Goal: Task Accomplishment & Management: Manage account settings

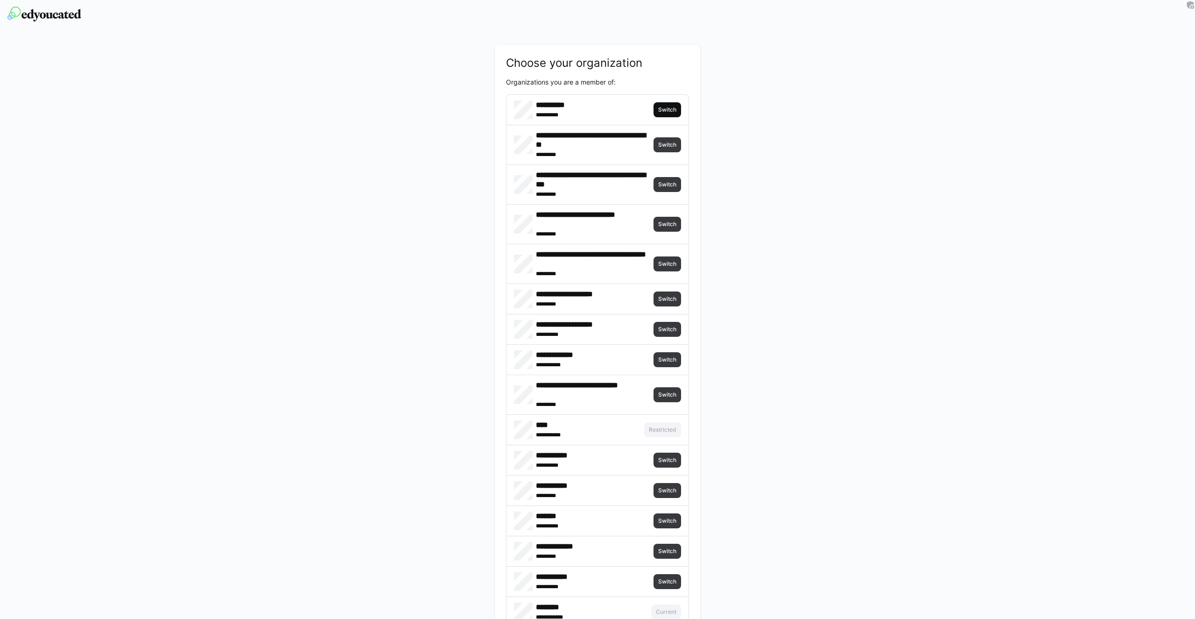
click at [657, 110] on span "Switch" at bounding box center [668, 109] width 28 height 15
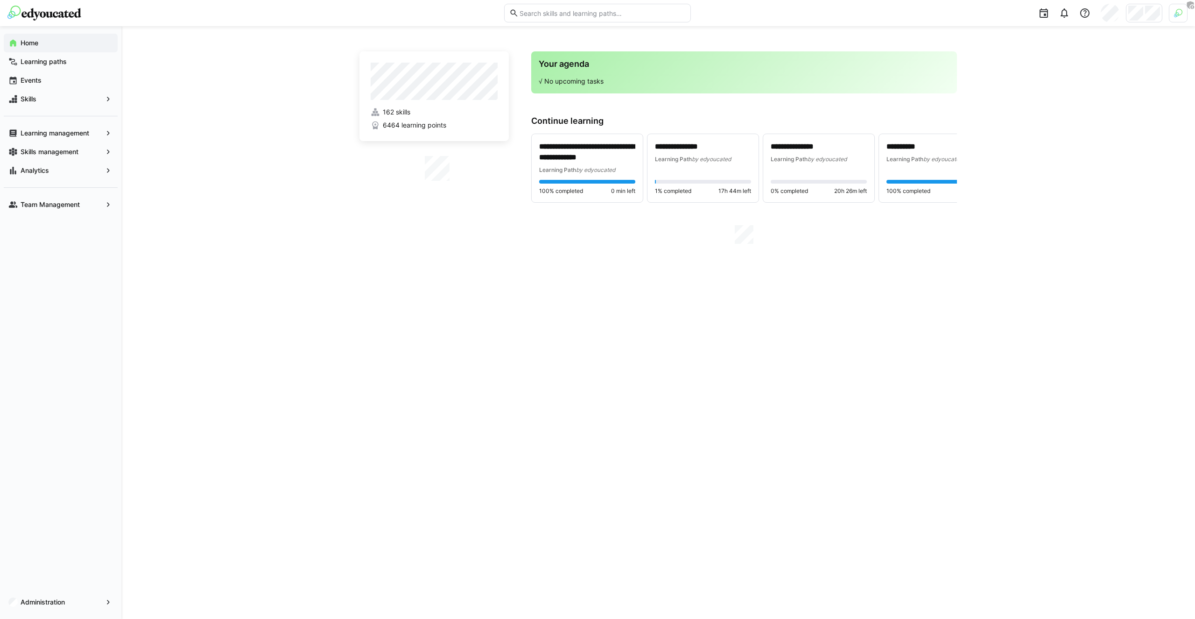
click at [1182, 7] on div at bounding box center [1178, 13] width 19 height 19
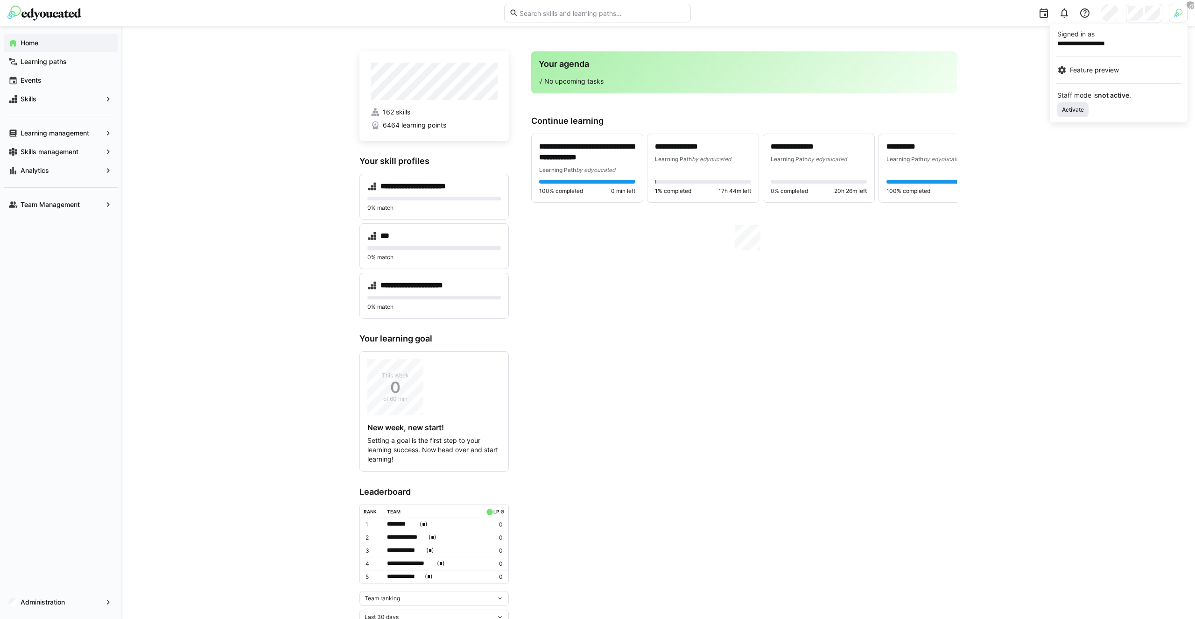
click at [1081, 104] on span "Activate" at bounding box center [1073, 109] width 31 height 15
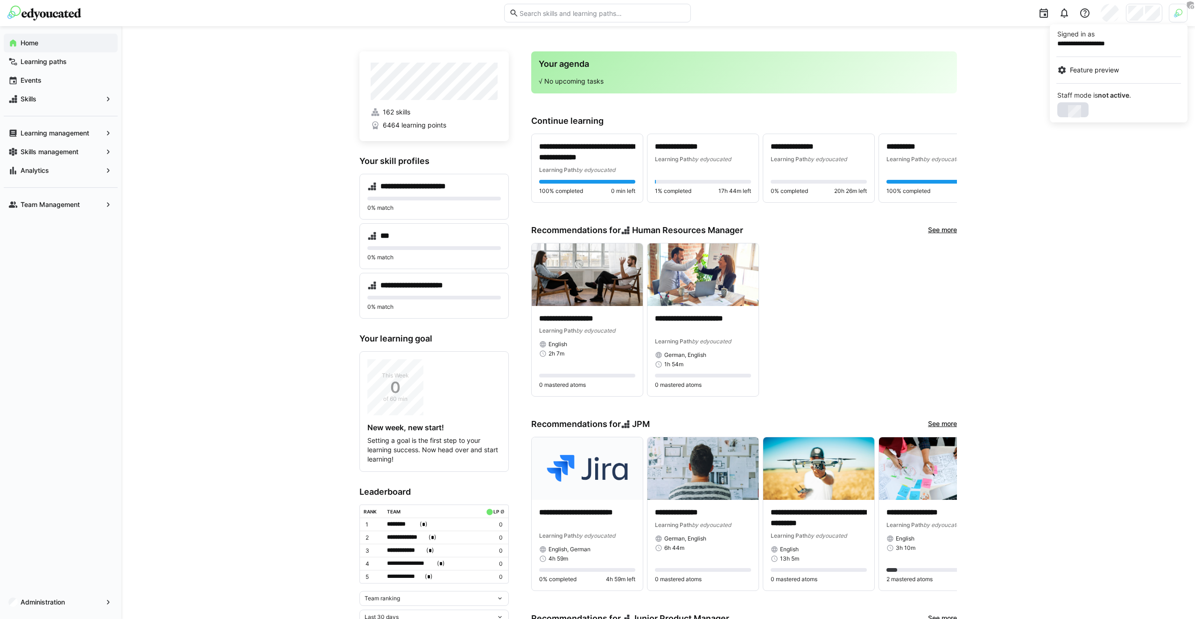
click at [1140, 7] on div at bounding box center [597, 309] width 1195 height 619
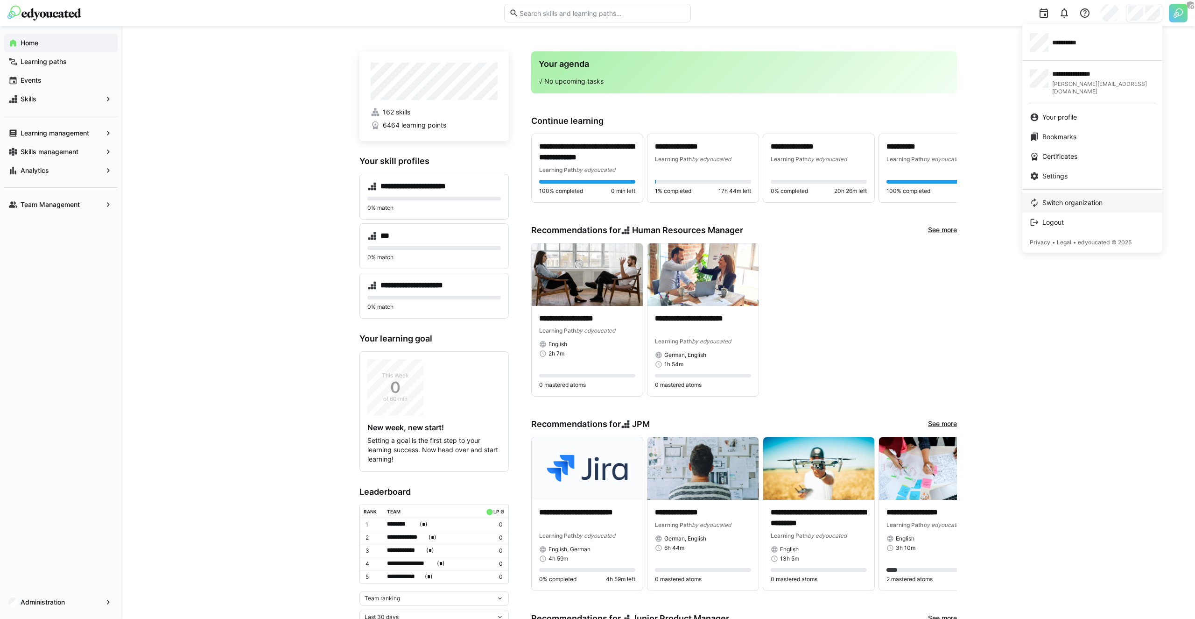
click at [1055, 200] on link "Switch organization" at bounding box center [1093, 203] width 140 height 20
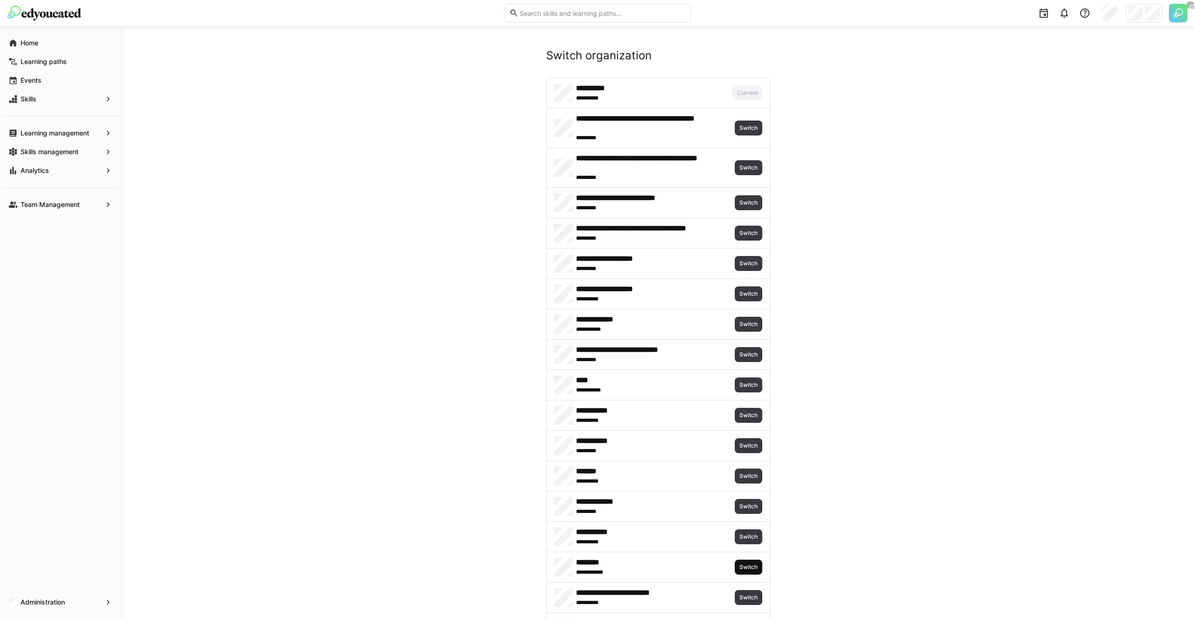
click at [746, 564] on span "Switch" at bounding box center [749, 566] width 20 height 7
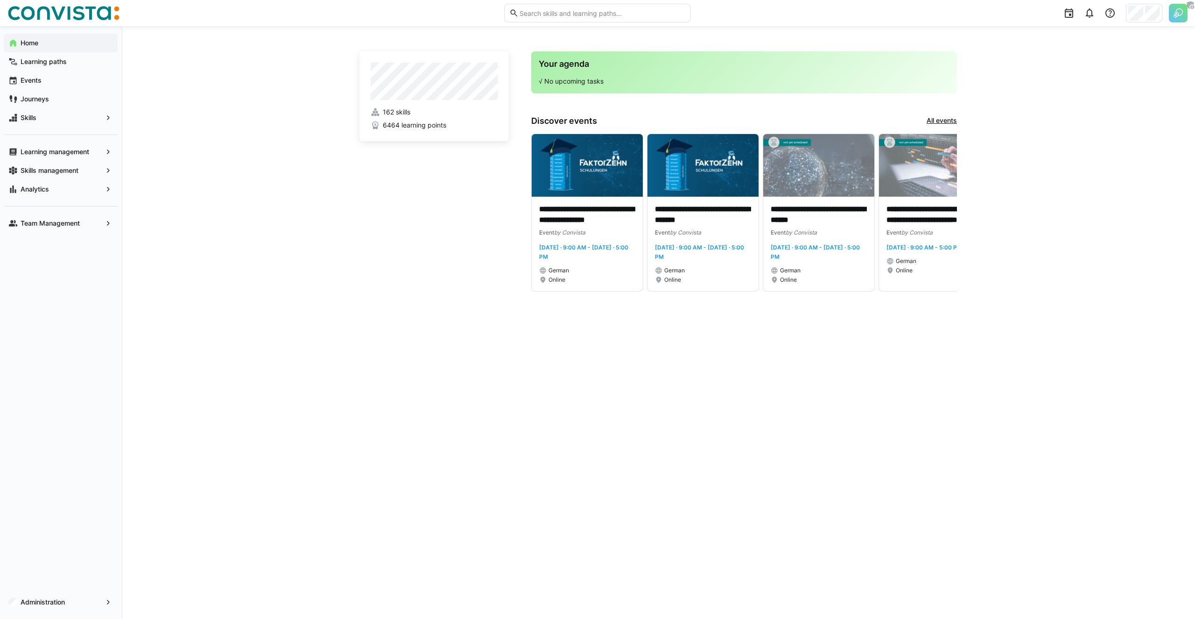
click at [227, 214] on div "**********" at bounding box center [658, 322] width 1074 height 593
click at [35, 74] on div "Events" at bounding box center [61, 80] width 114 height 19
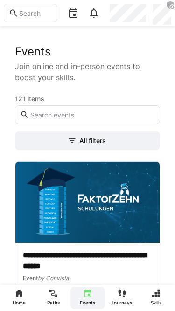
click at [84, 142] on span "All filters" at bounding box center [92, 140] width 29 height 9
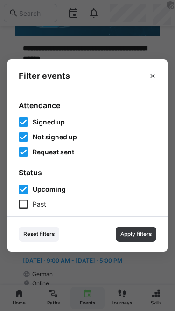
scroll to position [105, 0]
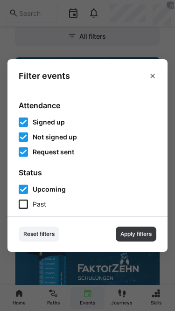
click at [154, 74] on eds-icon at bounding box center [152, 75] width 7 height 7
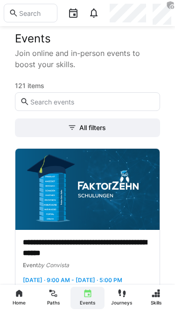
scroll to position [0, 0]
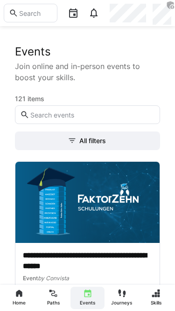
click at [125, 297] on eds-icon at bounding box center [121, 293] width 9 height 9
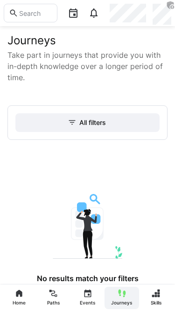
click at [0, 0] on app-navigation-label "Skills" at bounding box center [0, 0] width 0 height 0
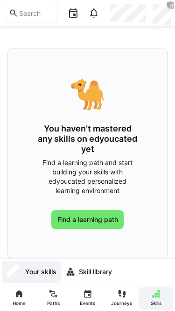
scroll to position [42, 0]
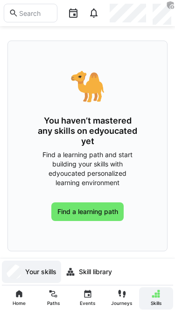
click at [22, 295] on eds-icon at bounding box center [18, 294] width 9 height 9
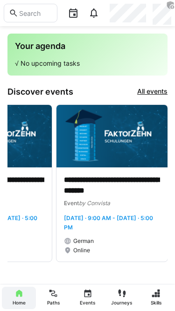
scroll to position [0, 72]
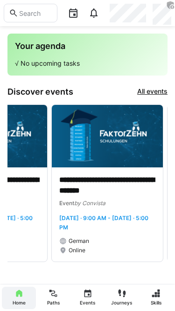
click at [156, 89] on link "All events" at bounding box center [152, 92] width 30 height 10
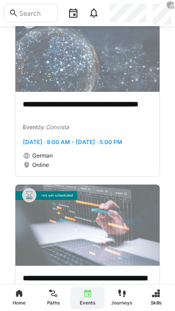
scroll to position [544, 0]
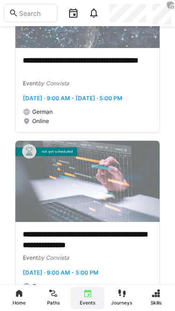
click at [86, 252] on div "**********" at bounding box center [87, 264] width 144 height 85
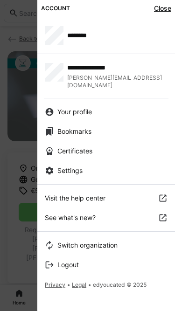
click at [92, 107] on span "Your profile" at bounding box center [74, 111] width 35 height 9
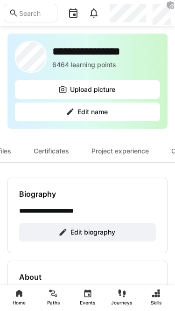
scroll to position [0, 122]
click at [135, 152] on div "Project experience" at bounding box center [119, 151] width 80 height 22
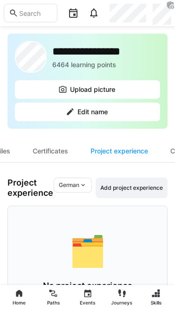
click at [51, 152] on div "Certificates" at bounding box center [50, 151] width 58 height 22
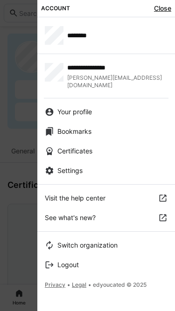
click at [161, 5] on span "Close" at bounding box center [162, 8] width 17 height 9
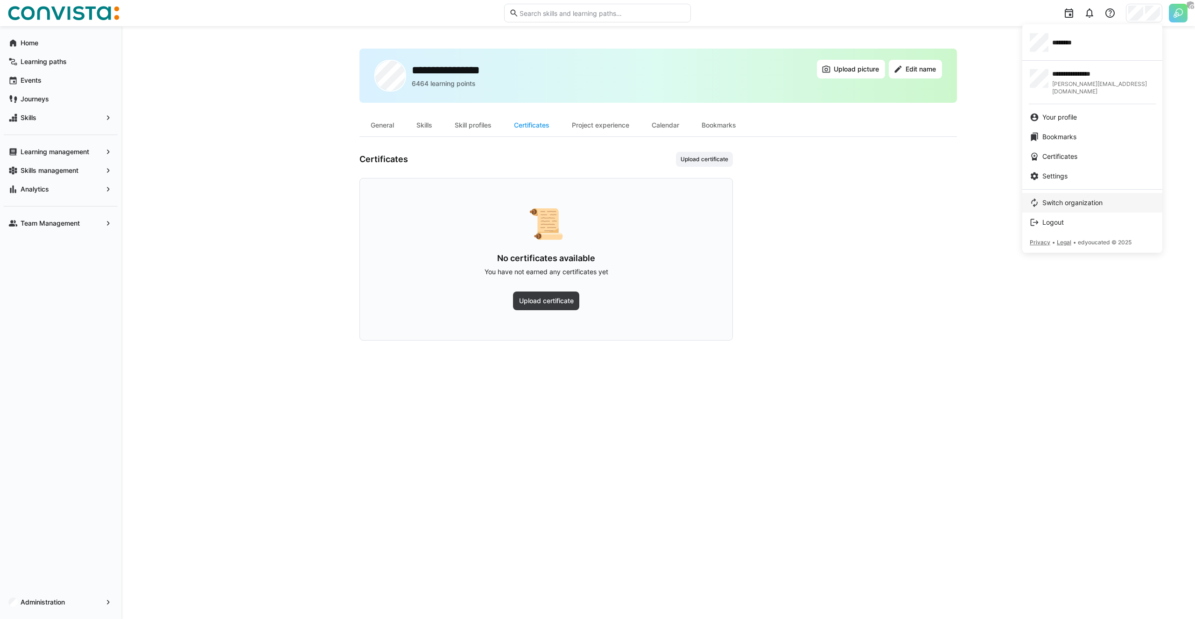
click at [1074, 193] on link "Switch organization" at bounding box center [1093, 203] width 140 height 20
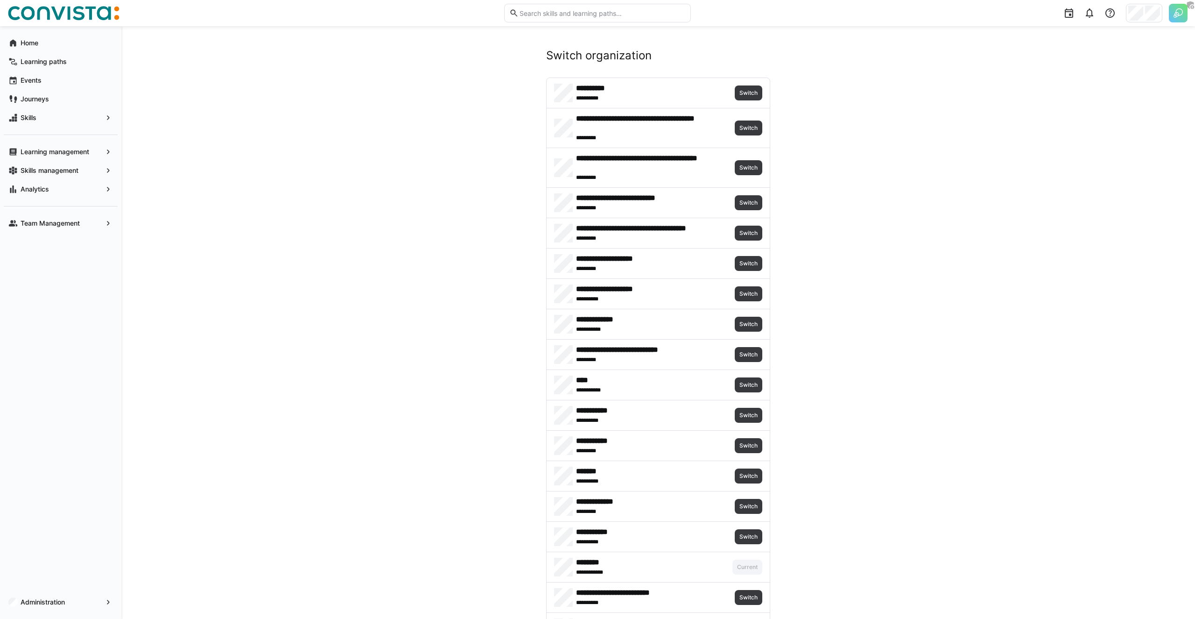
click at [582, 538] on span "** *******" at bounding box center [592, 541] width 33 height 7
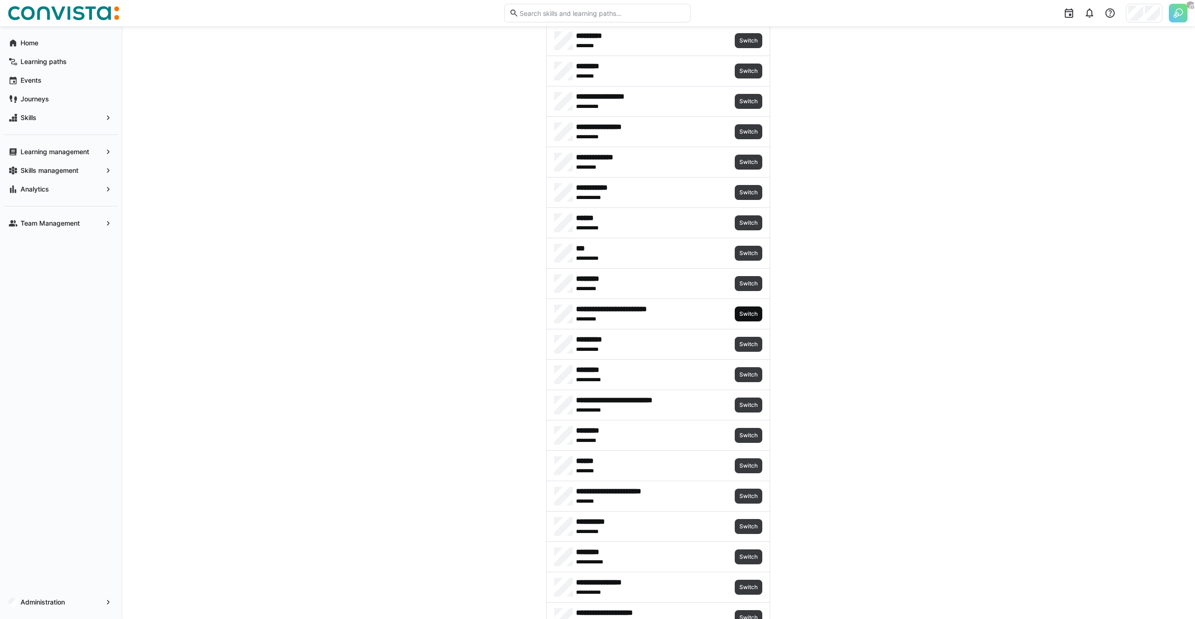
click at [753, 316] on span "Switch" at bounding box center [749, 313] width 20 height 7
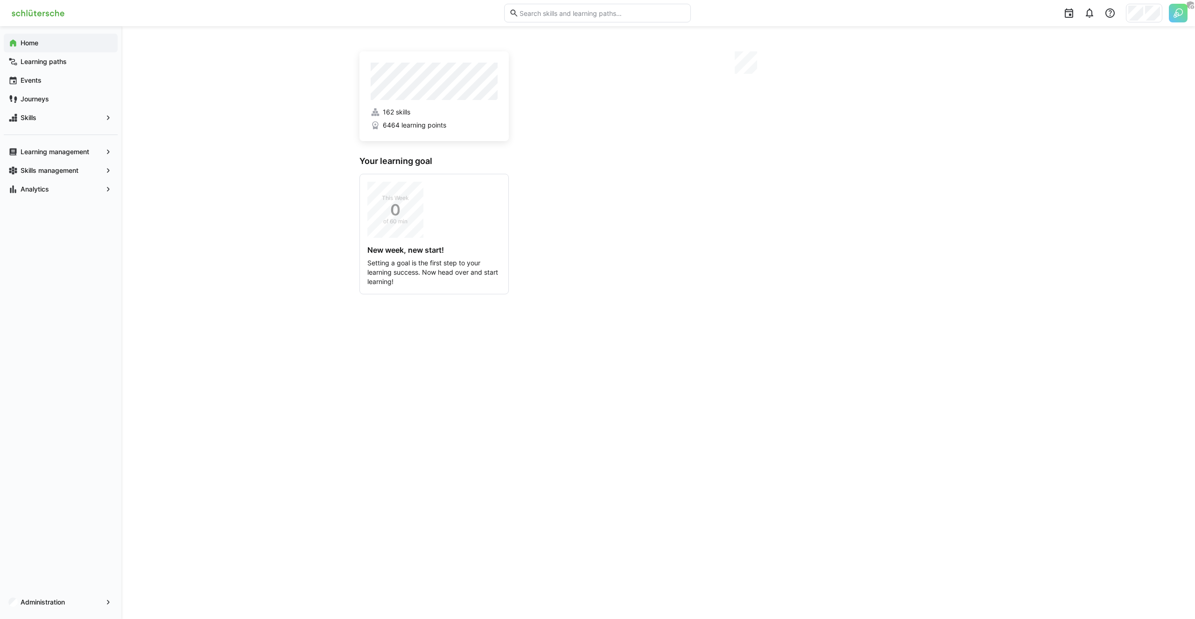
click at [306, 260] on div "162 skills 6464 learning points Your learning goal This Week 0 of 60 min New we…" at bounding box center [658, 322] width 1074 height 593
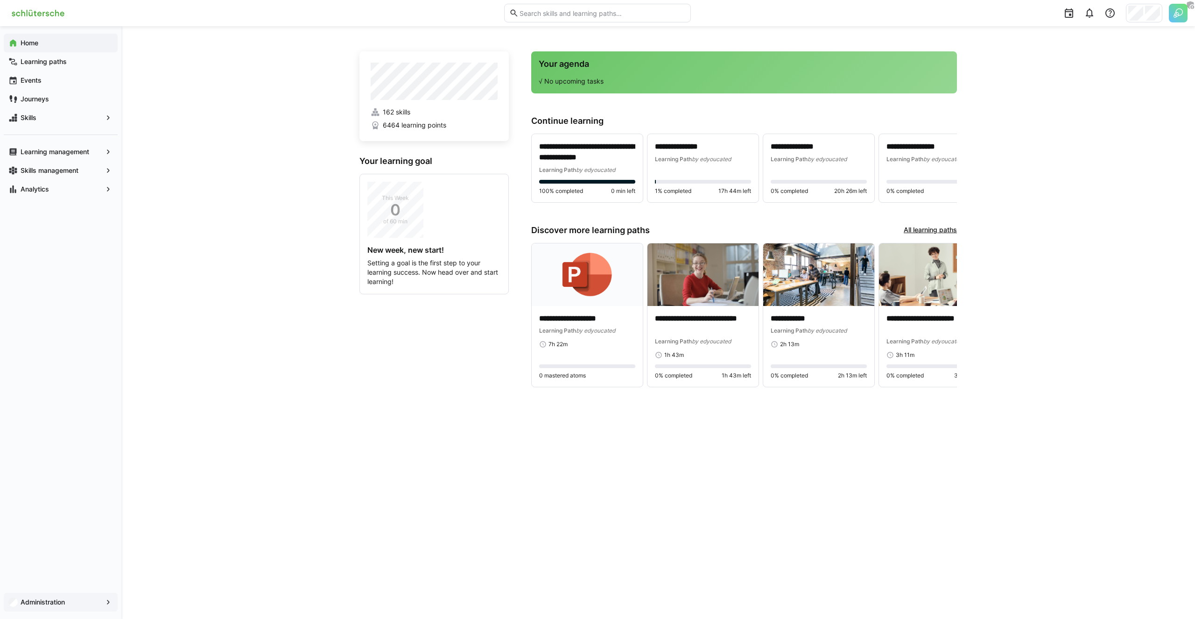
click at [0, 0] on app-navigation-label "Administration" at bounding box center [0, 0] width 0 height 0
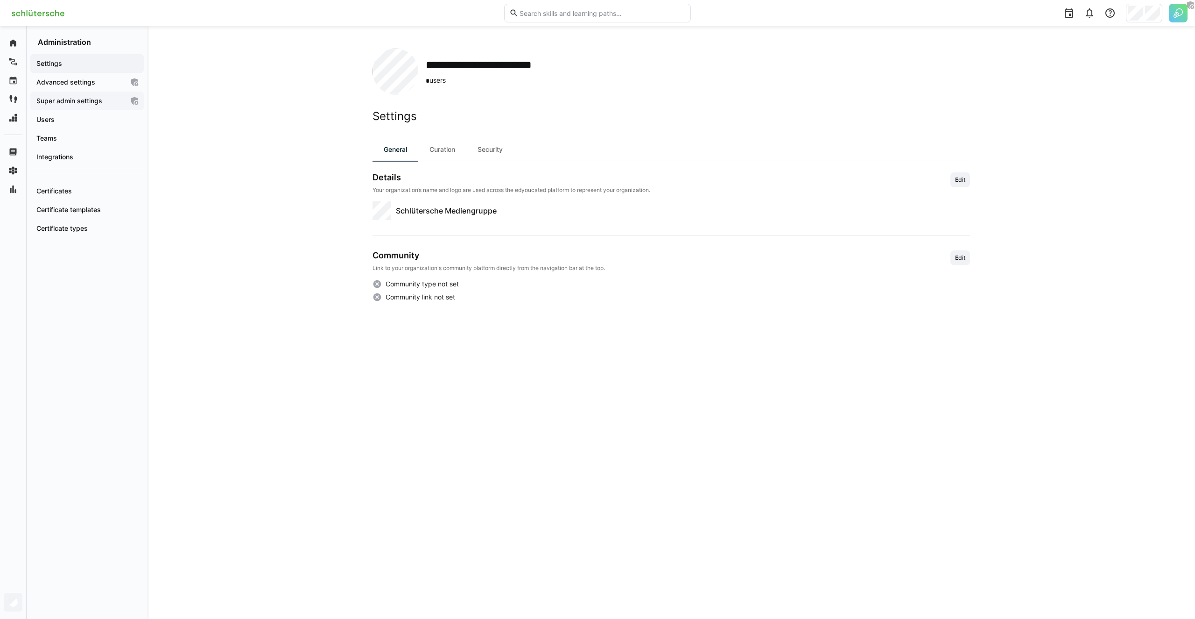
click at [88, 109] on div "Super admin settings" at bounding box center [86, 101] width 113 height 19
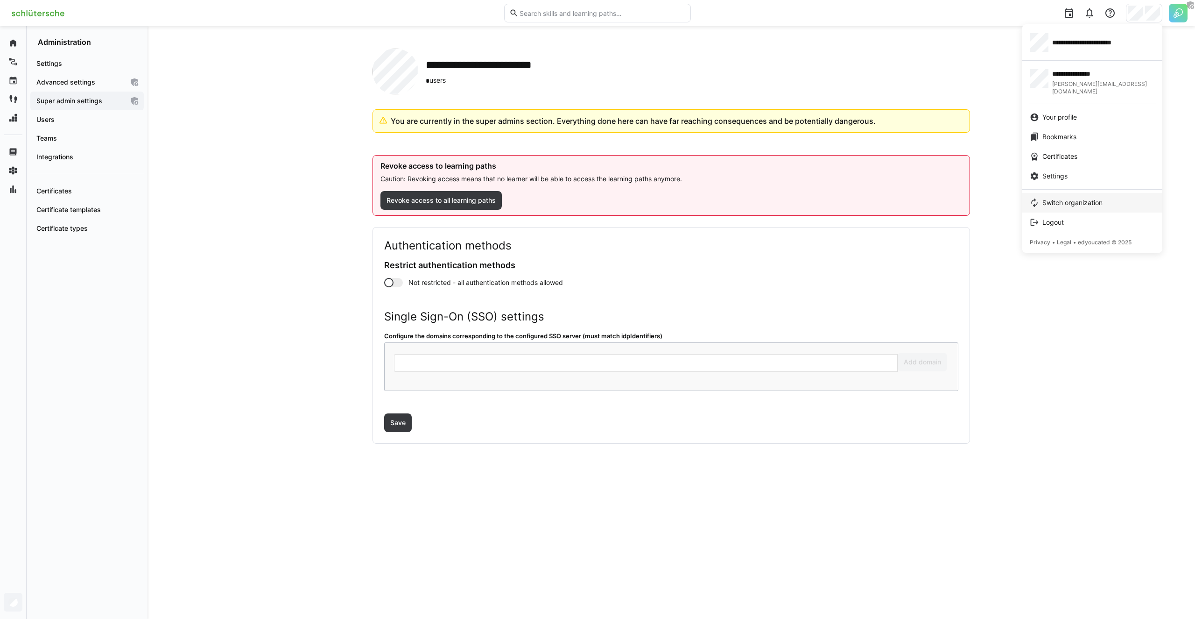
click at [1053, 198] on span "Switch organization" at bounding box center [1073, 202] width 60 height 9
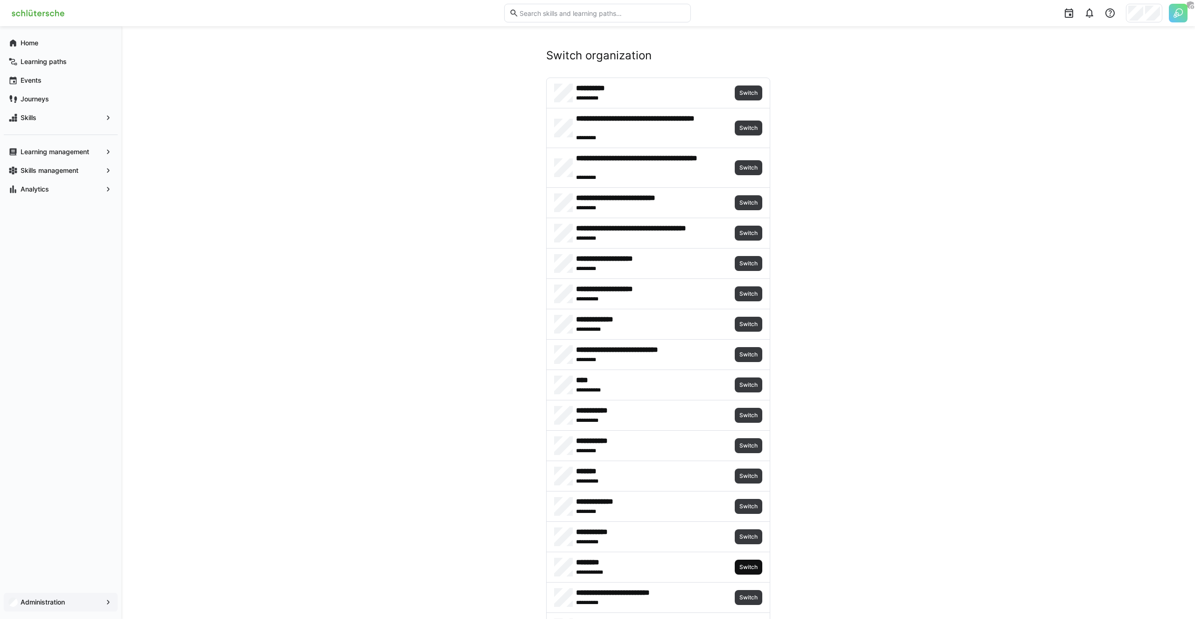
click at [744, 568] on span "Switch" at bounding box center [749, 566] width 20 height 7
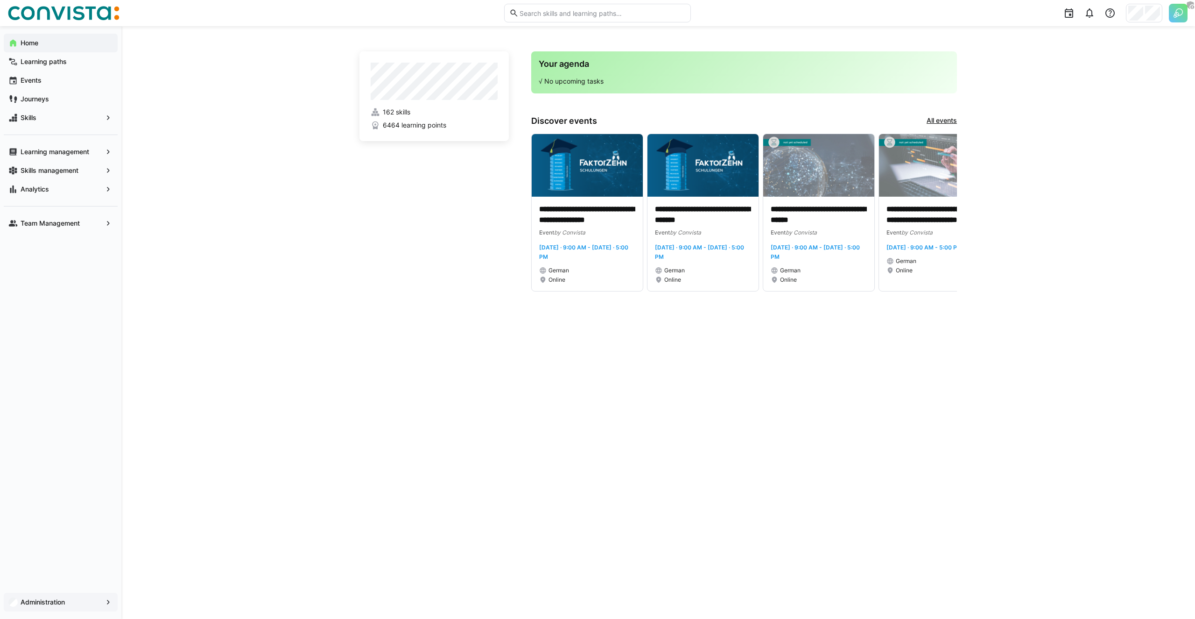
click at [0, 0] on app-navigation-label "Administration" at bounding box center [0, 0] width 0 height 0
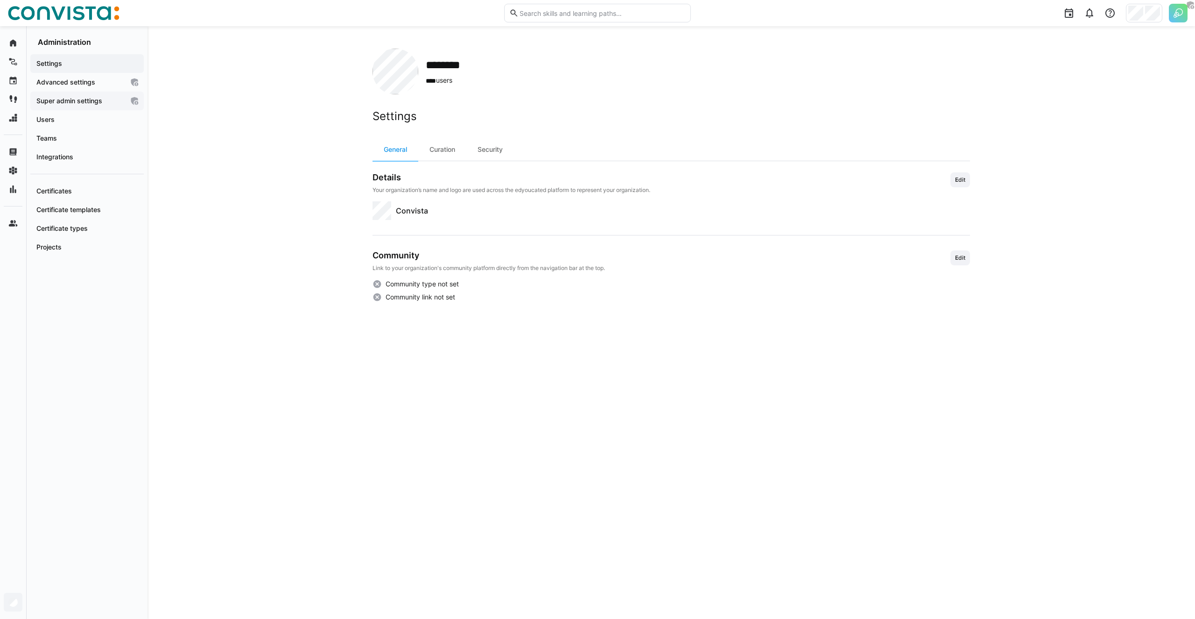
click at [0, 0] on app-navigation-label "Super admin settings" at bounding box center [0, 0] width 0 height 0
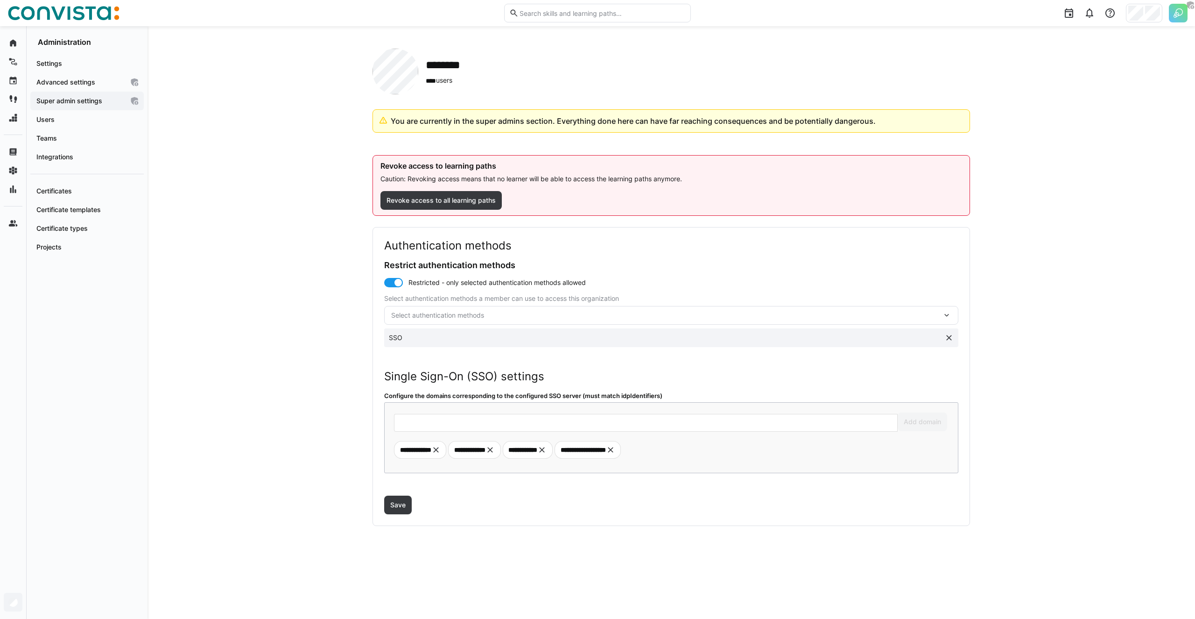
click at [0, 0] on app-navigation-label "Super admin settings" at bounding box center [0, 0] width 0 height 0
click at [1057, 193] on link "Switch organization" at bounding box center [1093, 203] width 140 height 20
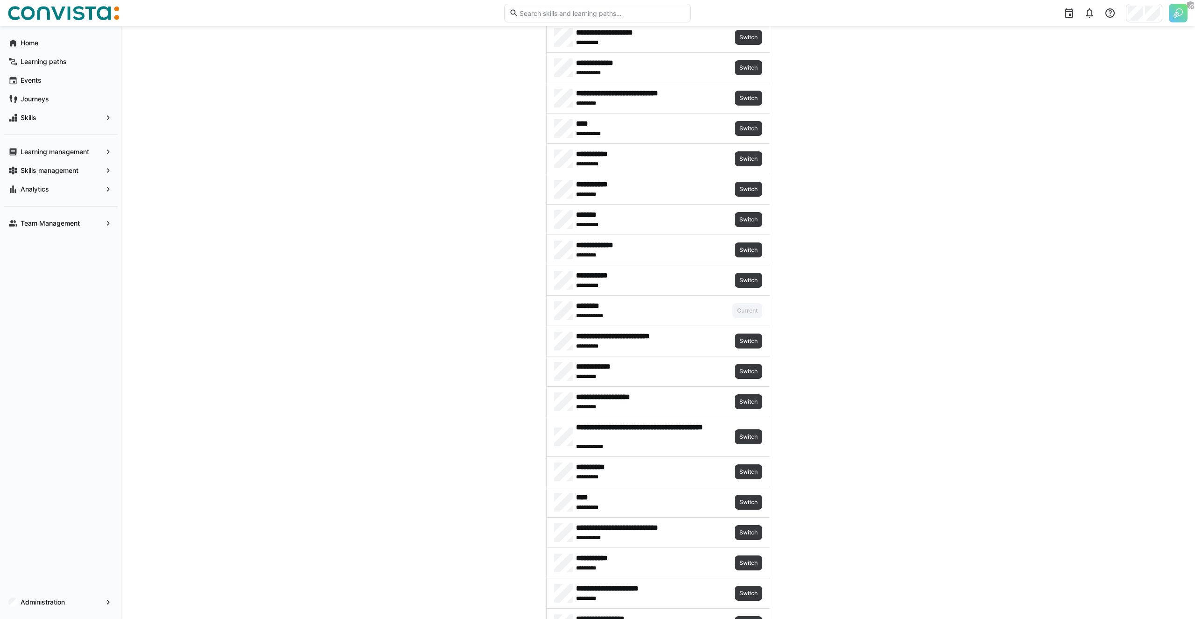
scroll to position [1577, 0]
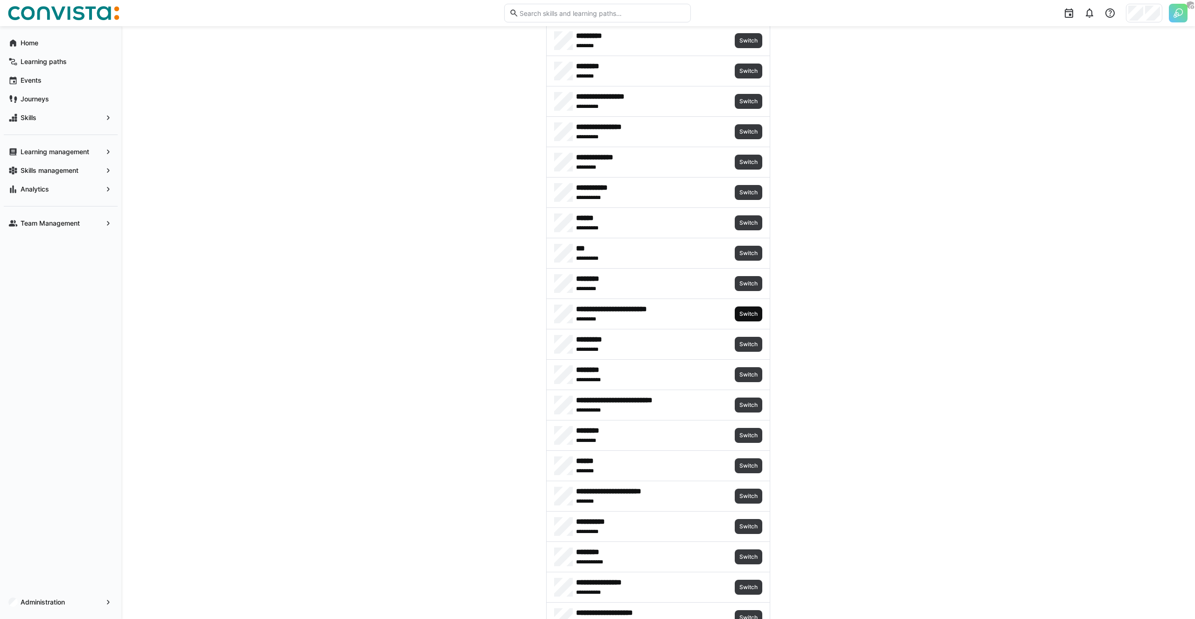
click at [756, 307] on span "Switch" at bounding box center [749, 313] width 28 height 15
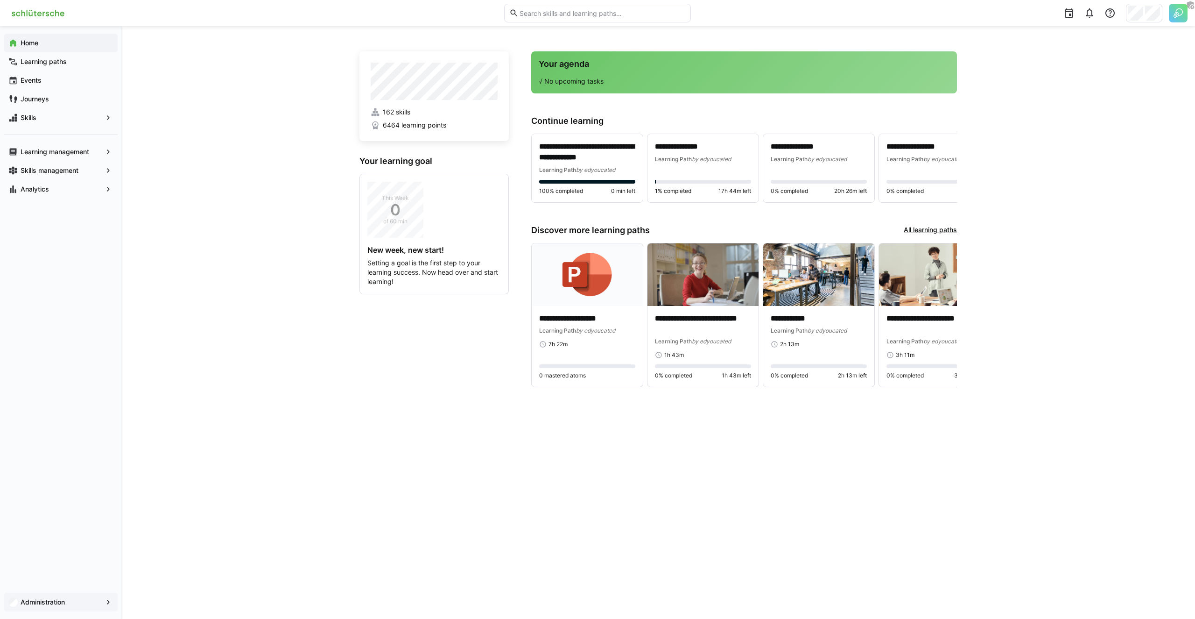
click at [0, 0] on app-navigation-label "Administration" at bounding box center [0, 0] width 0 height 0
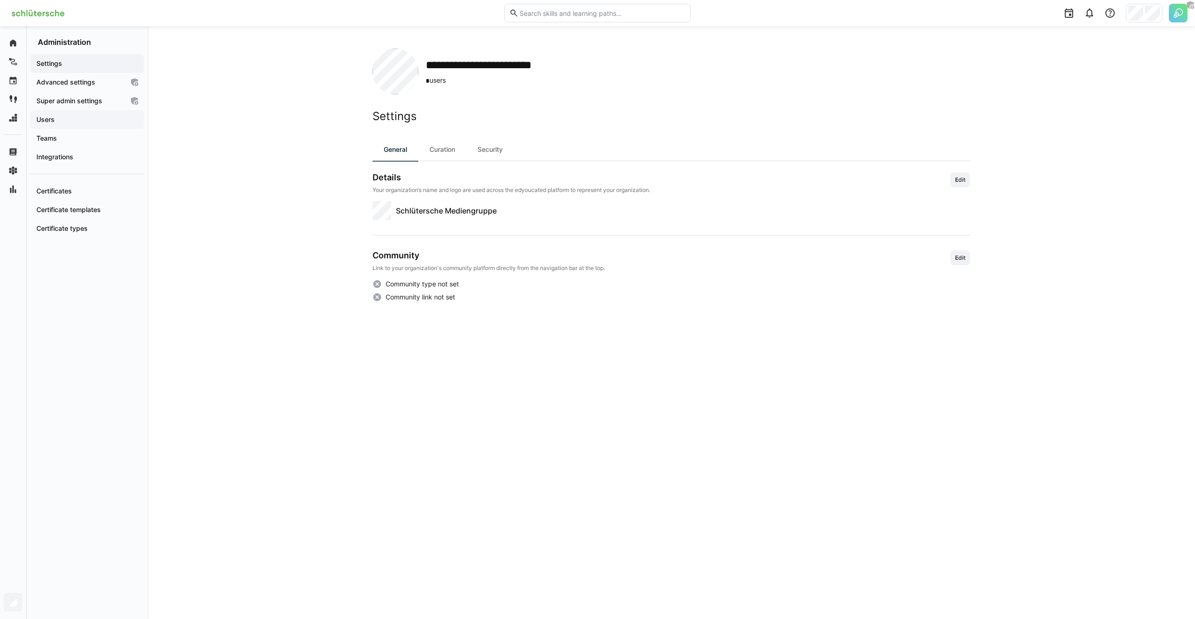
click at [74, 122] on span "Users" at bounding box center [87, 119] width 104 height 9
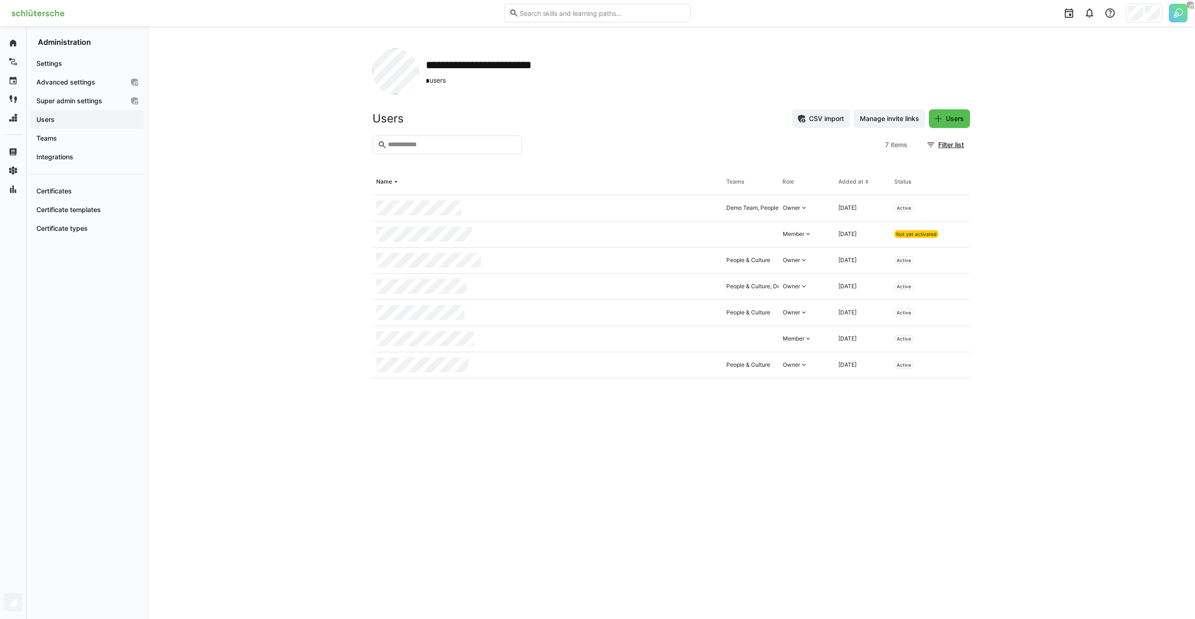
click at [178, 219] on div "**********" at bounding box center [672, 322] width 1048 height 593
click at [92, 93] on div "Super admin settings" at bounding box center [86, 101] width 113 height 19
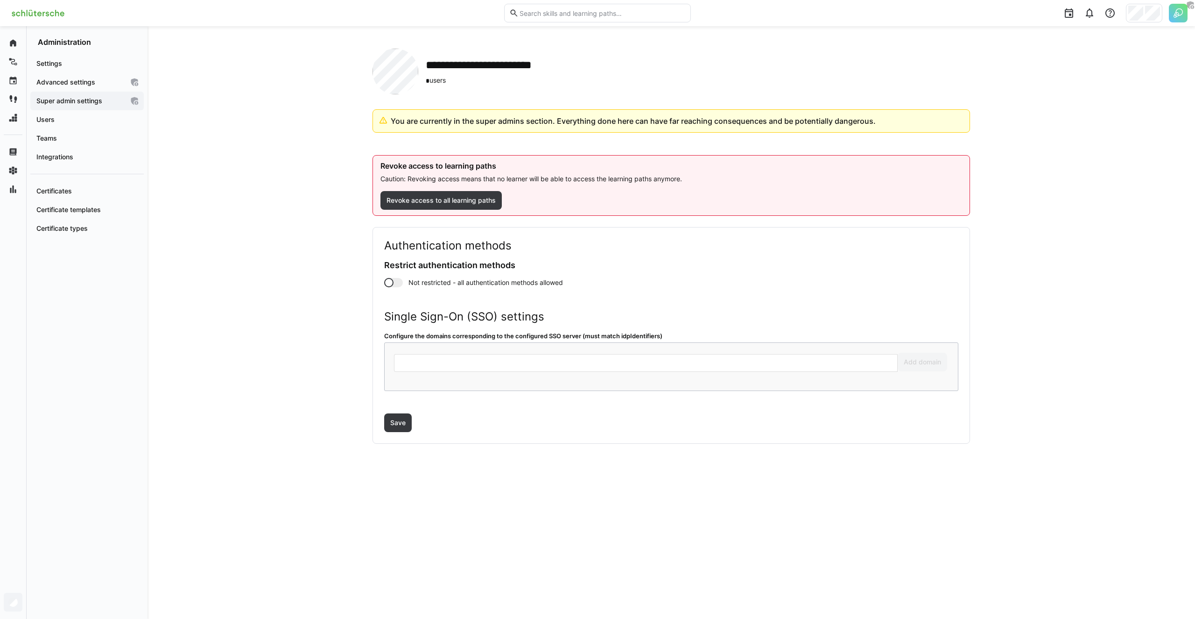
click at [407, 283] on app-toggle "Not restricted - all authentication methods allowed" at bounding box center [671, 282] width 574 height 9
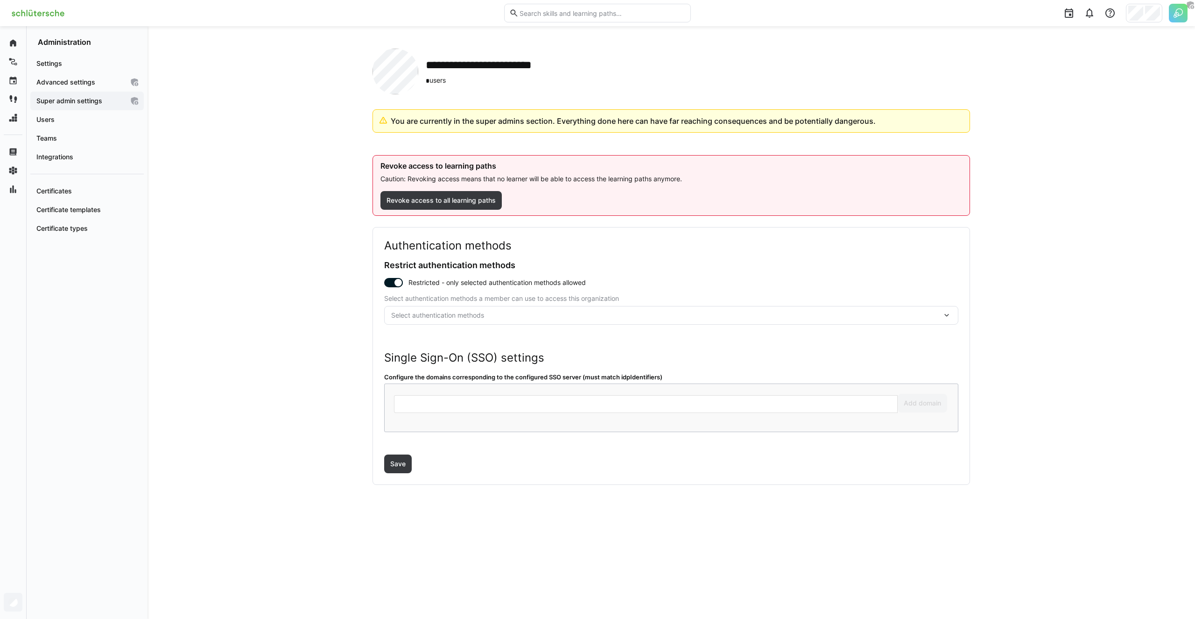
click at [416, 316] on span "Select authentication methods" at bounding box center [666, 315] width 551 height 9
click at [399, 377] on span "SSO" at bounding box center [399, 379] width 14 height 9
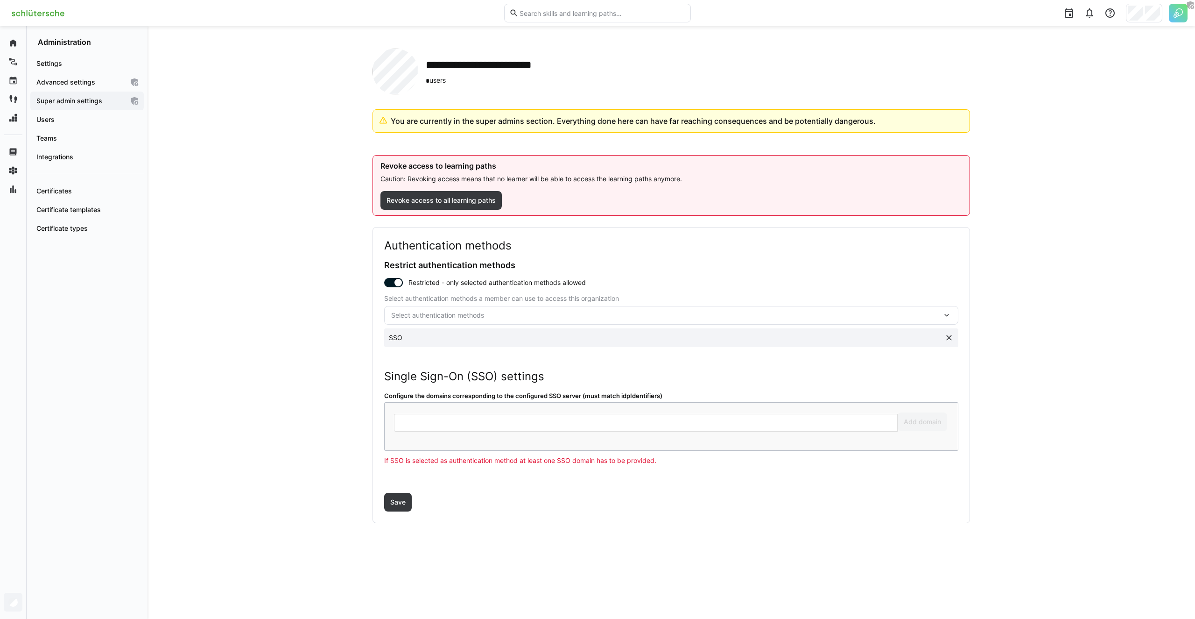
click at [416, 432] on div "Add domain" at bounding box center [671, 426] width 574 height 49
click at [424, 425] on input "text" at bounding box center [646, 423] width 504 height 18
paste input "**********"
type input "**********"
click at [921, 426] on span "Add domain" at bounding box center [923, 421] width 40 height 9
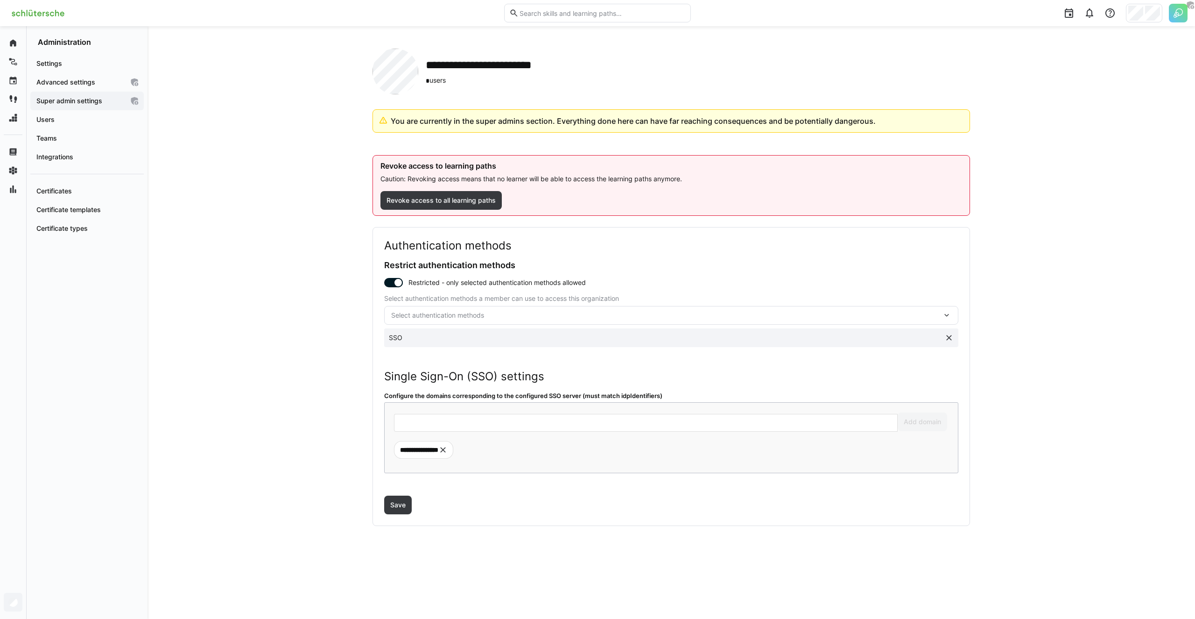
click at [360, 468] on div "**********" at bounding box center [672, 322] width 1048 height 593
click at [400, 499] on span "Save" at bounding box center [398, 504] width 28 height 19
click at [61, 115] on span "Users" at bounding box center [87, 119] width 104 height 9
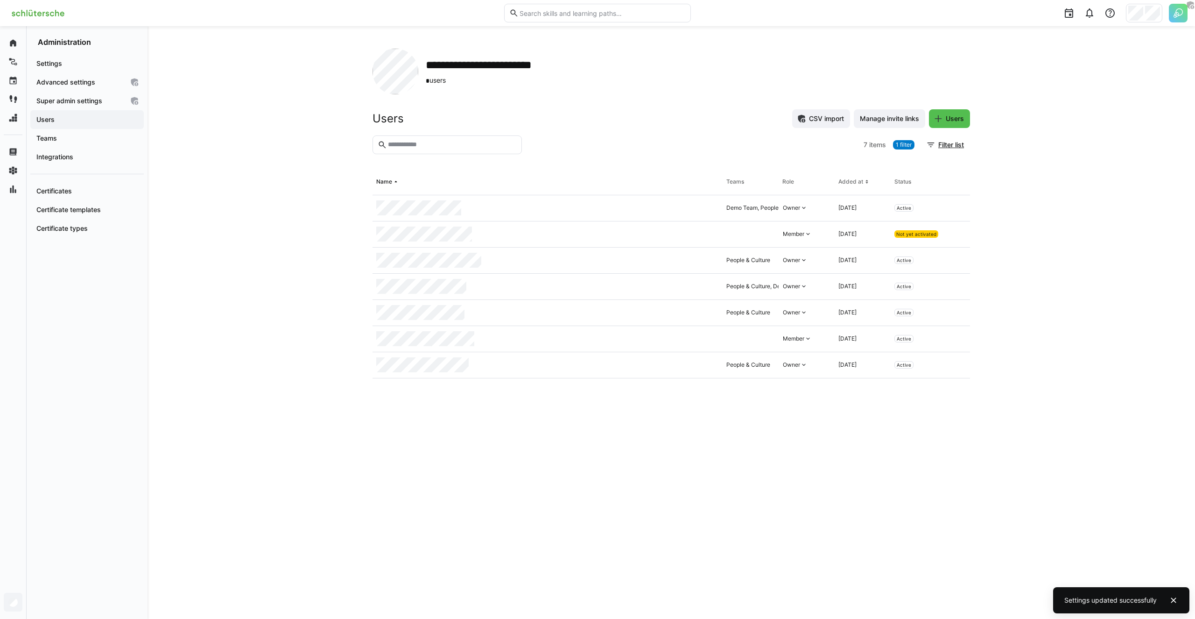
click at [283, 352] on div "**********" at bounding box center [672, 322] width 1048 height 593
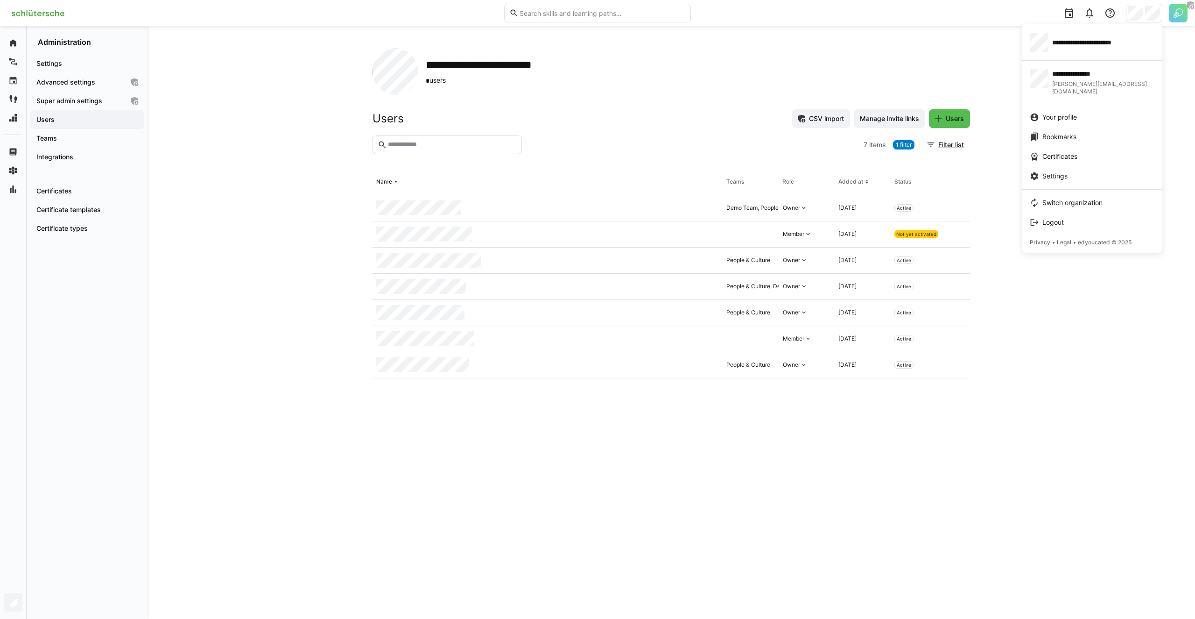
click at [299, 83] on div at bounding box center [597, 309] width 1195 height 619
click at [298, 226] on div at bounding box center [597, 309] width 1195 height 619
click at [1060, 193] on link "Switch organization" at bounding box center [1093, 203] width 140 height 20
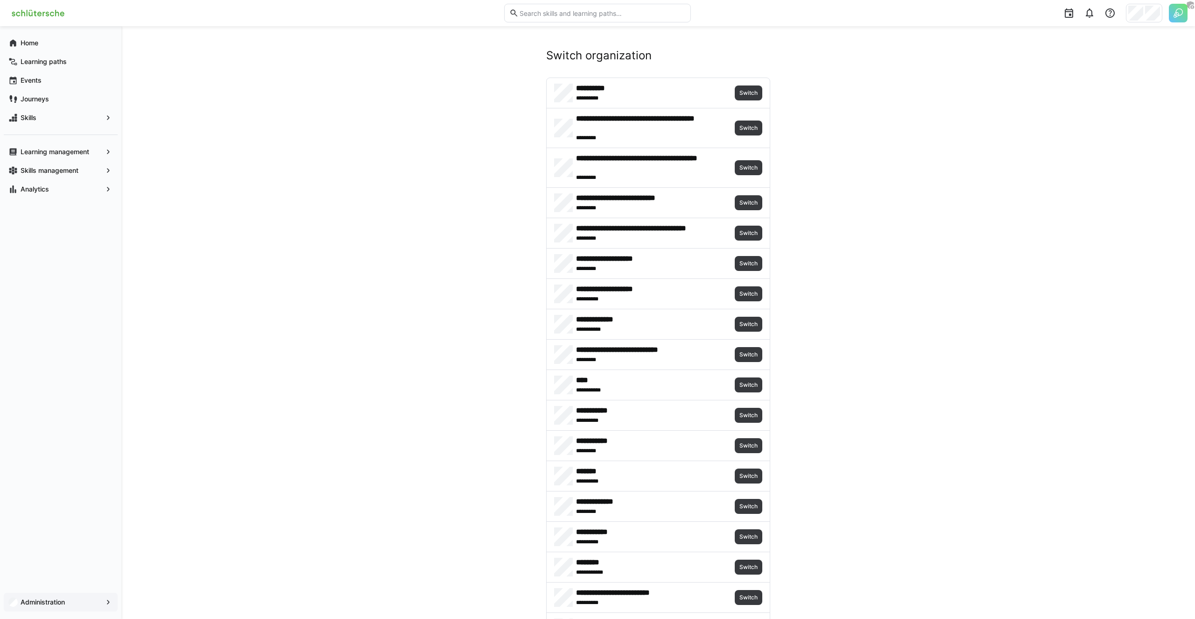
scroll to position [2123, 0]
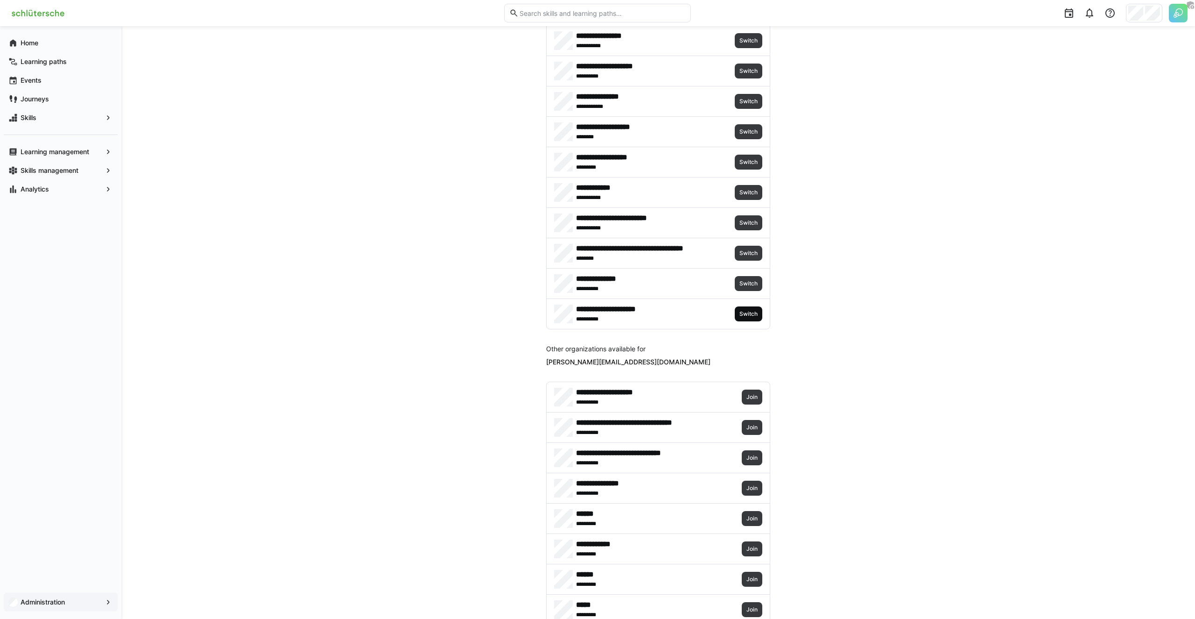
click at [743, 314] on span "Switch" at bounding box center [749, 313] width 20 height 7
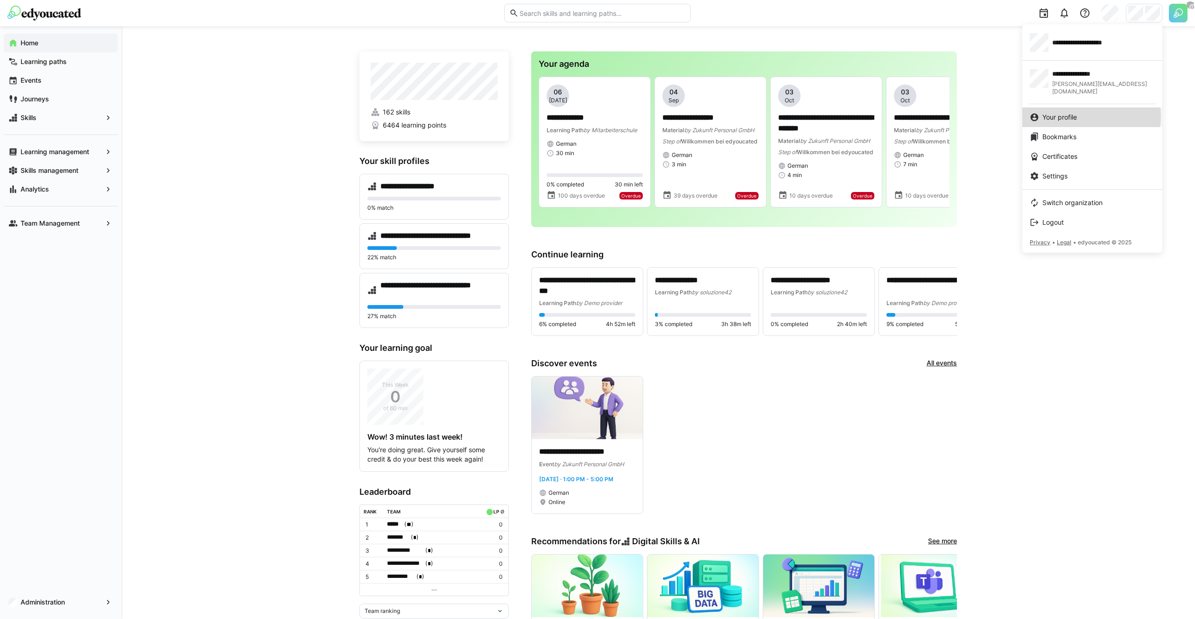
click at [1091, 113] on div "Your profile" at bounding box center [1092, 117] width 125 height 9
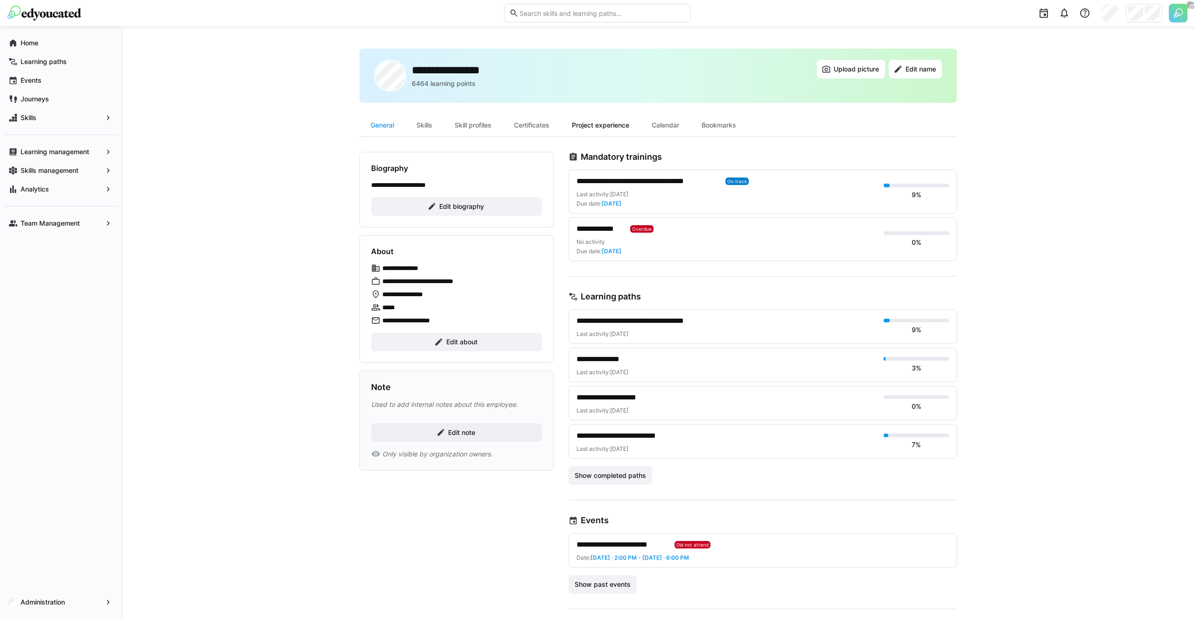
click at [586, 130] on div "Project experience" at bounding box center [601, 125] width 80 height 22
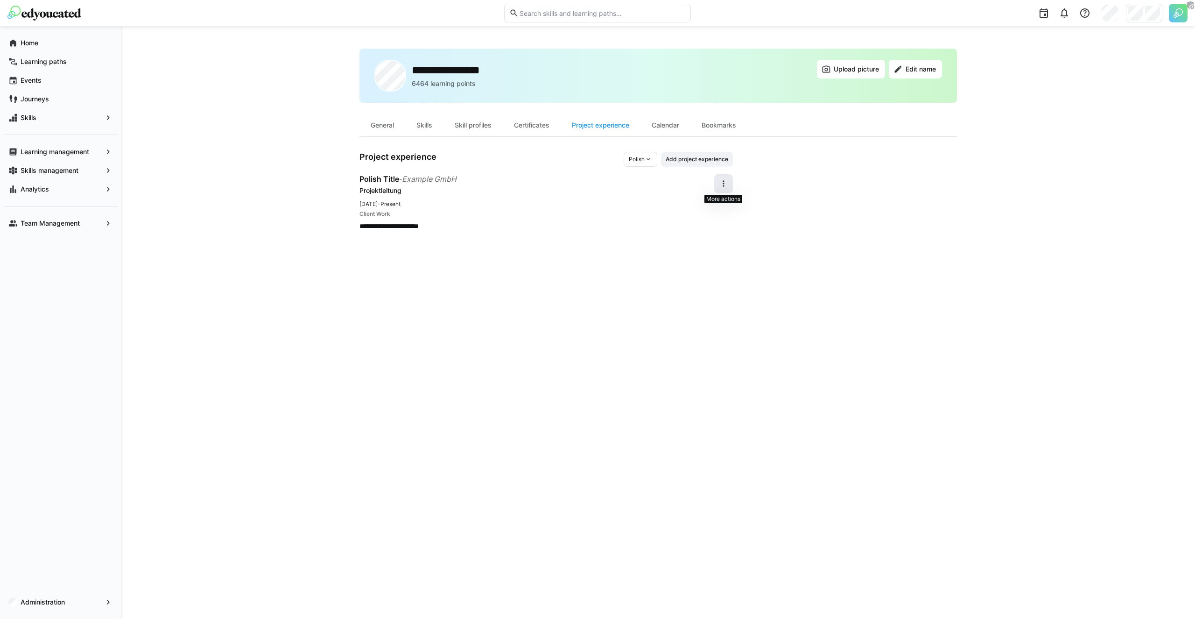
click at [721, 183] on eds-icon at bounding box center [723, 183] width 9 height 9
click at [725, 200] on span "Edit" at bounding box center [713, 208] width 40 height 20
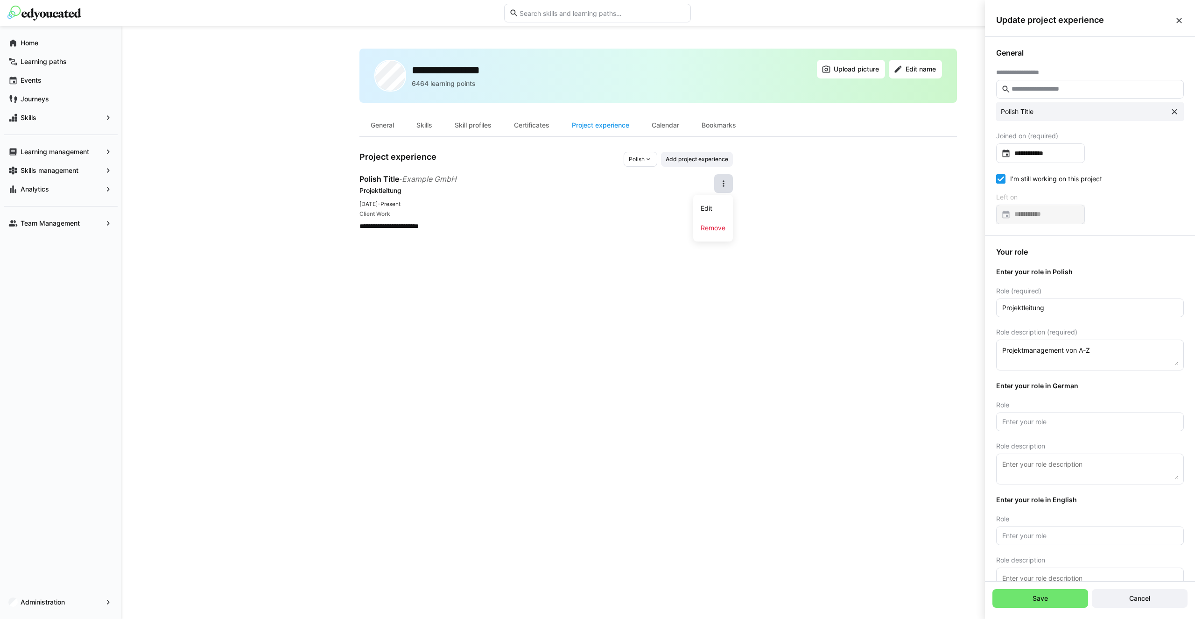
click at [1016, 179] on eds-checkbox "I'm still working on this project" at bounding box center [1049, 178] width 106 height 9
click at [1033, 211] on input at bounding box center [1045, 214] width 69 height 9
click at [1101, 347] on span "18" at bounding box center [1103, 339] width 17 height 17
type input "**********"
click at [1047, 600] on span "Save" at bounding box center [1041, 598] width 18 height 9
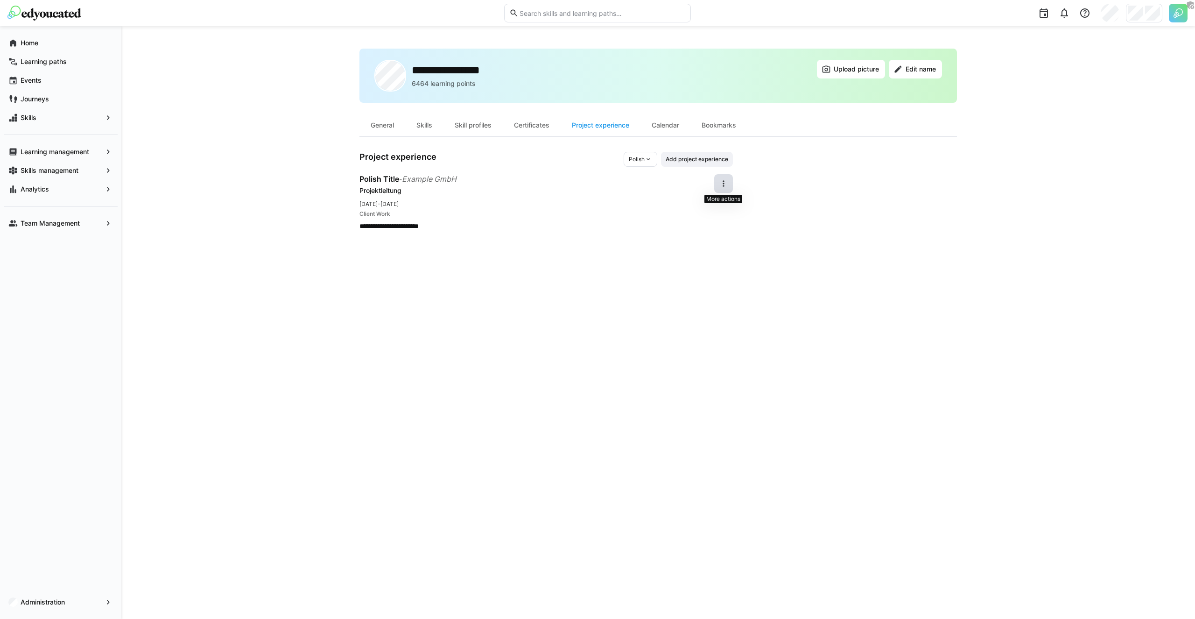
click at [728, 180] on eds-icon at bounding box center [723, 183] width 9 height 9
click at [713, 212] on div "Edit" at bounding box center [713, 208] width 25 height 9
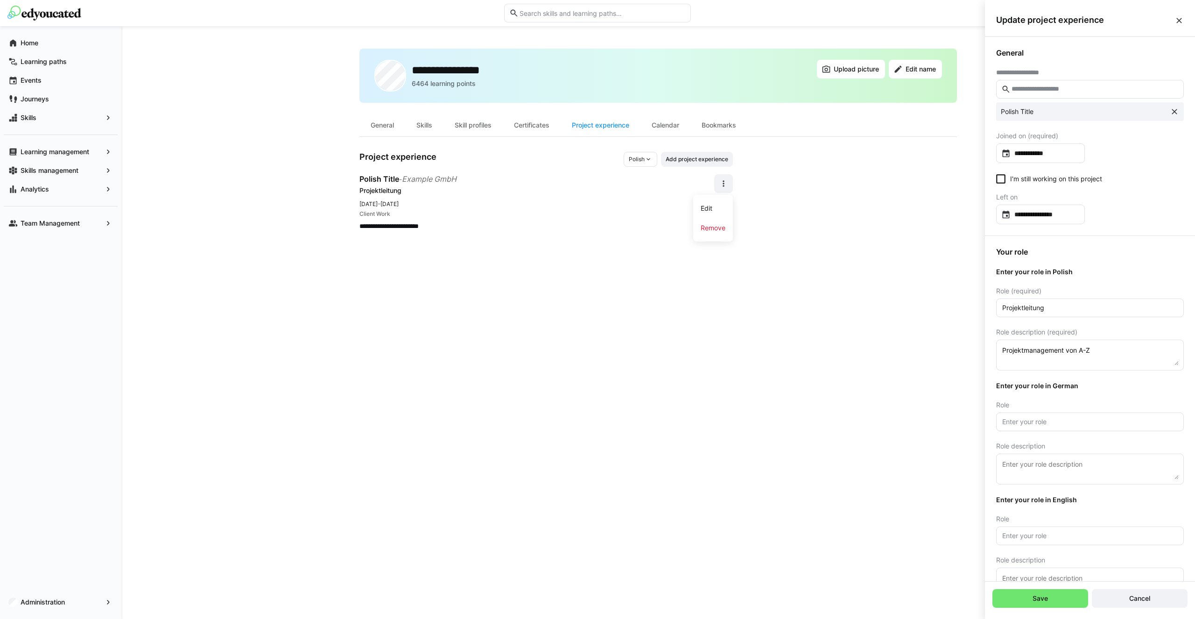
click at [1033, 182] on eds-checkbox "I'm still working on this project" at bounding box center [1049, 178] width 106 height 9
click at [1049, 590] on span "Save" at bounding box center [1041, 598] width 96 height 19
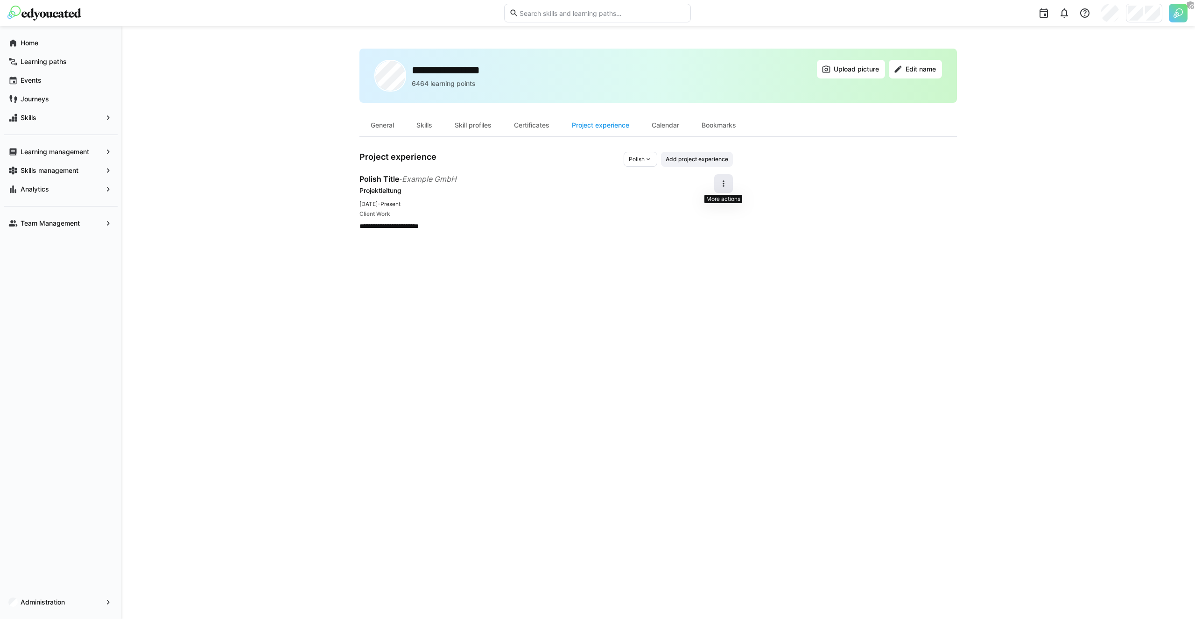
click at [723, 183] on eds-icon at bounding box center [723, 183] width 9 height 9
click at [628, 161] on div "Polish" at bounding box center [641, 159] width 34 height 15
click at [632, 192] on span "German" at bounding box center [640, 195] width 21 height 7
click at [547, 171] on div "**********" at bounding box center [547, 192] width 374 height 81
click at [533, 126] on div "Certificates" at bounding box center [532, 125] width 58 height 22
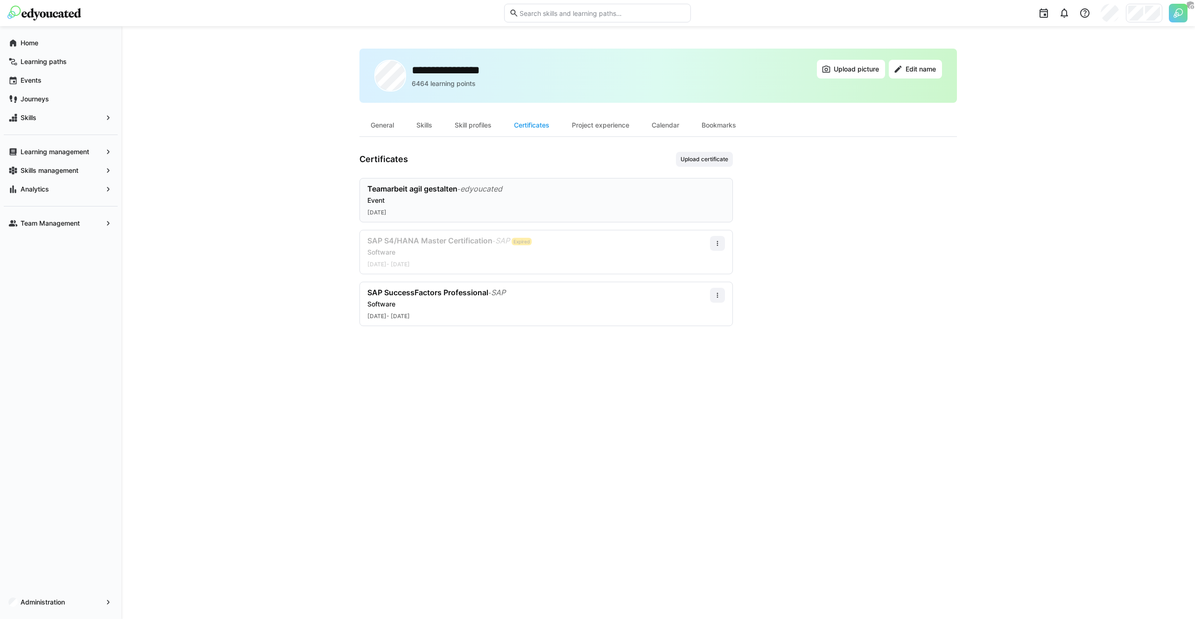
click at [625, 207] on div "Teamarbeit agil gestalten - edyoucated Event [DATE]" at bounding box center [546, 200] width 358 height 32
click at [600, 248] on div "Software" at bounding box center [538, 251] width 343 height 9
click at [722, 244] on span at bounding box center [717, 243] width 15 height 15
click at [704, 282] on div "Edit" at bounding box center [706, 283] width 27 height 7
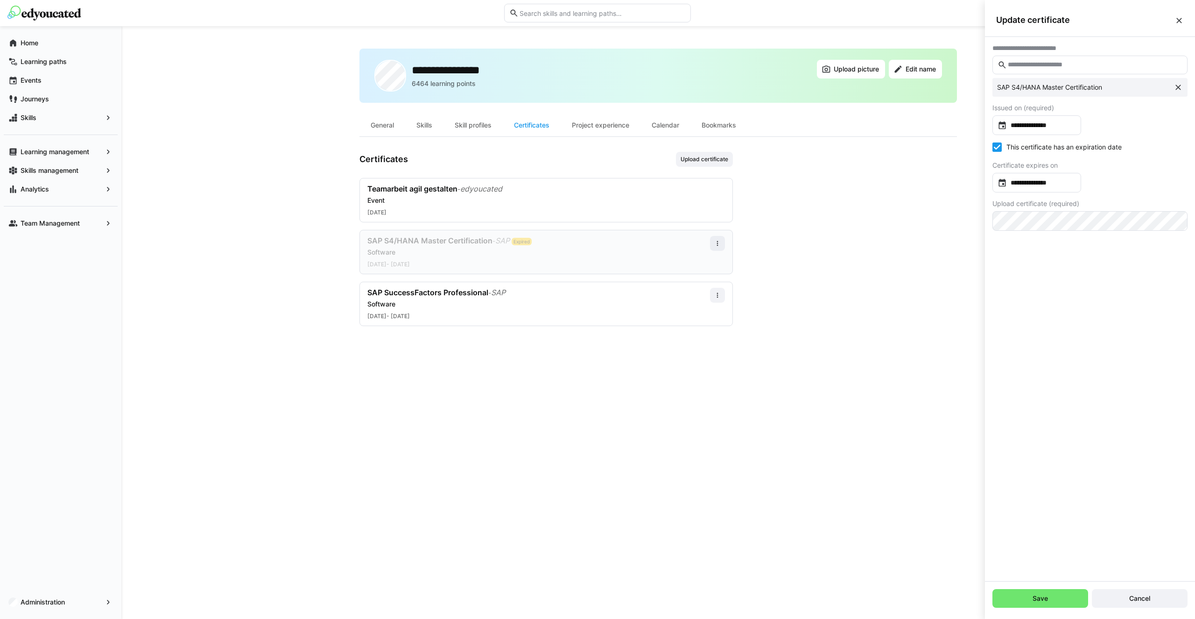
click at [1050, 147] on eds-checkbox "This certificate has an expiration date" at bounding box center [1057, 146] width 129 height 9
click at [1058, 600] on span "Save" at bounding box center [1041, 598] width 96 height 19
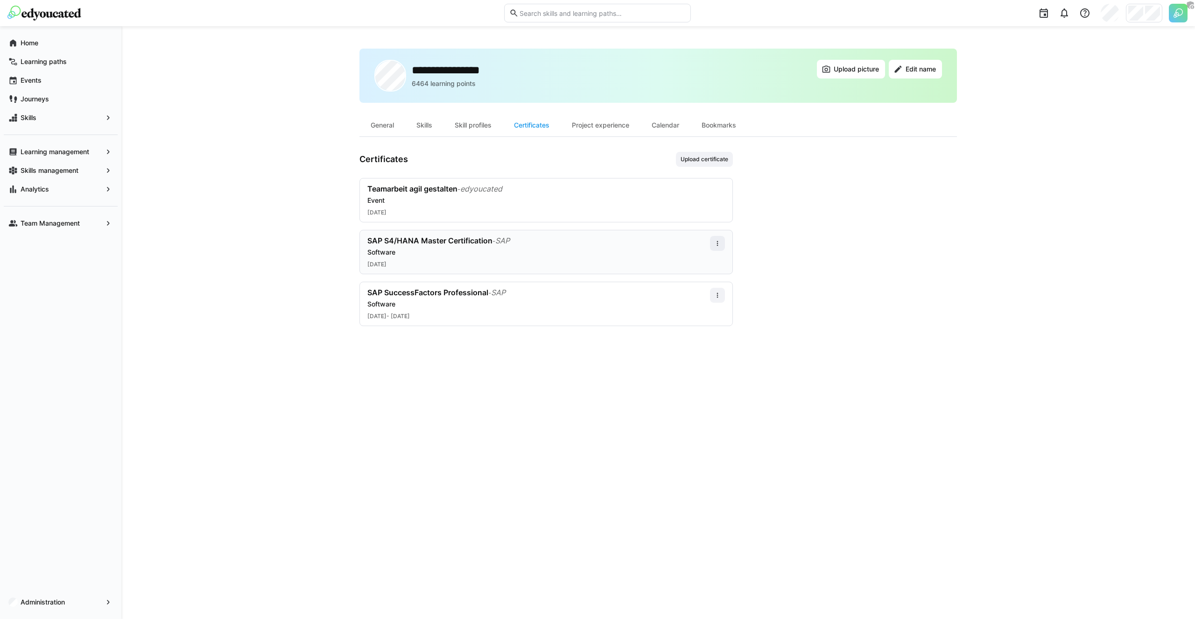
click at [175, 49] on div "**********" at bounding box center [658, 322] width 1074 height 593
click at [457, 253] on div "Software" at bounding box center [538, 251] width 343 height 9
click at [720, 247] on eds-icon at bounding box center [717, 243] width 7 height 7
click at [701, 286] on div "Edit" at bounding box center [706, 283] width 27 height 7
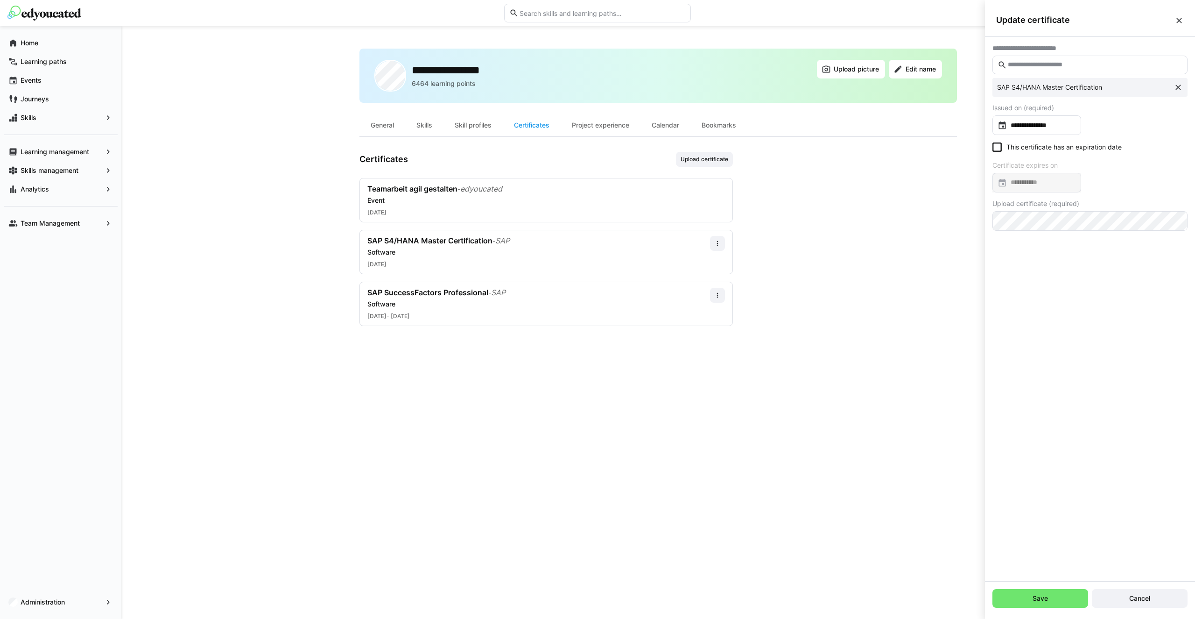
click at [1012, 146] on eds-checkbox "This certificate has an expiration date" at bounding box center [1057, 146] width 129 height 9
click at [1043, 186] on input at bounding box center [1041, 182] width 69 height 9
click at [1095, 210] on span "Previous month" at bounding box center [1100, 212] width 19 height 19
click at [1058, 264] on span "4" at bounding box center [1061, 269] width 17 height 17
type input "**********"
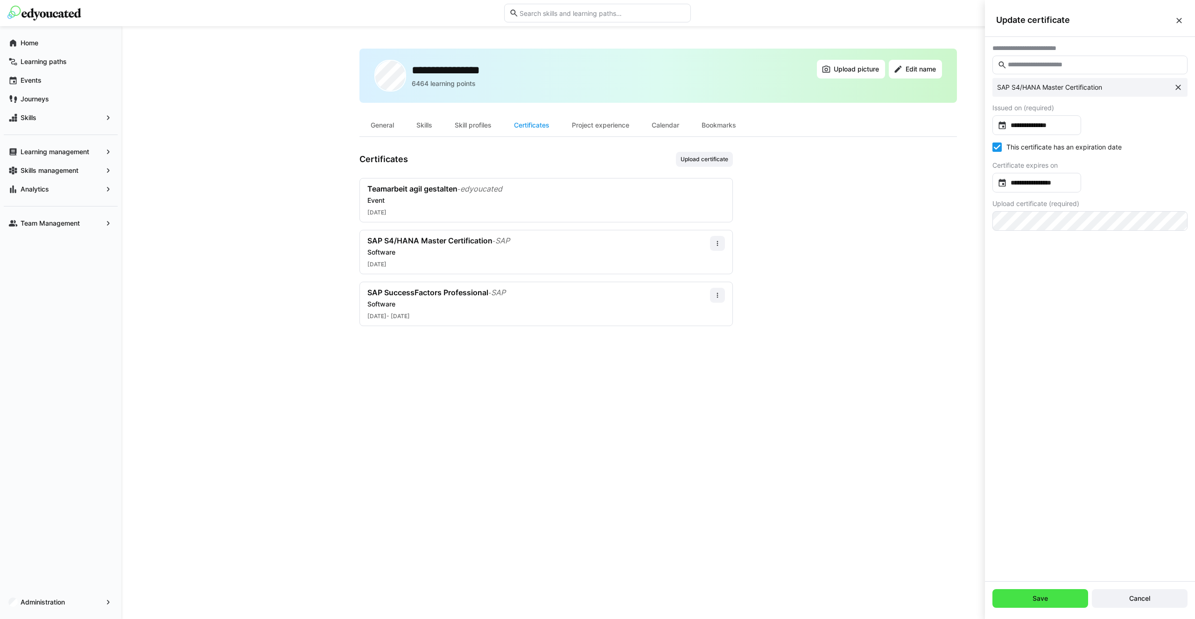
click at [1067, 601] on span "Save" at bounding box center [1041, 598] width 96 height 19
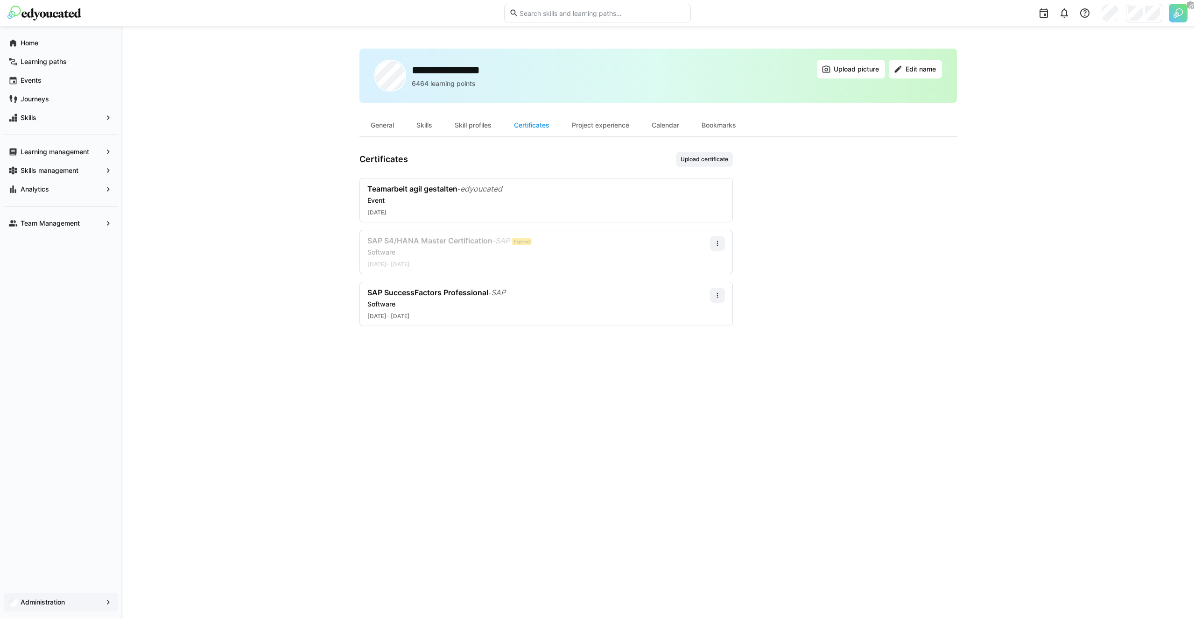
click at [0, 0] on app-navigation-label "Administration" at bounding box center [0, 0] width 0 height 0
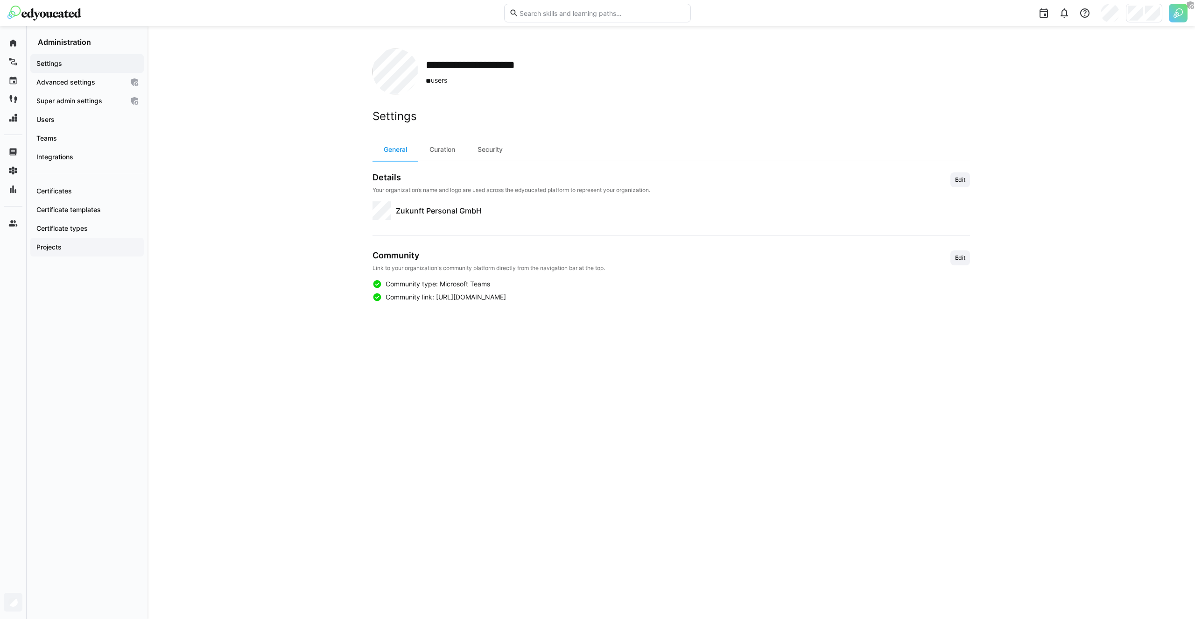
click at [75, 249] on span "Projects" at bounding box center [87, 246] width 104 height 9
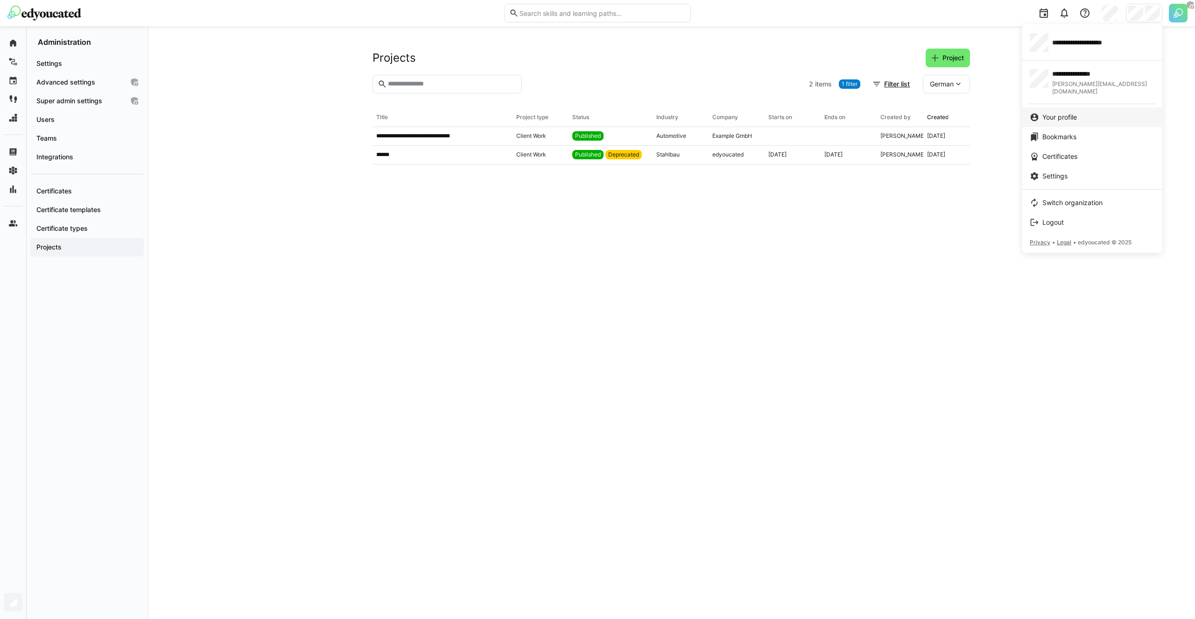
click at [1069, 113] on span "Your profile" at bounding box center [1060, 117] width 35 height 9
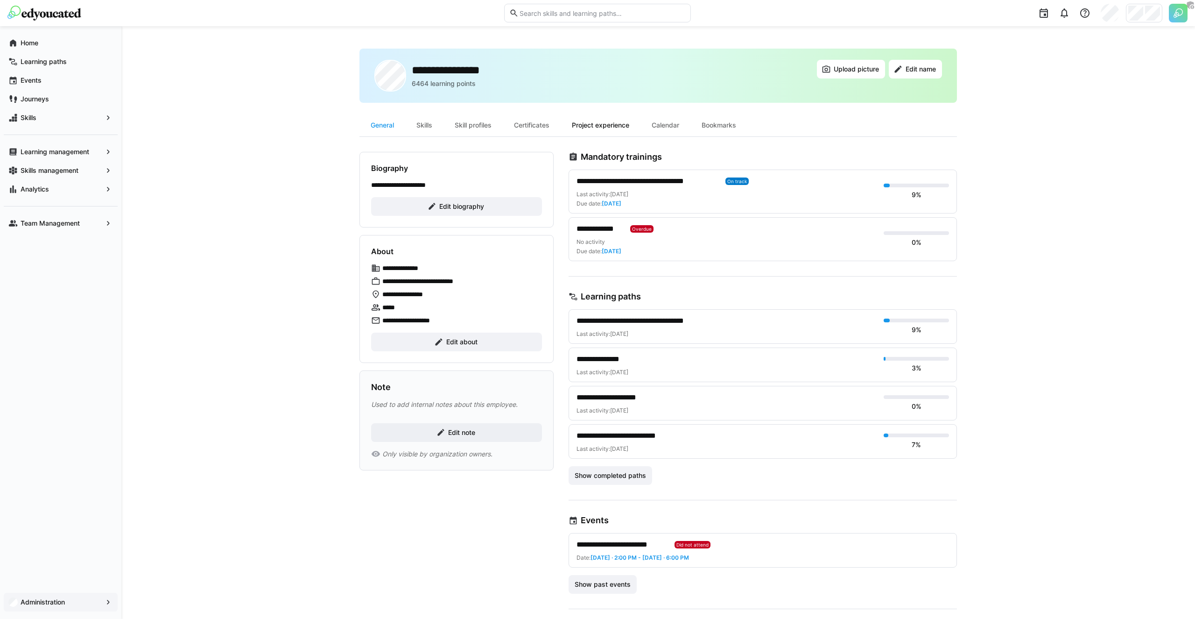
click at [615, 124] on div "Project experience" at bounding box center [601, 125] width 80 height 22
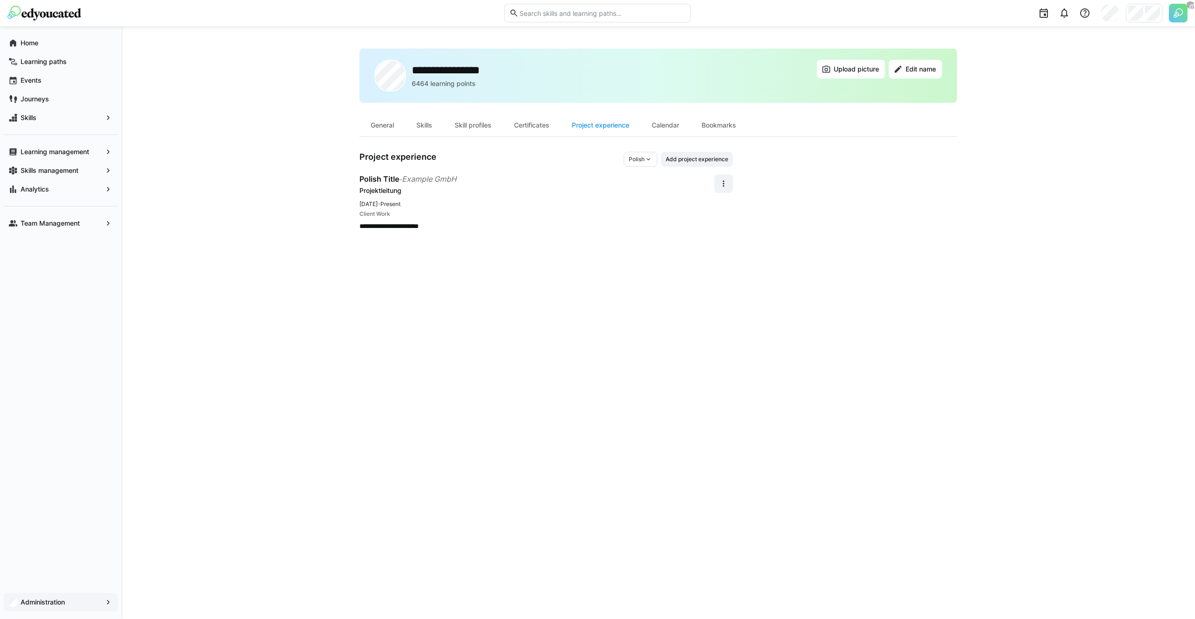
click at [630, 163] on div "Polish" at bounding box center [641, 159] width 34 height 15
click at [636, 210] on span "English" at bounding box center [639, 210] width 19 height 7
click at [643, 154] on div "English" at bounding box center [639, 159] width 36 height 15
click at [645, 193] on span "German" at bounding box center [637, 193] width 21 height 7
click at [0, 0] on app-navigation-label "Administration" at bounding box center [0, 0] width 0 height 0
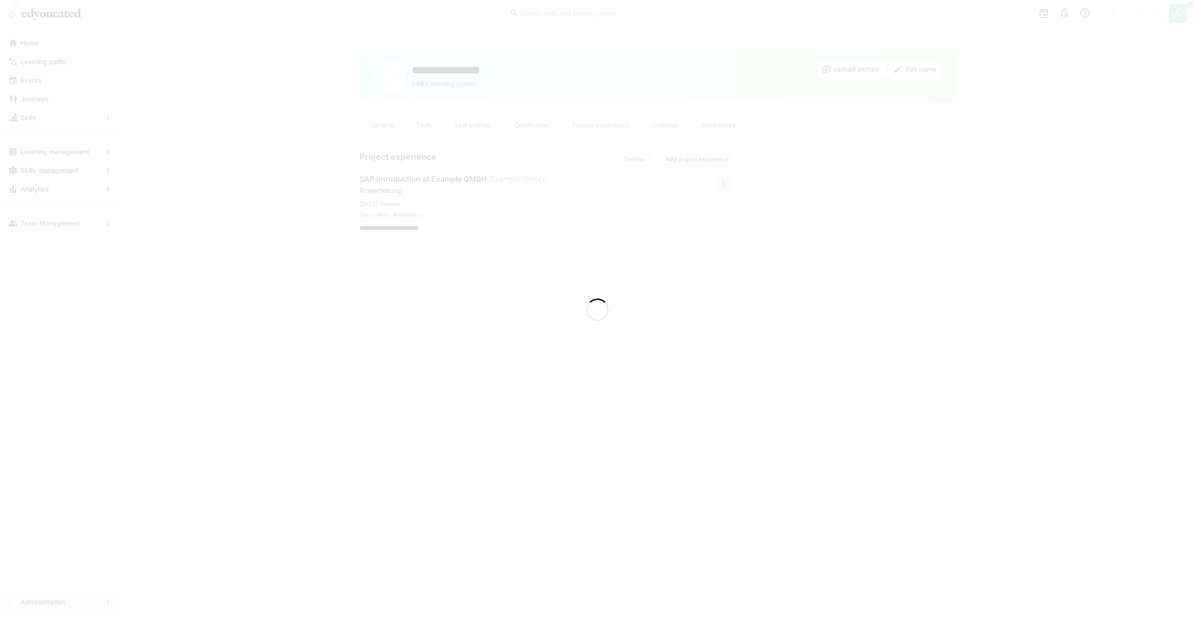
click at [39, 598] on div at bounding box center [597, 309] width 1195 height 619
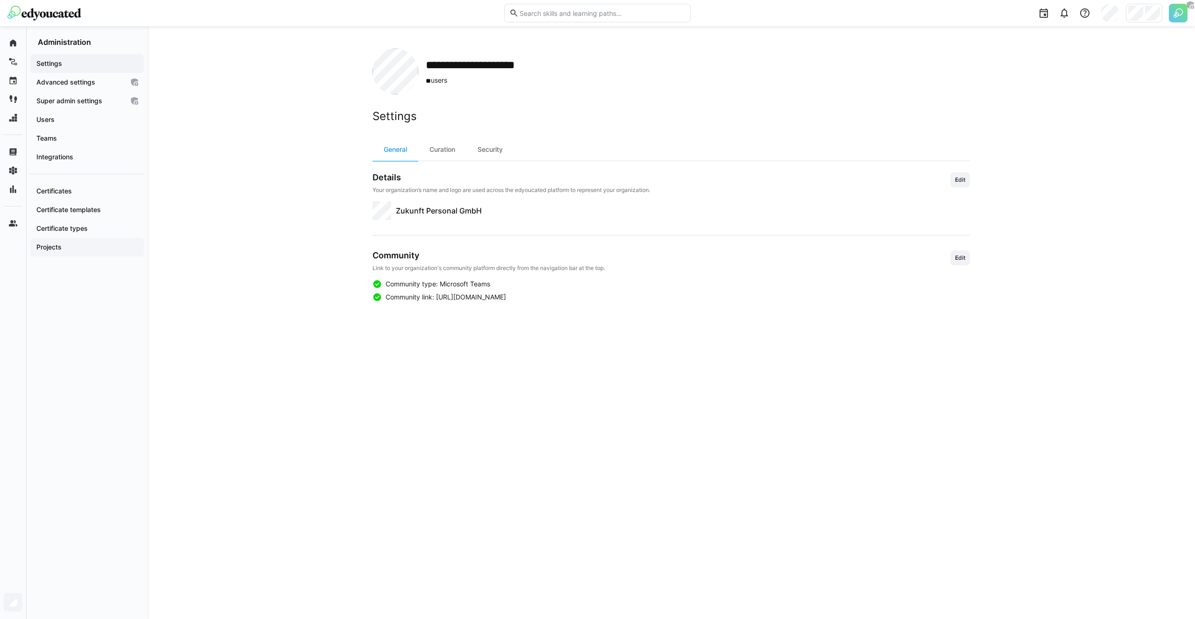
click at [0, 0] on app-navigation-label "Projects" at bounding box center [0, 0] width 0 height 0
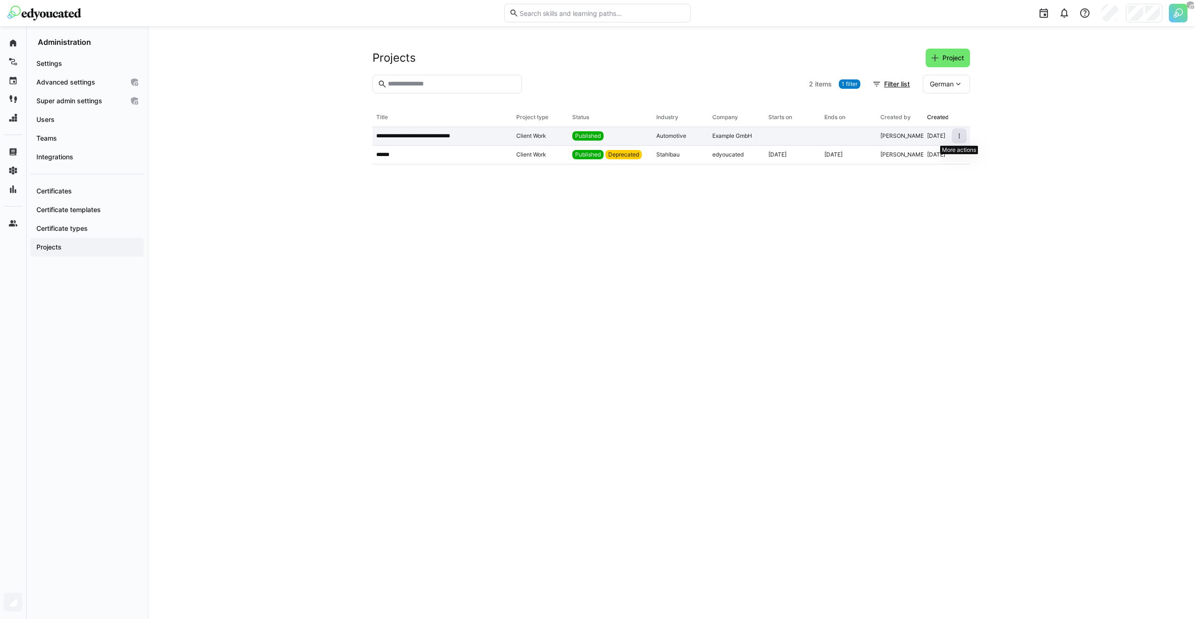
click at [967, 132] on span at bounding box center [959, 135] width 15 height 15
click at [941, 181] on div "Delete" at bounding box center [948, 179] width 24 height 7
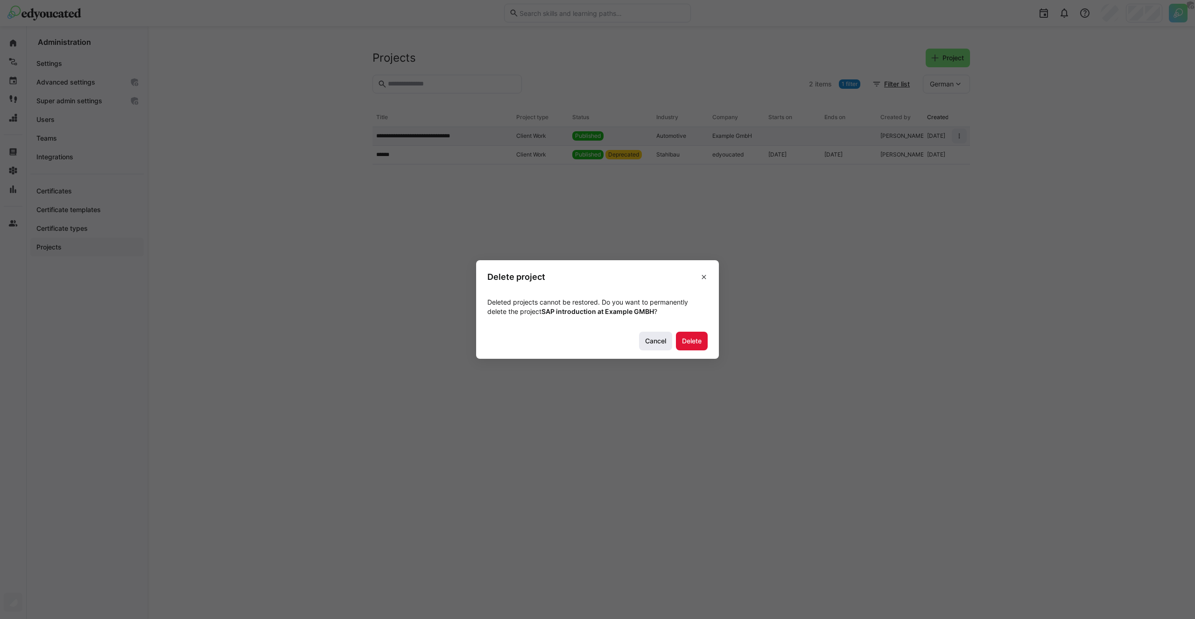
click at [659, 344] on span "Cancel" at bounding box center [656, 340] width 24 height 9
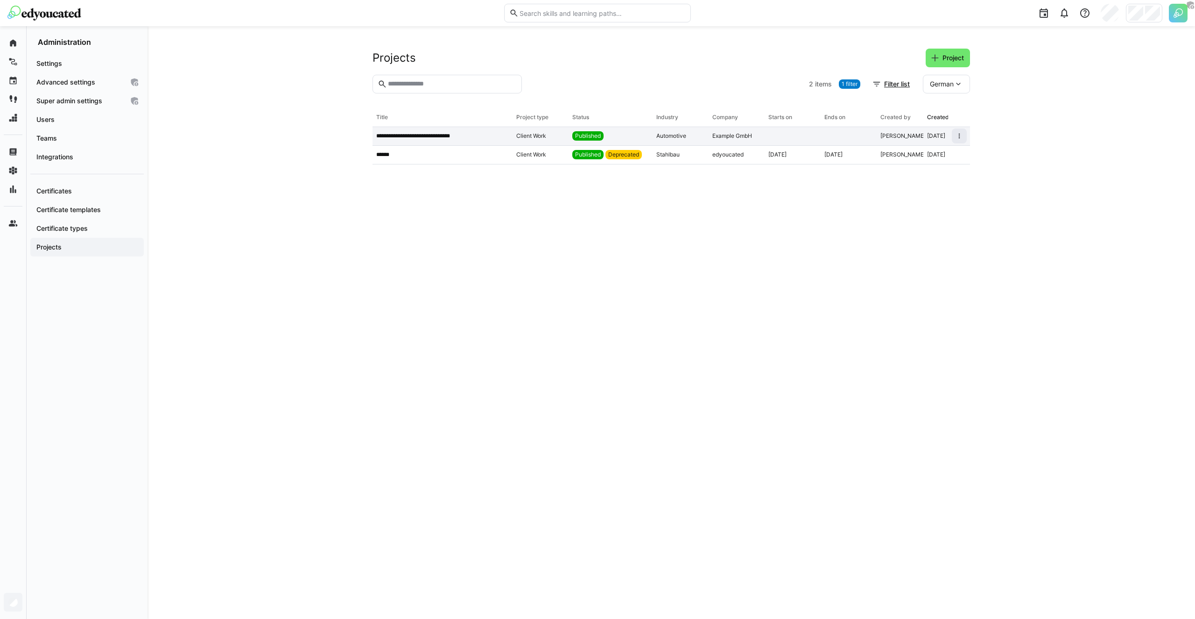
click at [650, 133] on div "Published" at bounding box center [611, 136] width 84 height 19
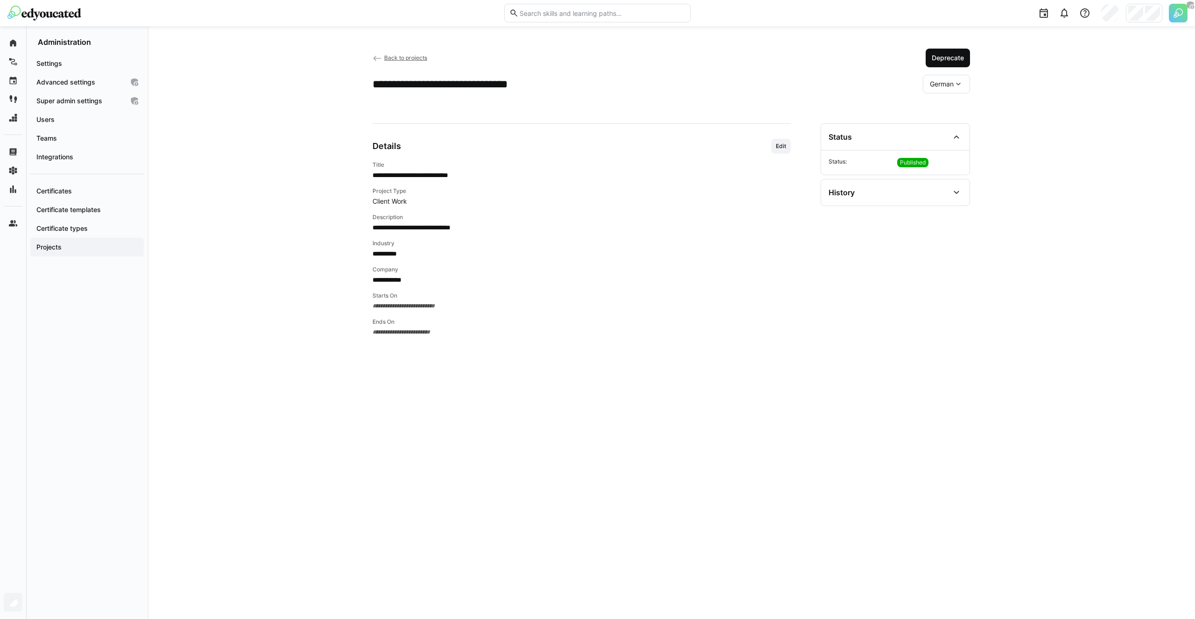
click at [948, 59] on span "Deprecate" at bounding box center [948, 57] width 35 height 9
click at [657, 126] on div "**********" at bounding box center [582, 359] width 418 height 473
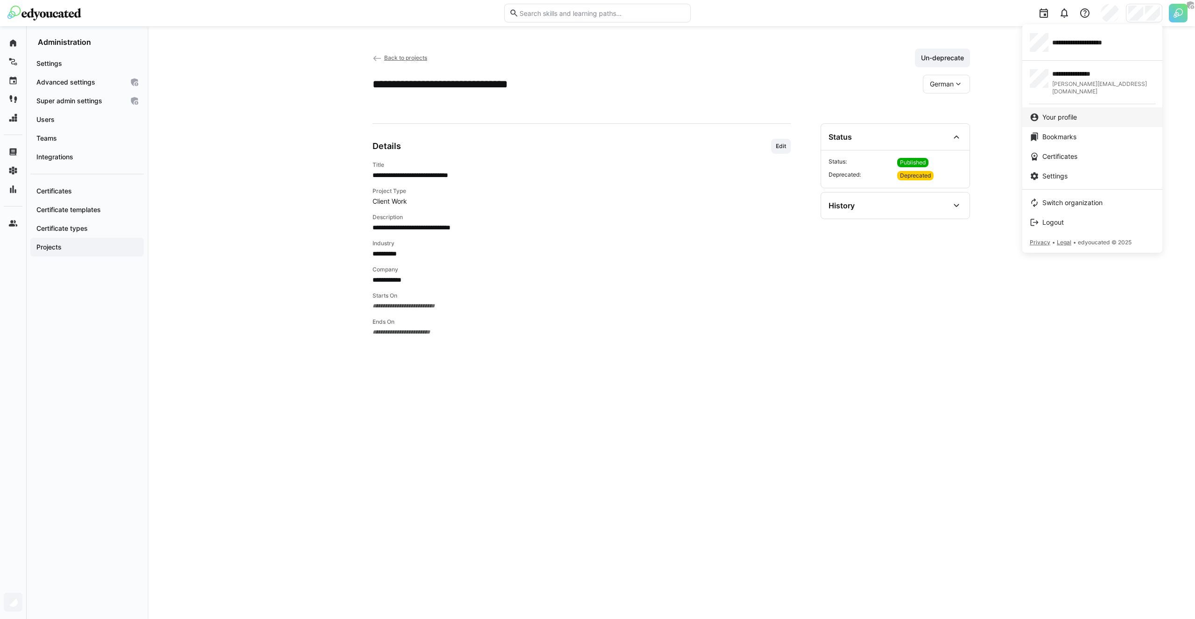
click at [1067, 115] on link "Your profile" at bounding box center [1093, 117] width 140 height 20
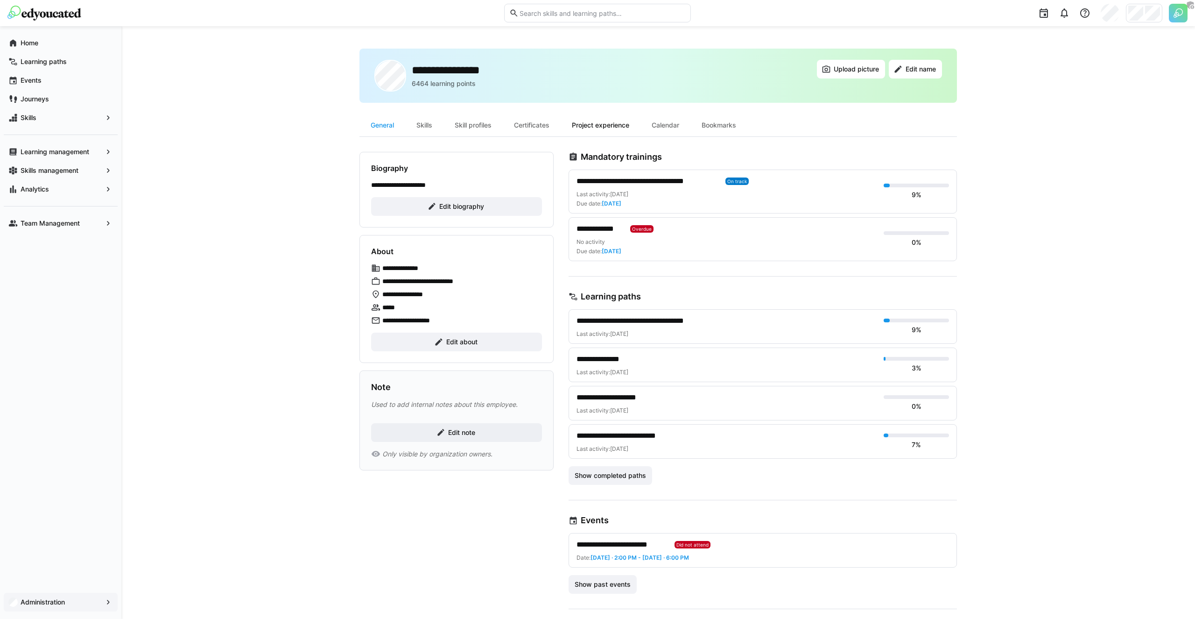
click at [592, 124] on div "Project experience" at bounding box center [601, 125] width 80 height 22
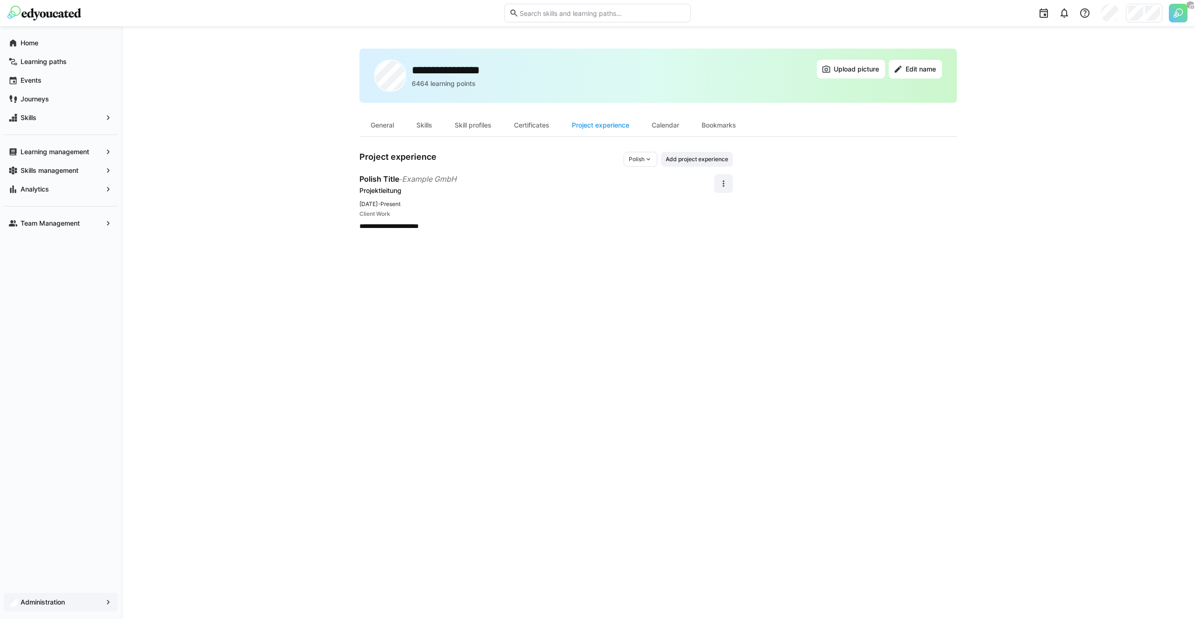
click at [326, 154] on div "**********" at bounding box center [658, 322] width 1074 height 593
click at [224, 237] on div "**********" at bounding box center [658, 322] width 1074 height 593
click at [39, 594] on div "Administration" at bounding box center [61, 602] width 114 height 19
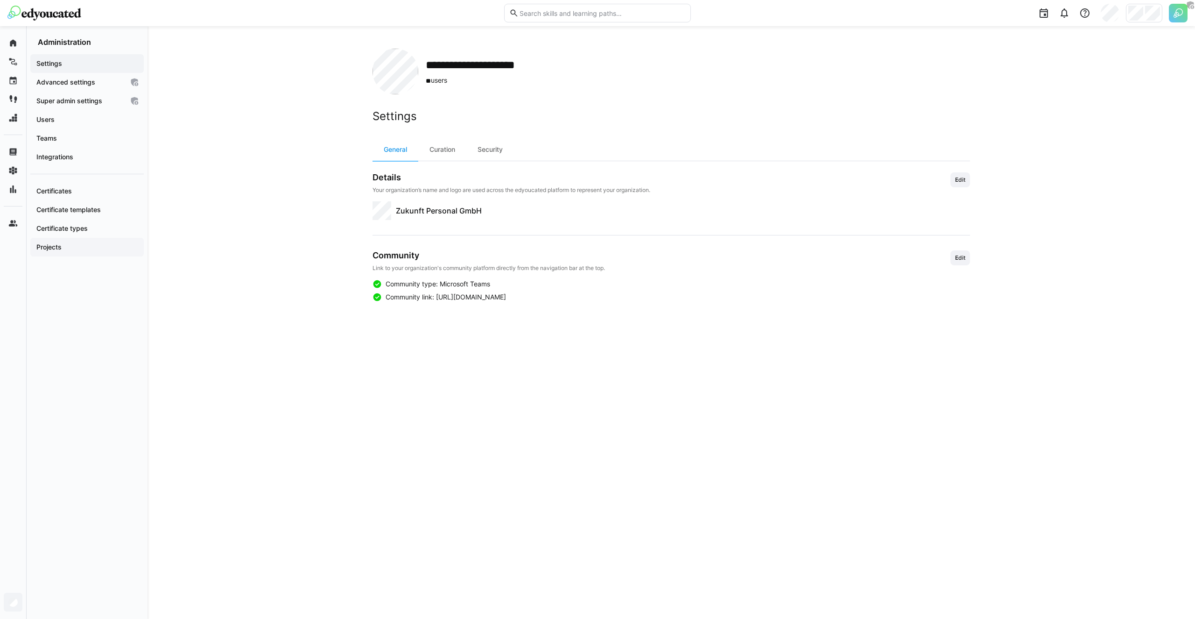
click at [68, 247] on span "Projects" at bounding box center [87, 246] width 104 height 9
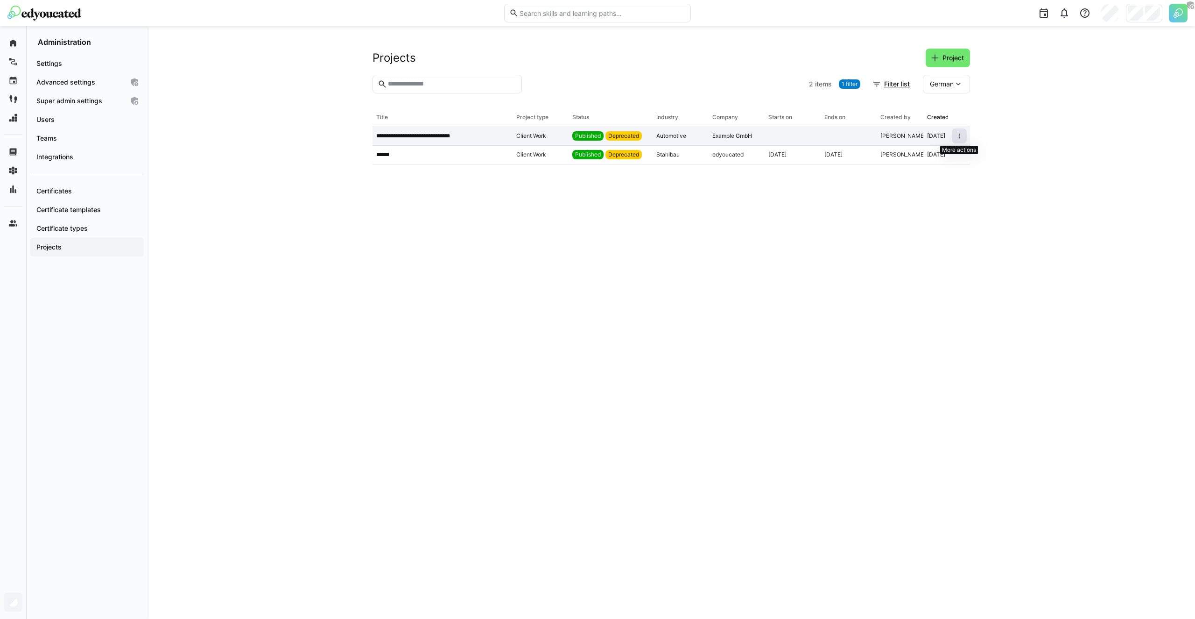
click at [964, 132] on span at bounding box center [959, 135] width 15 height 15
click at [944, 177] on div "Delete" at bounding box center [942, 179] width 33 height 7
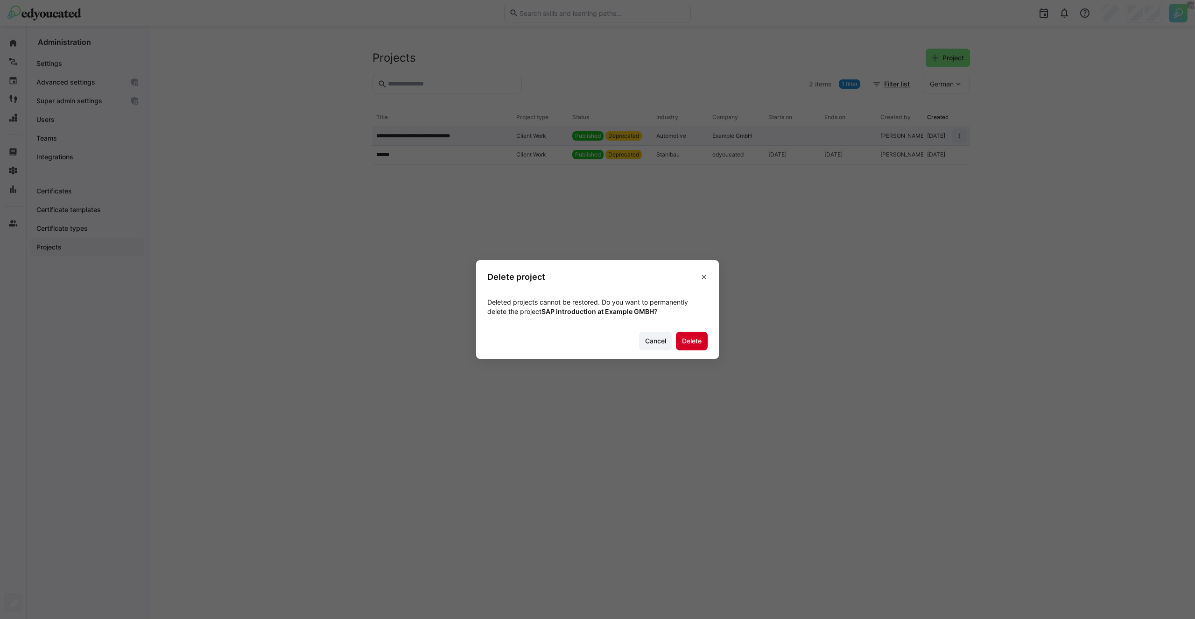
click at [690, 348] on span "Delete" at bounding box center [692, 341] width 32 height 19
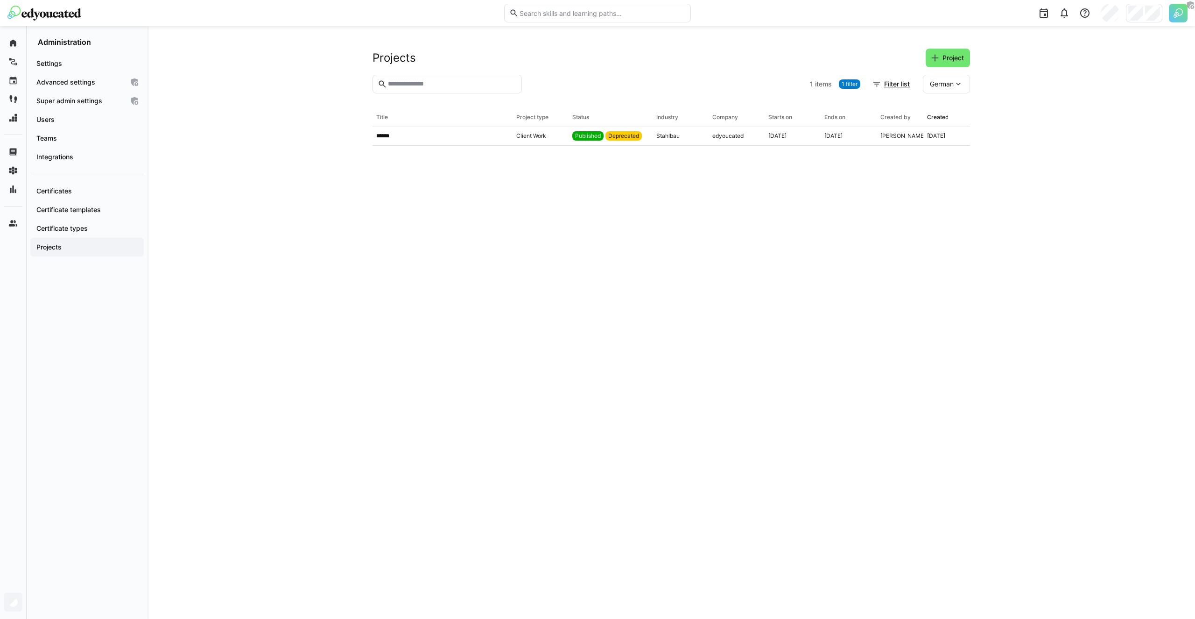
click at [867, 218] on eds-table "Title Project type Status Industry Company Starts on Ends on Created by Created…" at bounding box center [672, 352] width 598 height 488
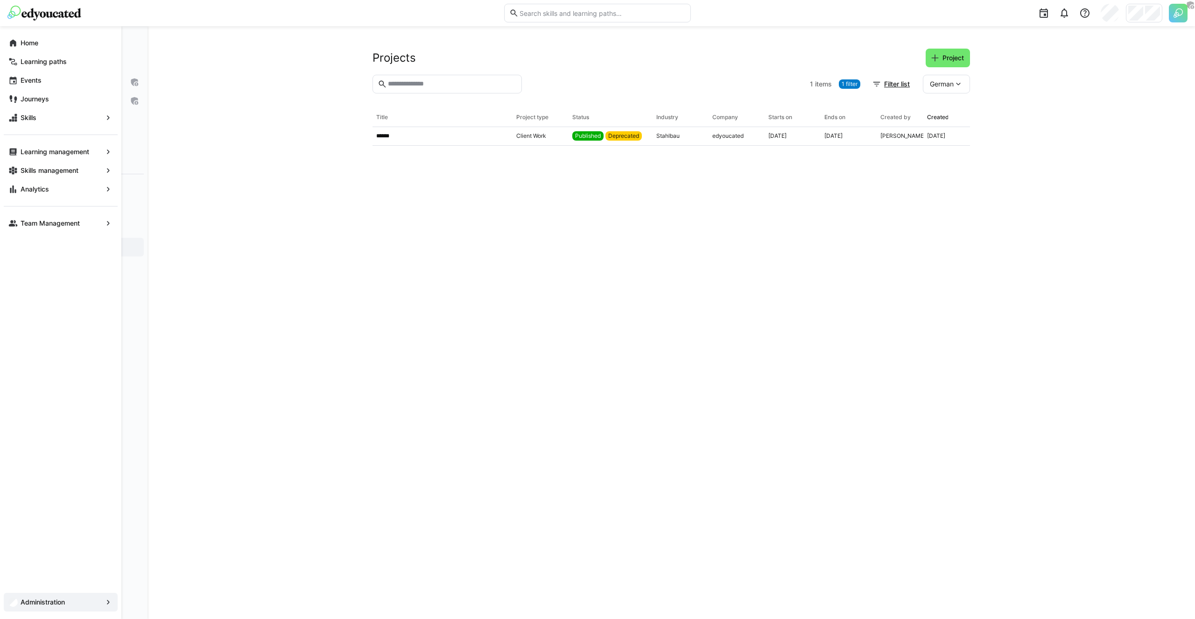
click at [49, 611] on div "Administration" at bounding box center [61, 602] width 114 height 19
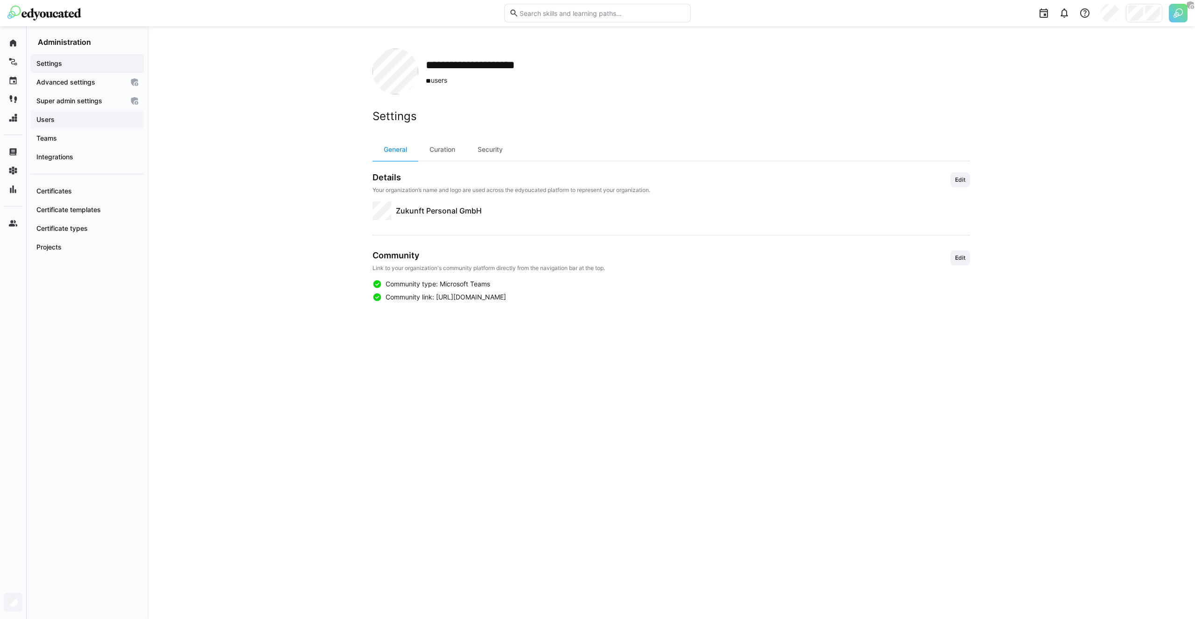
click at [52, 114] on div "Users" at bounding box center [86, 119] width 113 height 19
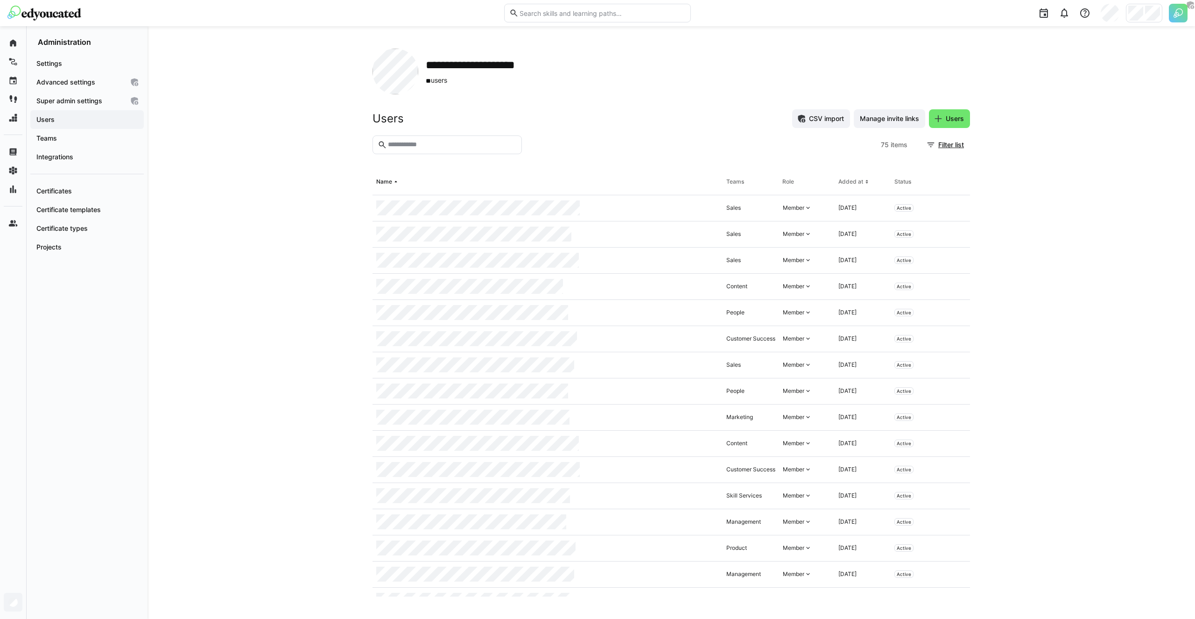
click at [273, 184] on div "**********" at bounding box center [672, 322] width 1048 height 593
click at [428, 150] on eds-input at bounding box center [447, 144] width 149 height 19
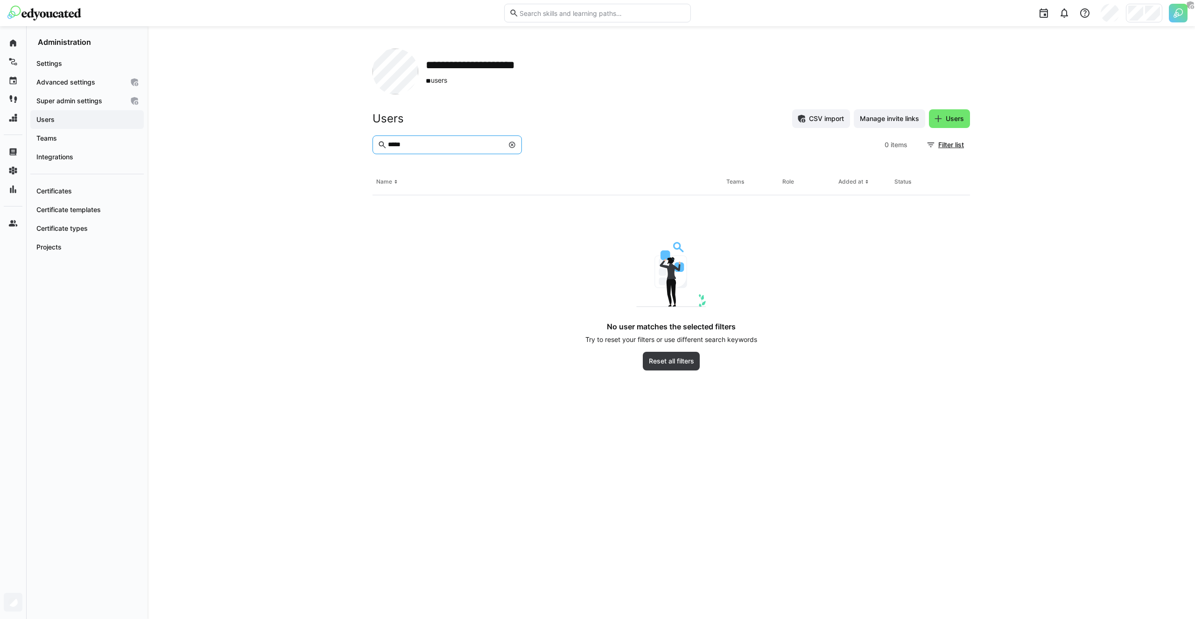
type input "*****"
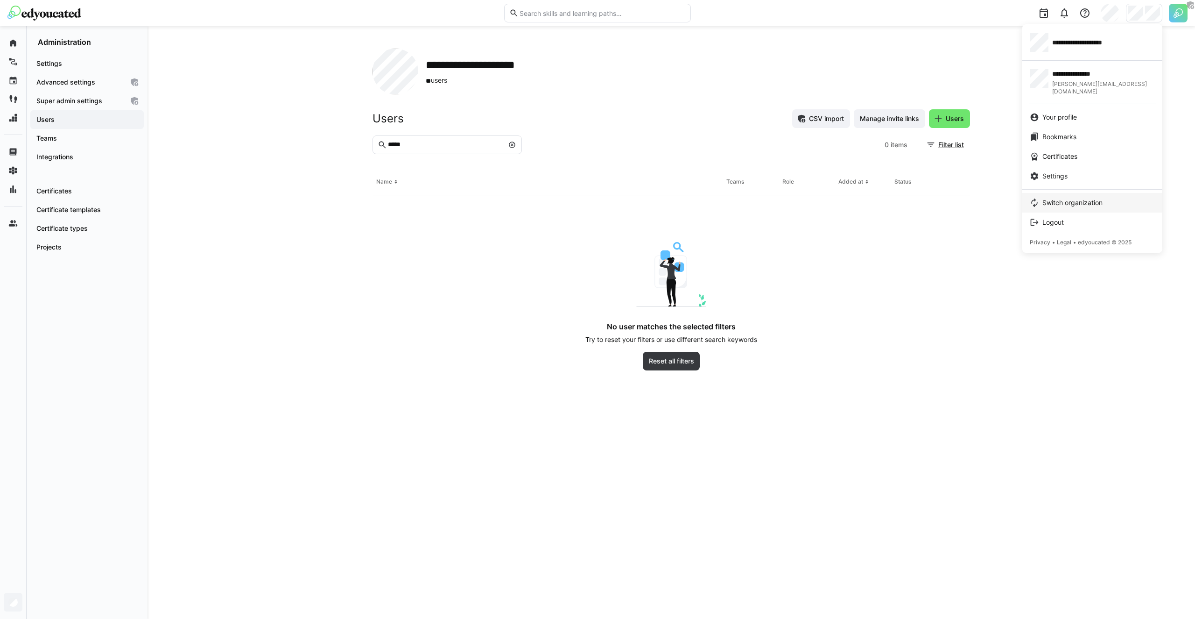
click at [1071, 198] on span "Switch organization" at bounding box center [1073, 202] width 60 height 9
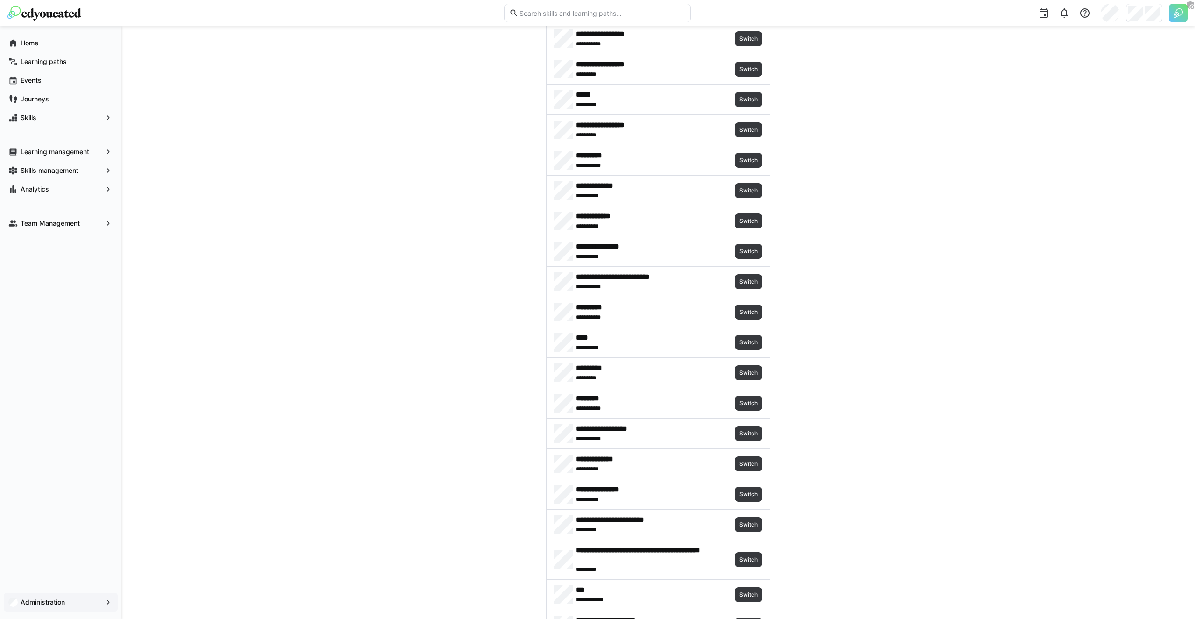
scroll to position [998, 0]
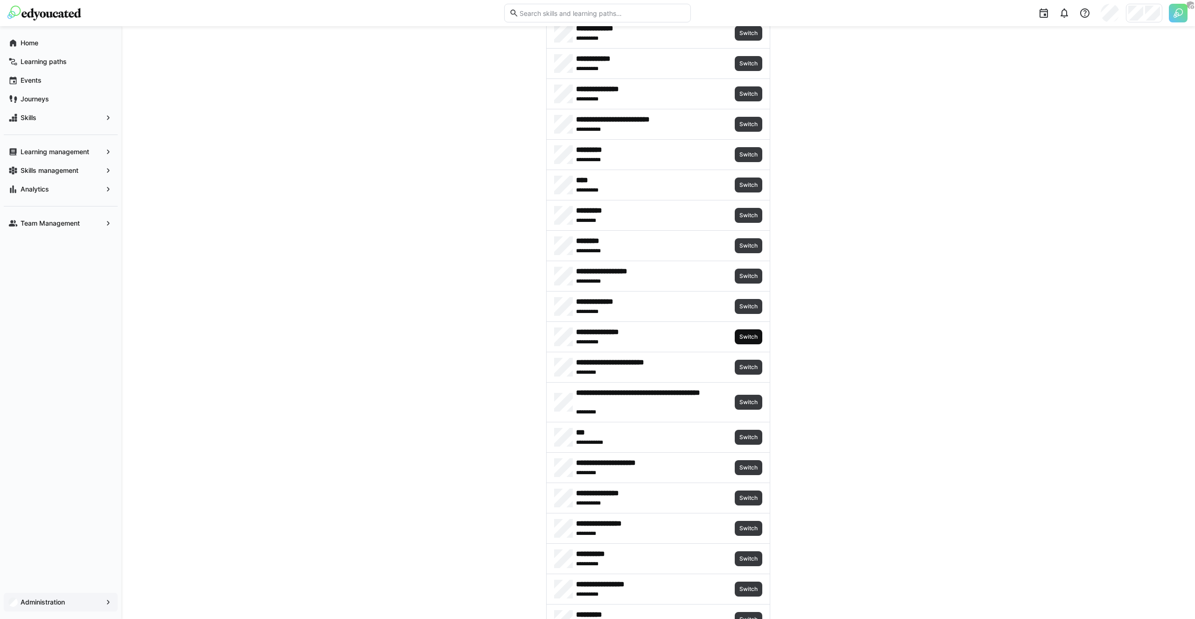
click at [754, 333] on span "Switch" at bounding box center [749, 336] width 20 height 7
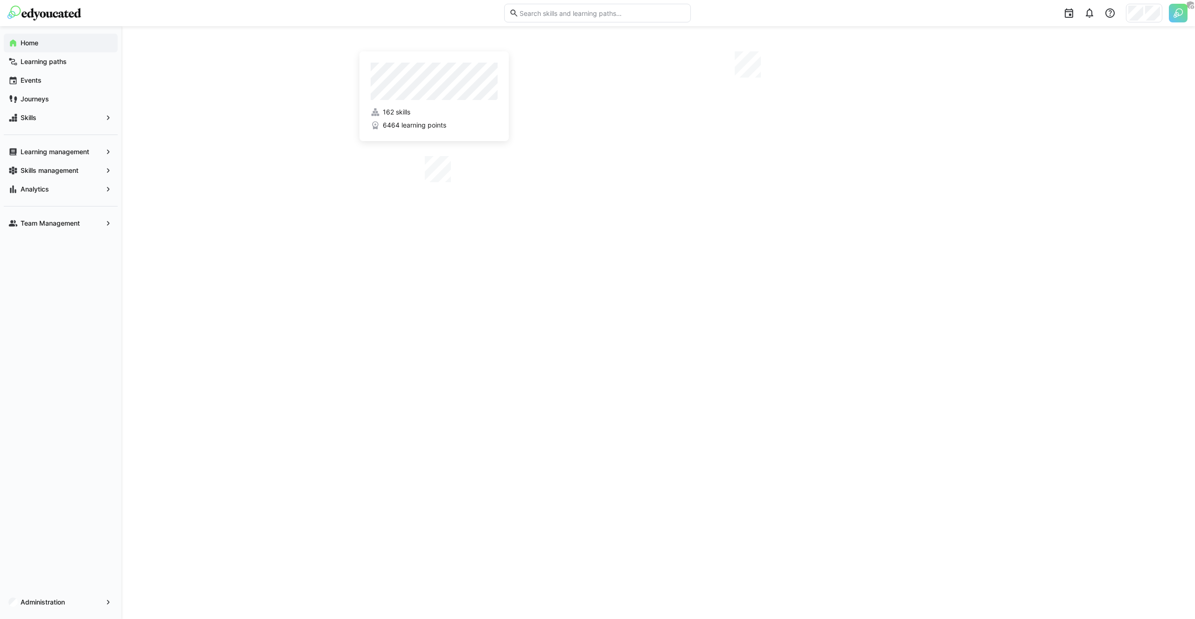
click at [239, 182] on div "162 skills 6464 learning points" at bounding box center [658, 322] width 1074 height 593
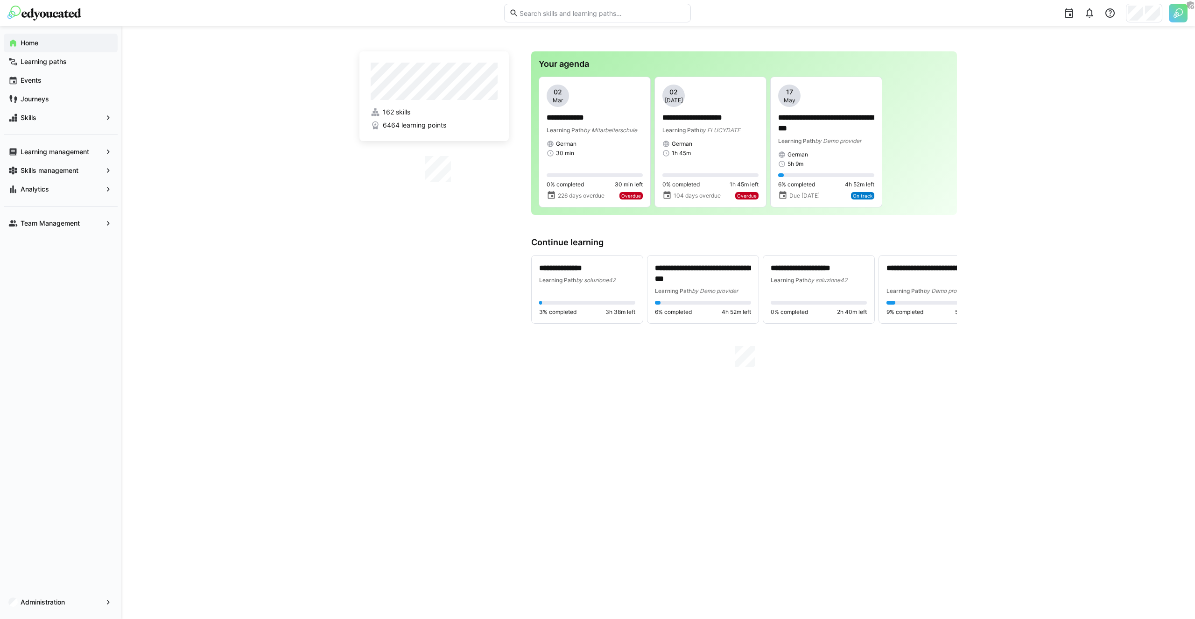
click at [231, 184] on div "**********" at bounding box center [658, 322] width 1074 height 593
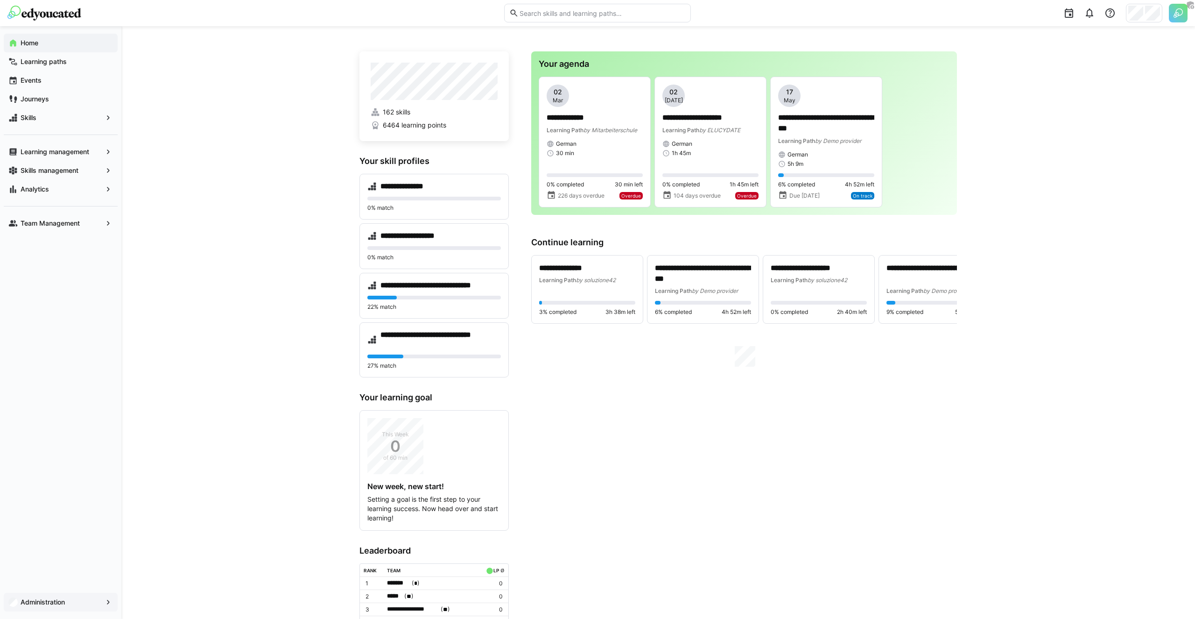
click at [0, 0] on app-navigation-label "Administration" at bounding box center [0, 0] width 0 height 0
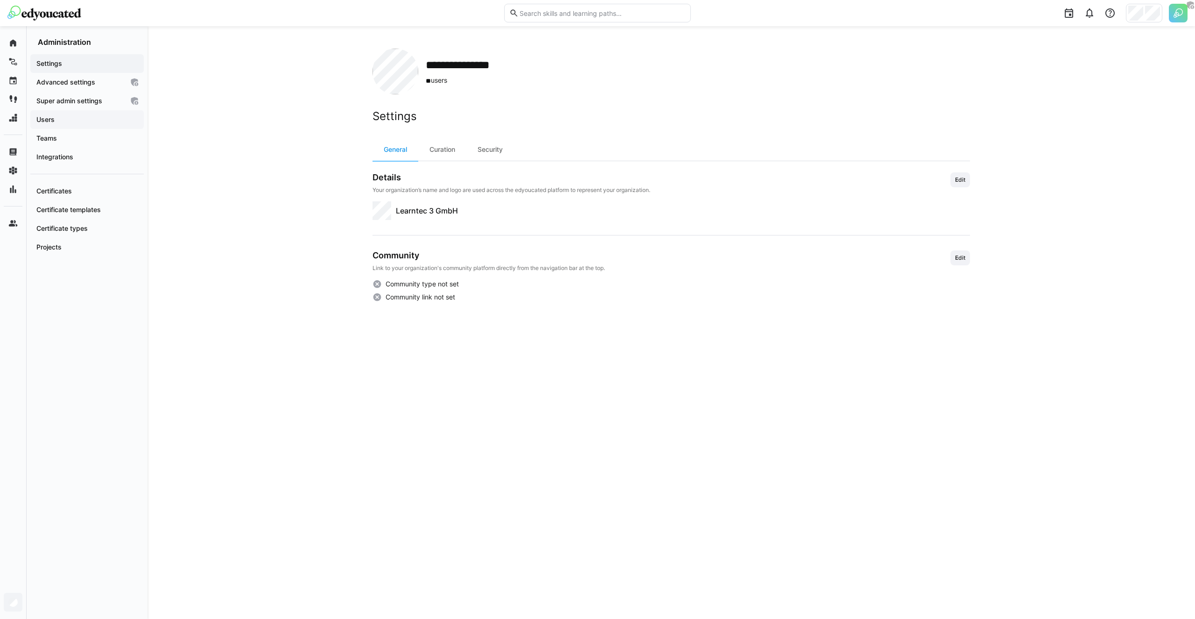
click at [67, 122] on span "Users" at bounding box center [87, 119] width 104 height 9
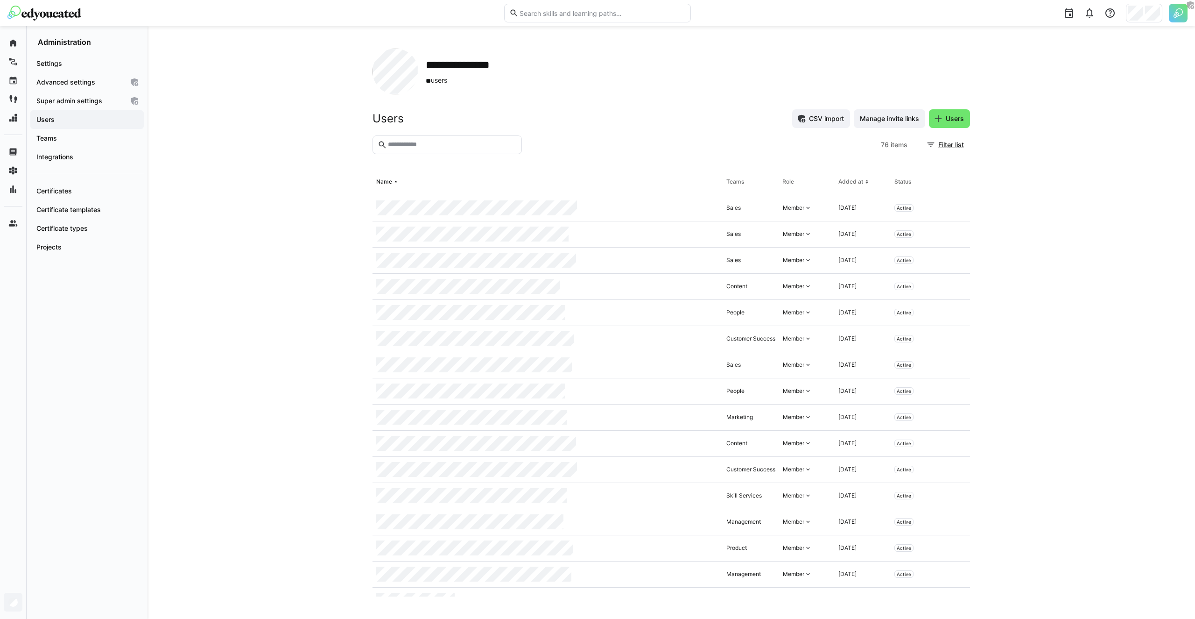
click at [440, 141] on input "text" at bounding box center [452, 145] width 130 height 8
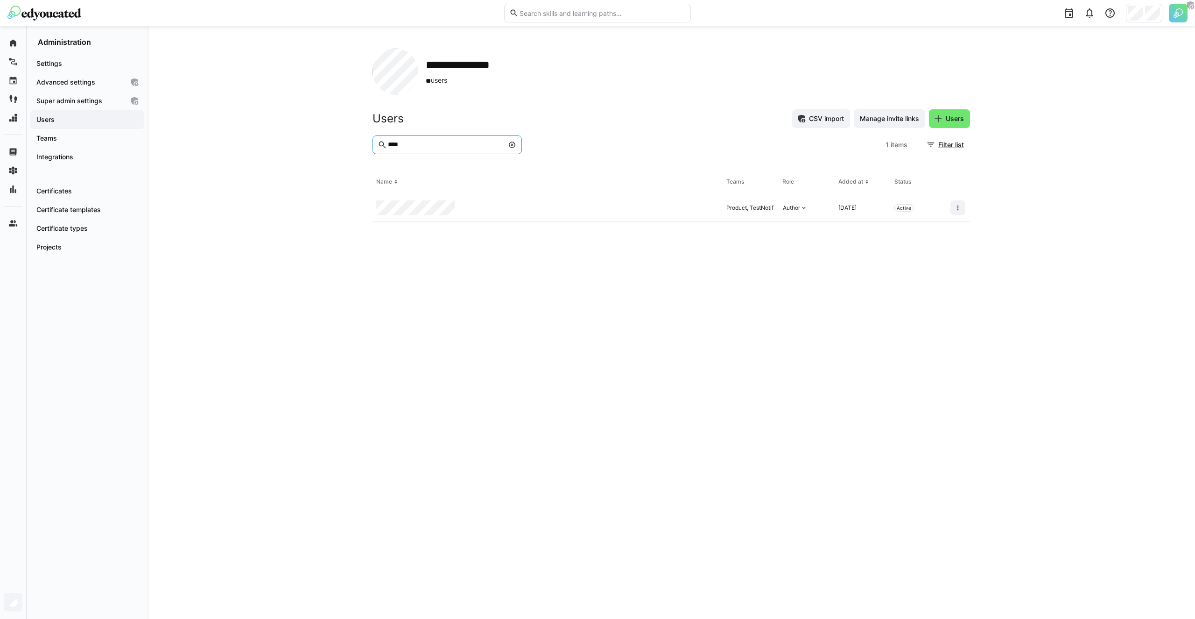
type input "****"
click at [220, 243] on div "**********" at bounding box center [672, 322] width 1048 height 593
click at [64, 138] on span "Teams" at bounding box center [87, 138] width 104 height 9
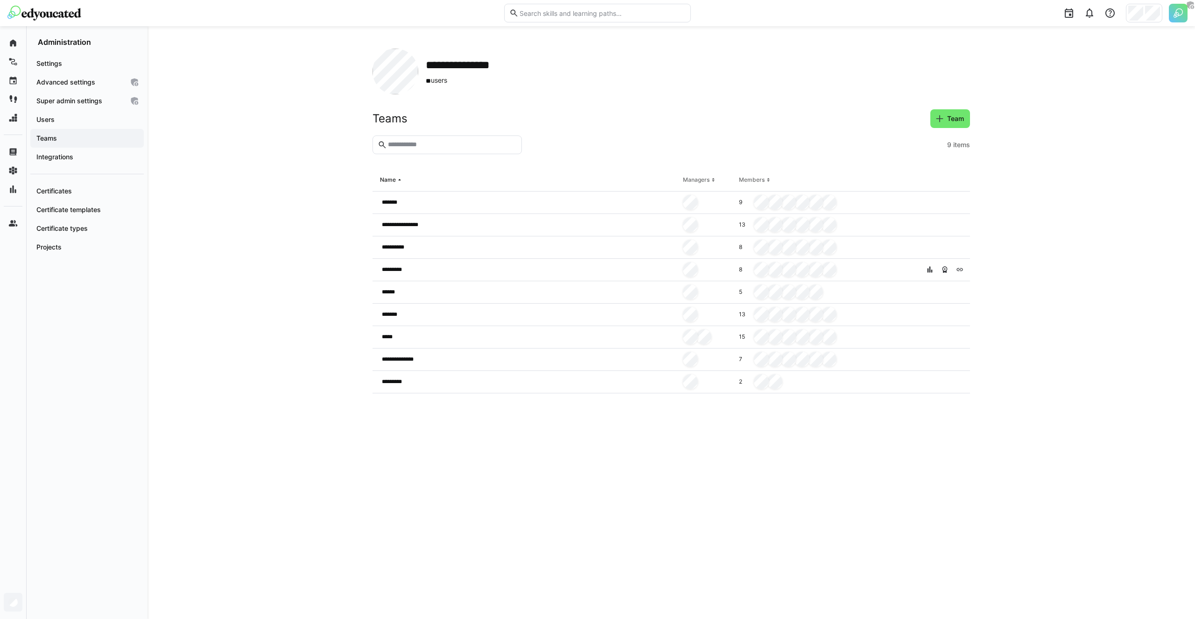
click at [301, 106] on div "**********" at bounding box center [672, 322] width 1048 height 593
click at [1144, 11] on div at bounding box center [1144, 13] width 36 height 19
drag, startPoint x: 1067, startPoint y: 195, endPoint x: 1024, endPoint y: 205, distance: 45.0
click at [1067, 198] on span "Switch organization" at bounding box center [1073, 202] width 60 height 9
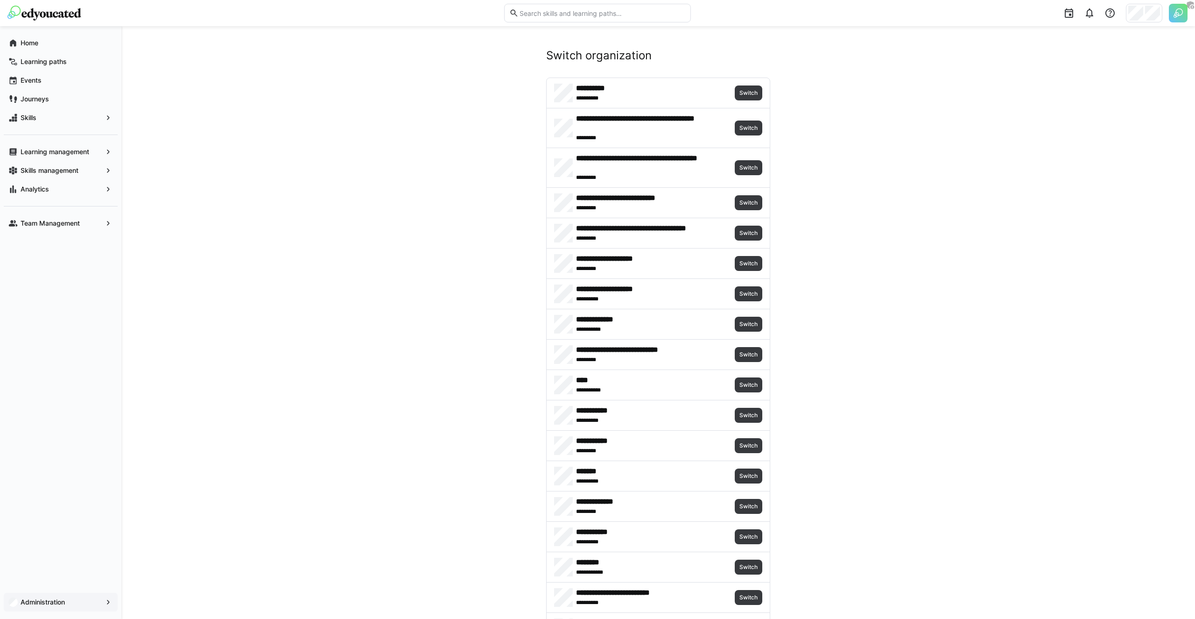
scroll to position [2123, 0]
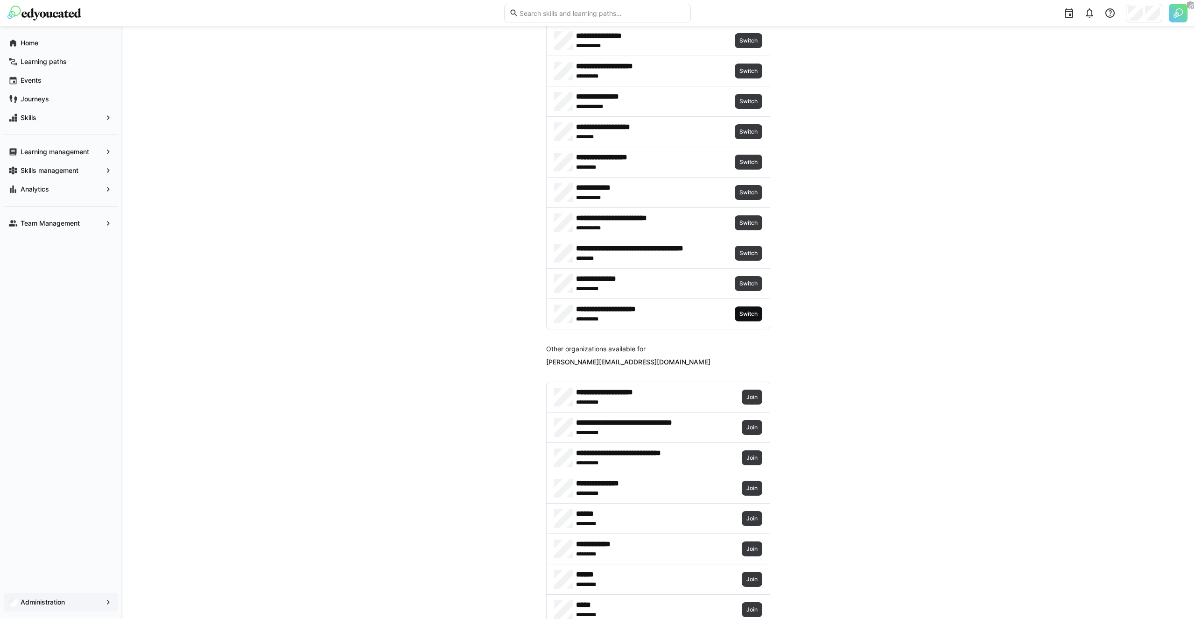
click at [758, 316] on span "Switch" at bounding box center [749, 313] width 28 height 15
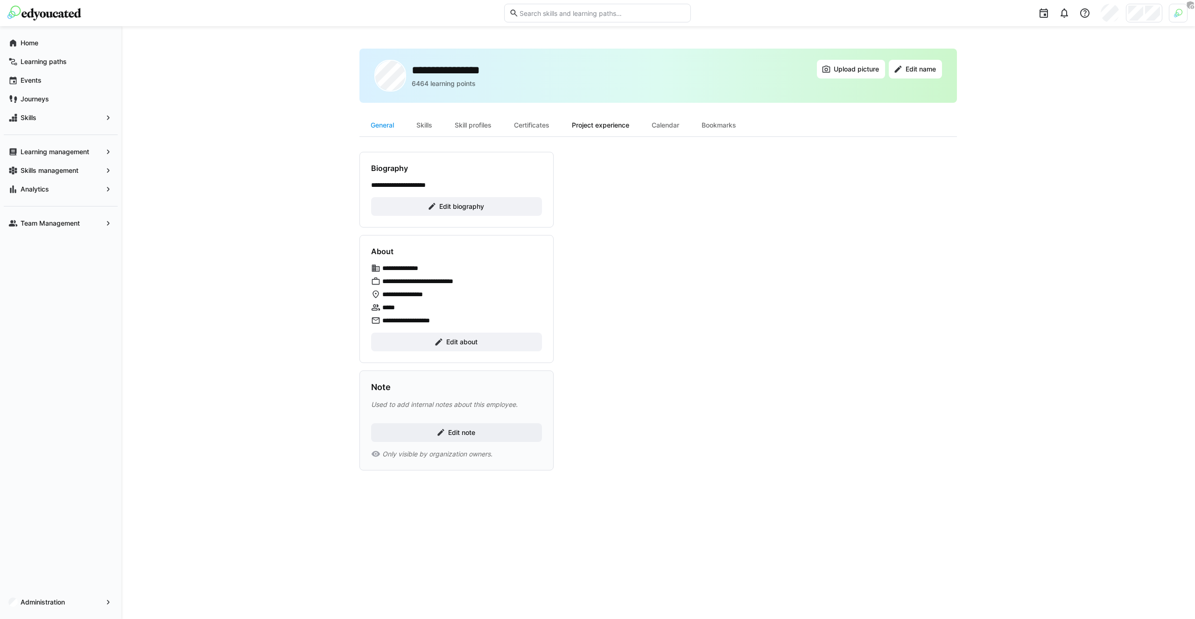
click at [613, 125] on div "Project experience" at bounding box center [601, 125] width 80 height 22
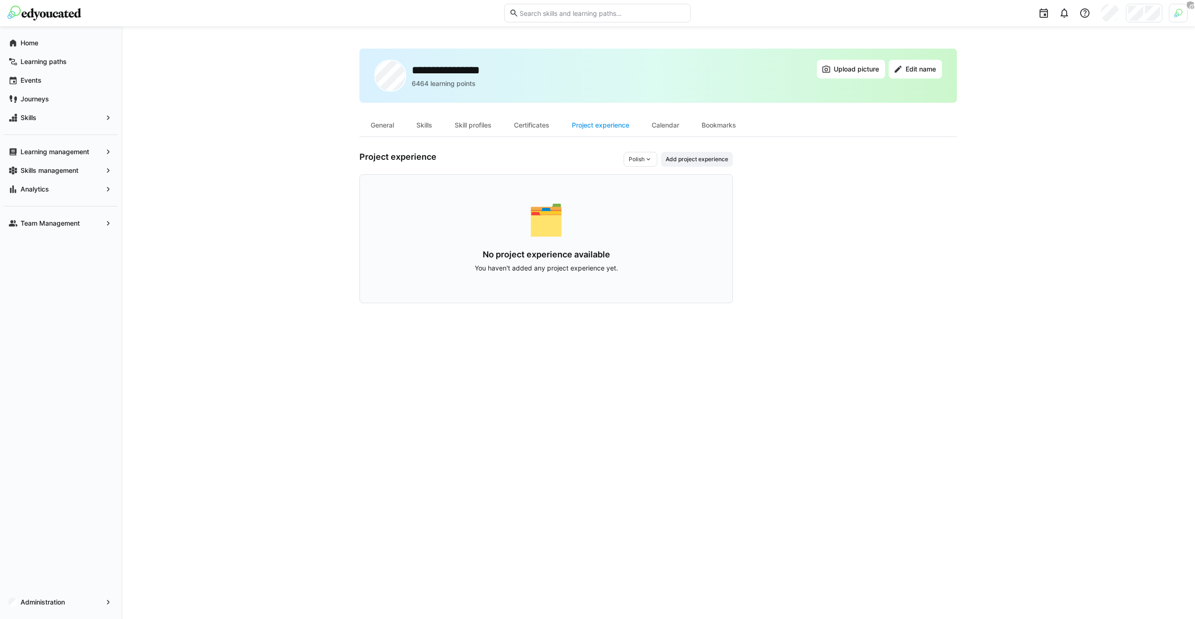
click at [639, 162] on span "Polish" at bounding box center [637, 158] width 16 height 7
click at [628, 160] on div "Polish Polish German English" at bounding box center [641, 159] width 34 height 15
click at [701, 160] on span "Add project experience" at bounding box center [697, 158] width 64 height 7
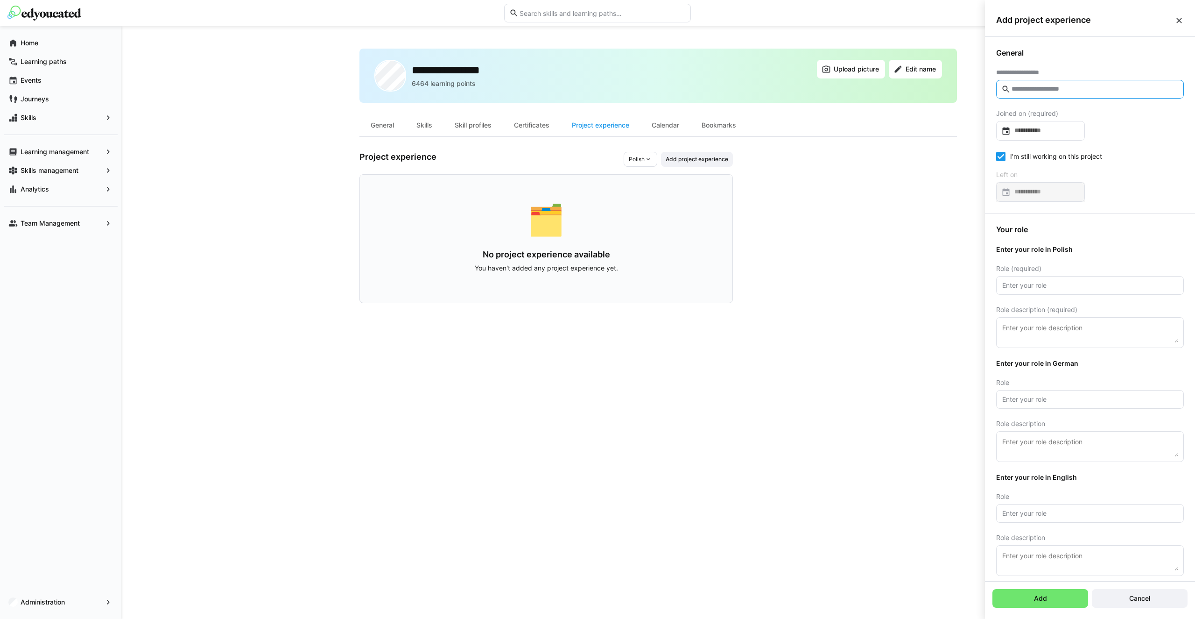
click at [1088, 90] on input "text" at bounding box center [1095, 89] width 168 height 8
type input "****"
click at [0, 0] on app-navigation-label "Administration" at bounding box center [0, 0] width 0 height 0
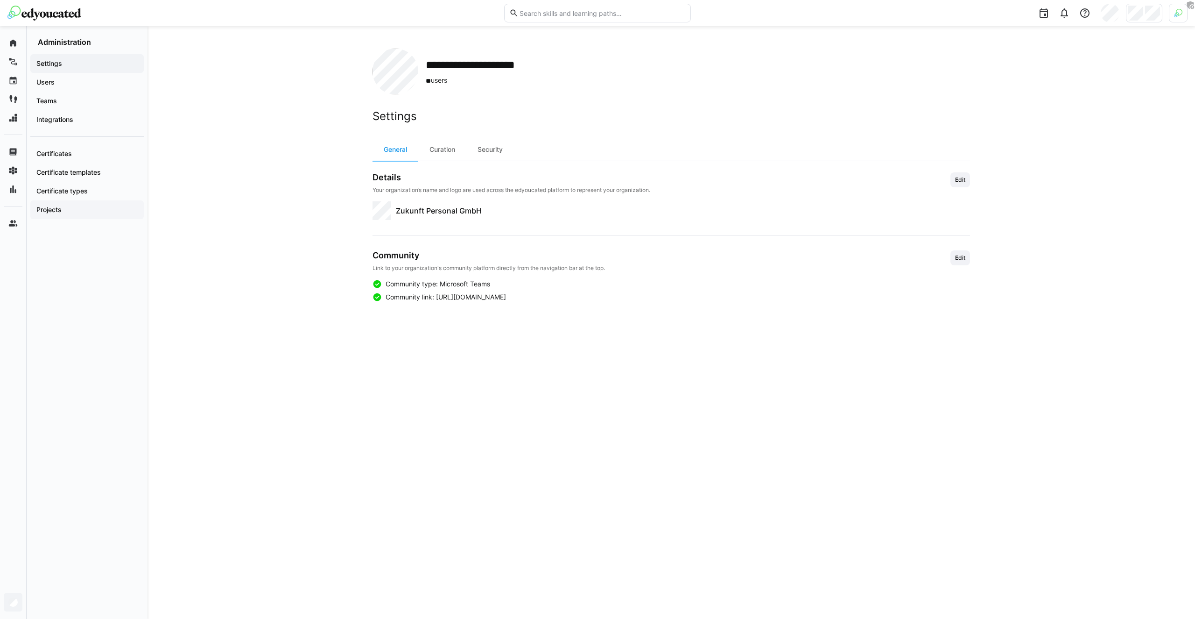
click at [94, 204] on div "Projects" at bounding box center [86, 209] width 113 height 19
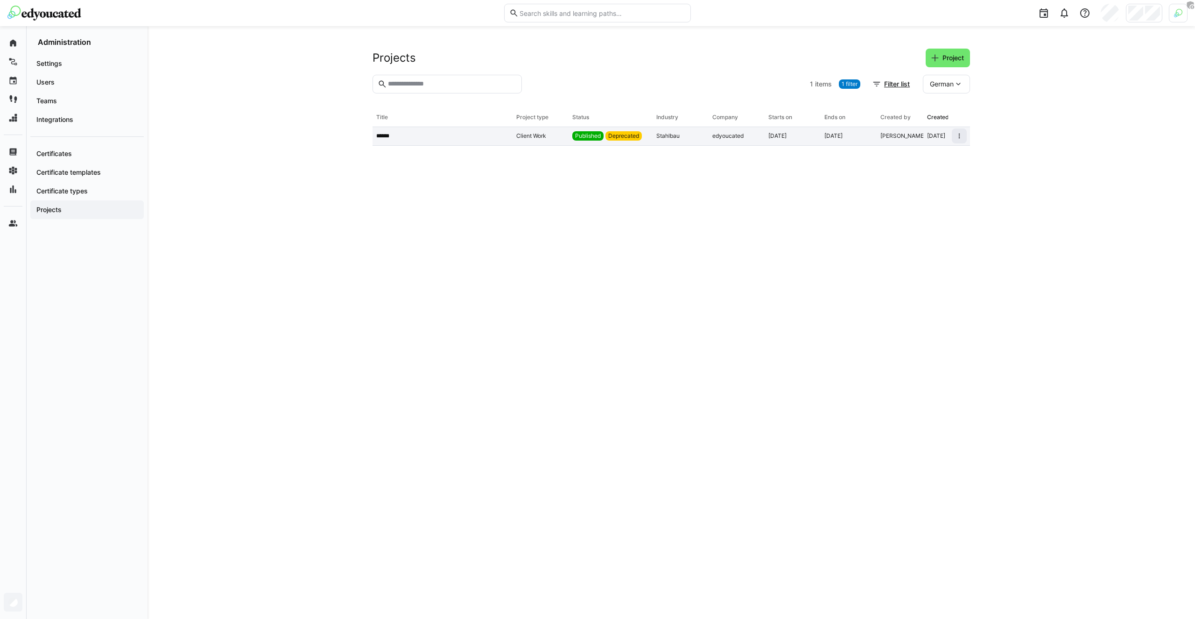
click at [495, 140] on div "******" at bounding box center [443, 136] width 140 height 19
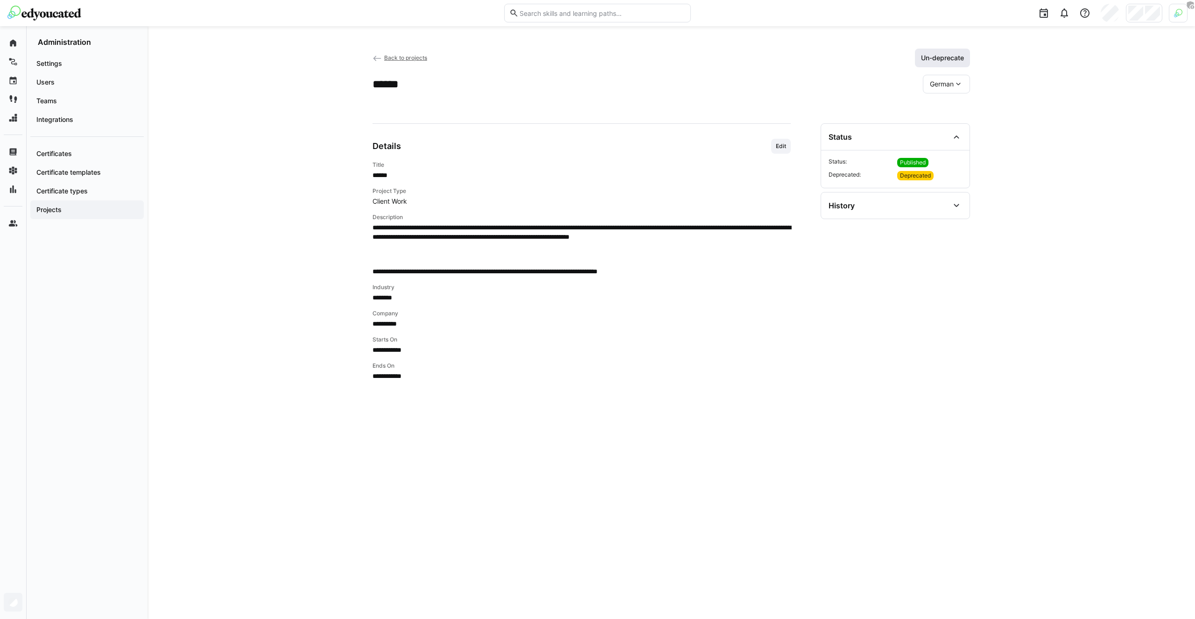
click at [961, 53] on span "Un-deprecate" at bounding box center [943, 57] width 46 height 9
click at [795, 76] on div "****** German" at bounding box center [672, 84] width 598 height 19
click at [492, 155] on div "**********" at bounding box center [582, 260] width 418 height 242
click at [629, 114] on app-header-sidebar-layout "**********" at bounding box center [672, 323] width 598 height 548
click at [1153, 21] on div at bounding box center [1144, 13] width 36 height 19
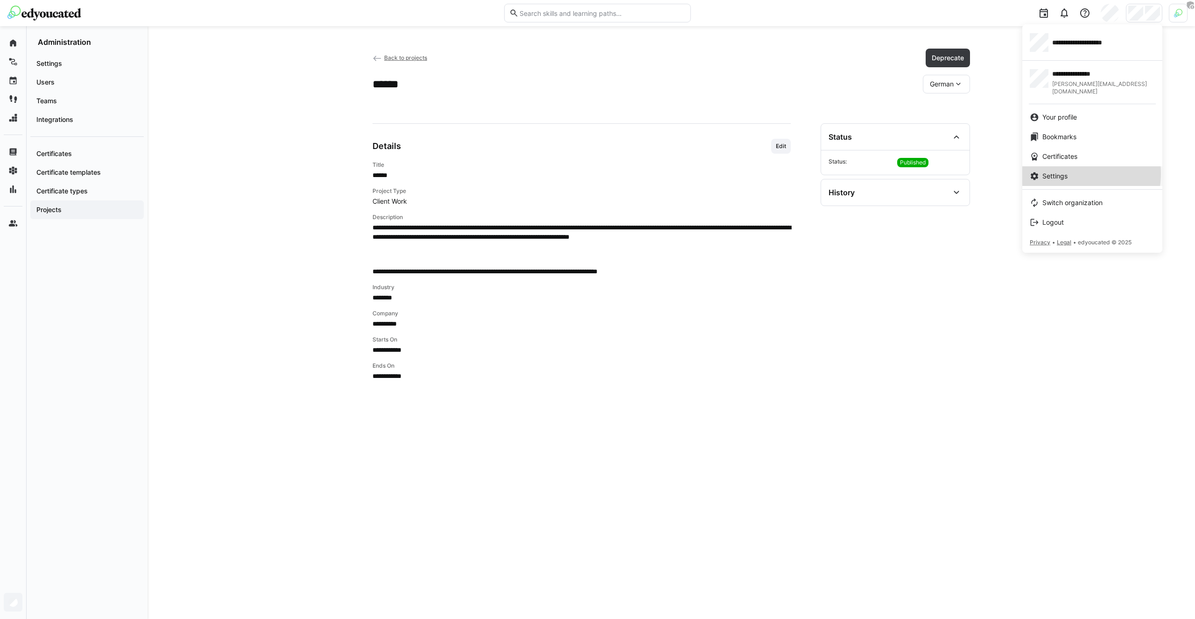
click at [1067, 171] on span "Settings" at bounding box center [1055, 175] width 25 height 9
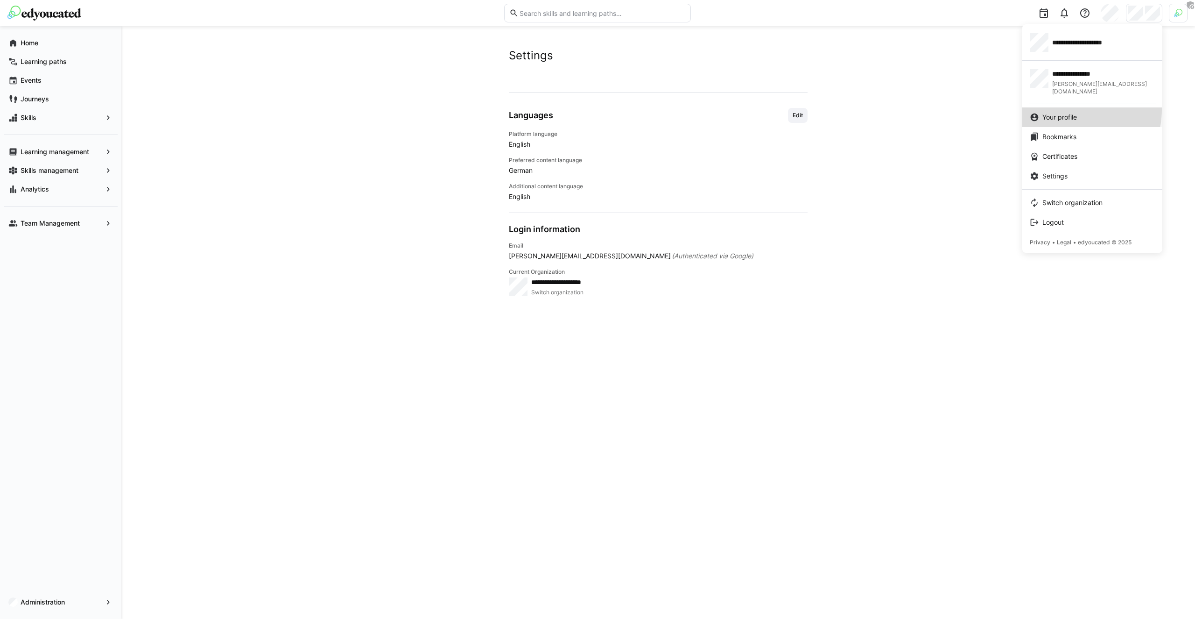
click at [1067, 107] on link "Your profile" at bounding box center [1093, 117] width 140 height 20
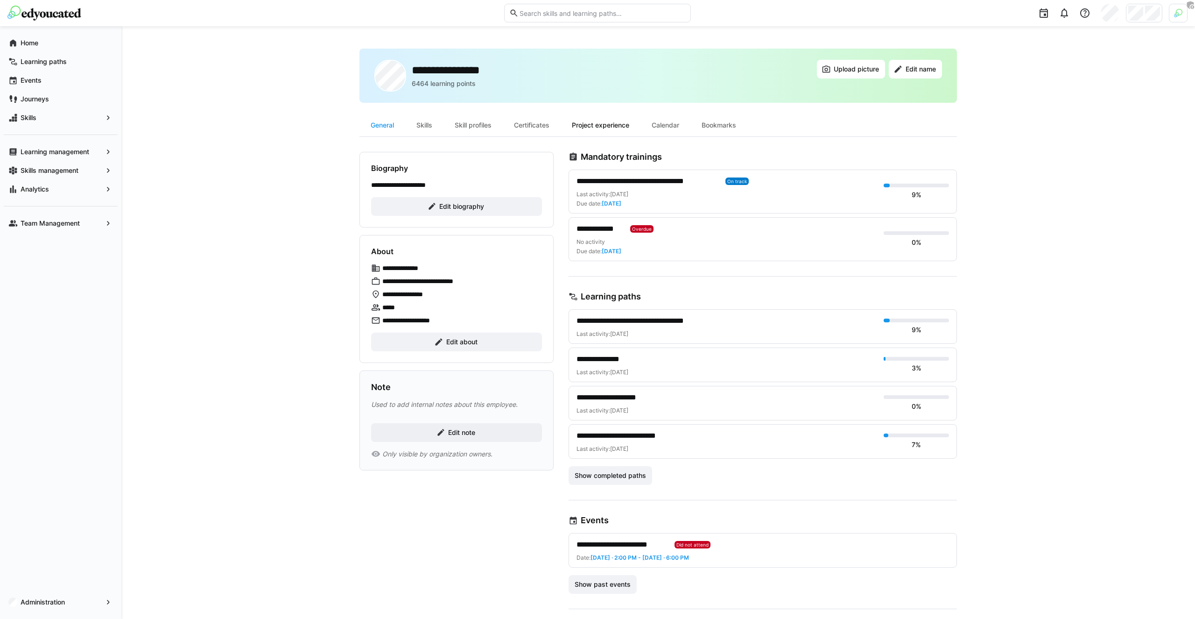
click at [589, 130] on div "Project experience" at bounding box center [601, 125] width 80 height 22
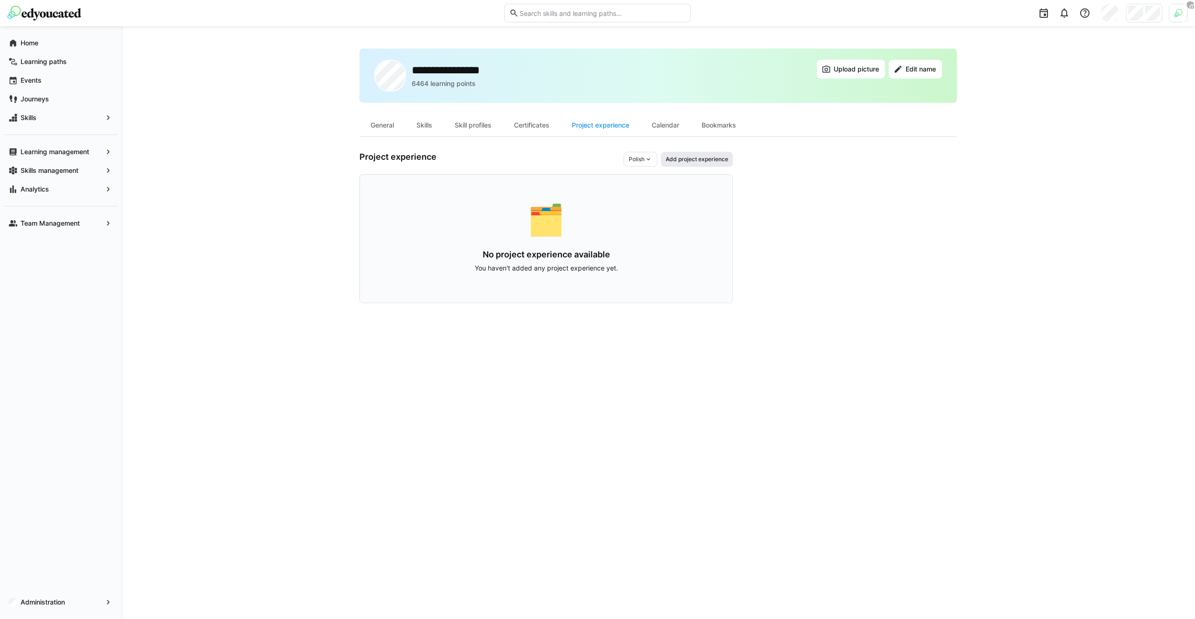
click at [731, 156] on span "Add project experience" at bounding box center [697, 159] width 72 height 15
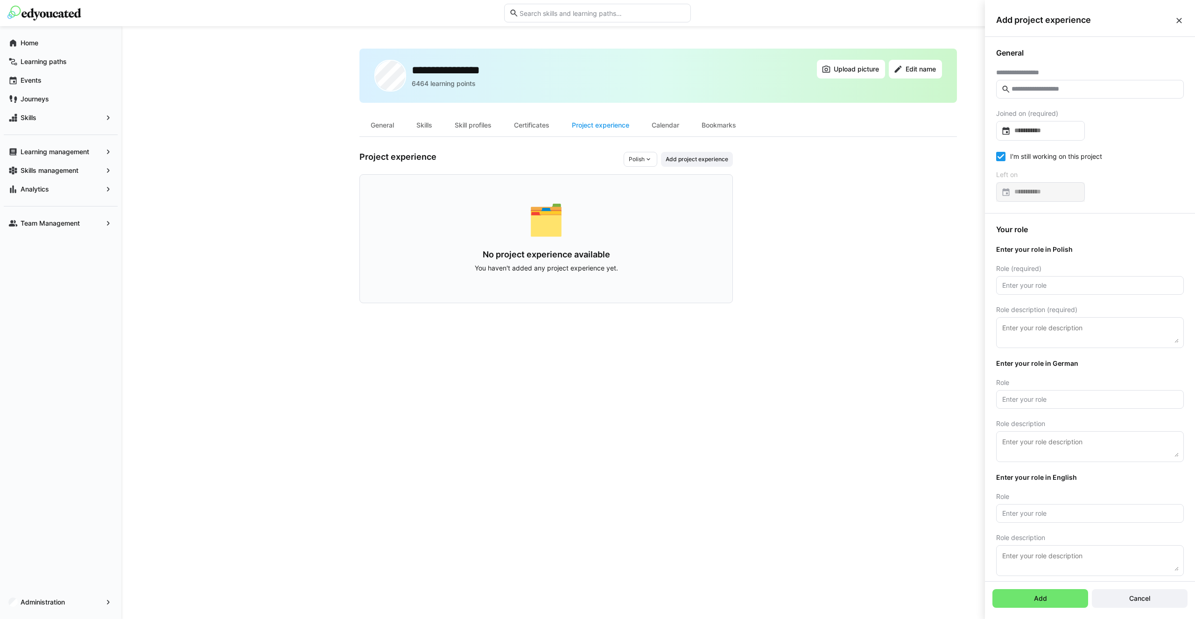
click at [1043, 82] on eds-input at bounding box center [1090, 89] width 188 height 19
type input "****"
click at [1035, 119] on span "*****" at bounding box center [1087, 114] width 183 height 20
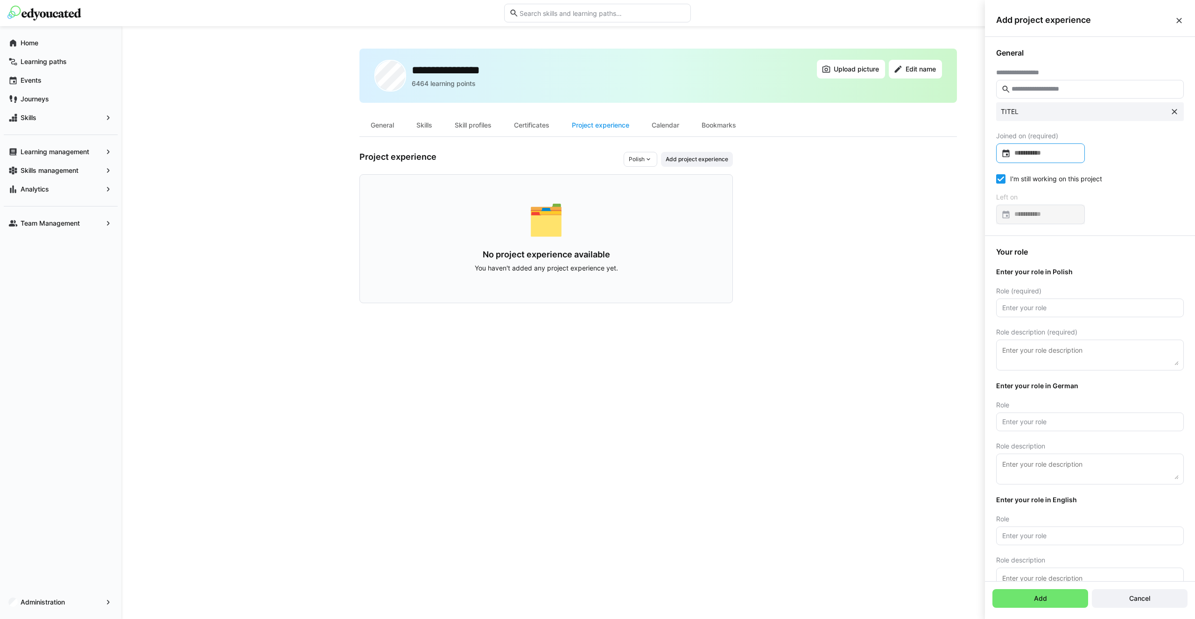
click at [1029, 149] on input at bounding box center [1045, 152] width 69 height 9
click at [1040, 242] on span "1" at bounding box center [1047, 240] width 17 height 17
type input "**********"
click at [1020, 307] on input "text" at bounding box center [1090, 308] width 177 height 8
type input "Polish Role"
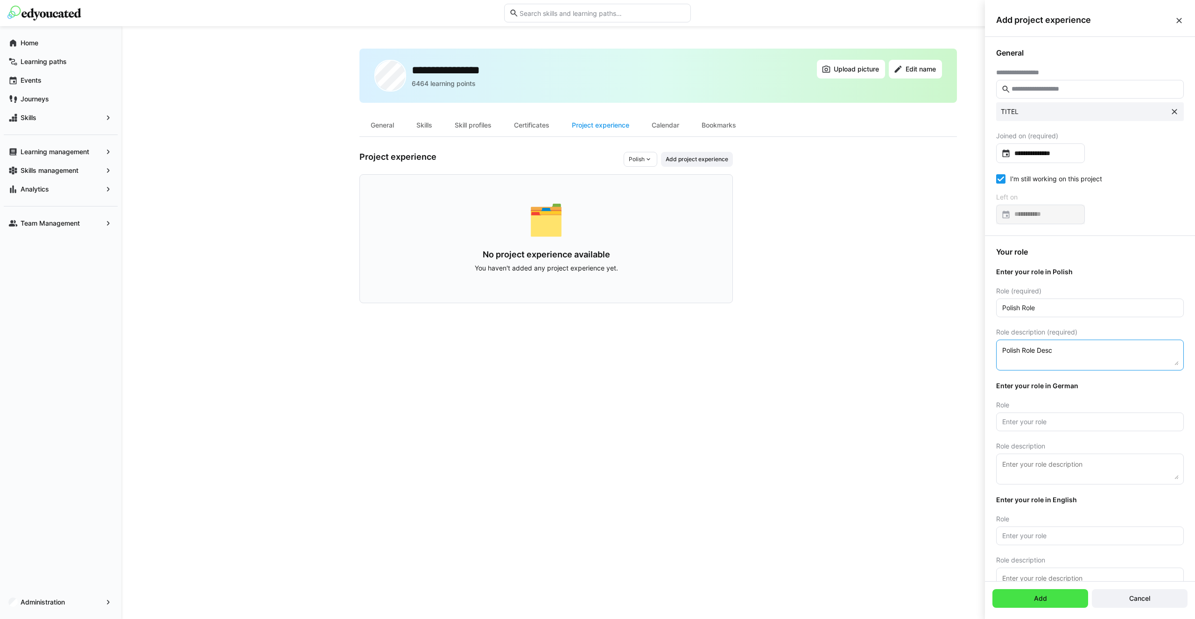
type textarea "Polish Role Desc"
click at [1044, 604] on span "Add" at bounding box center [1041, 598] width 96 height 19
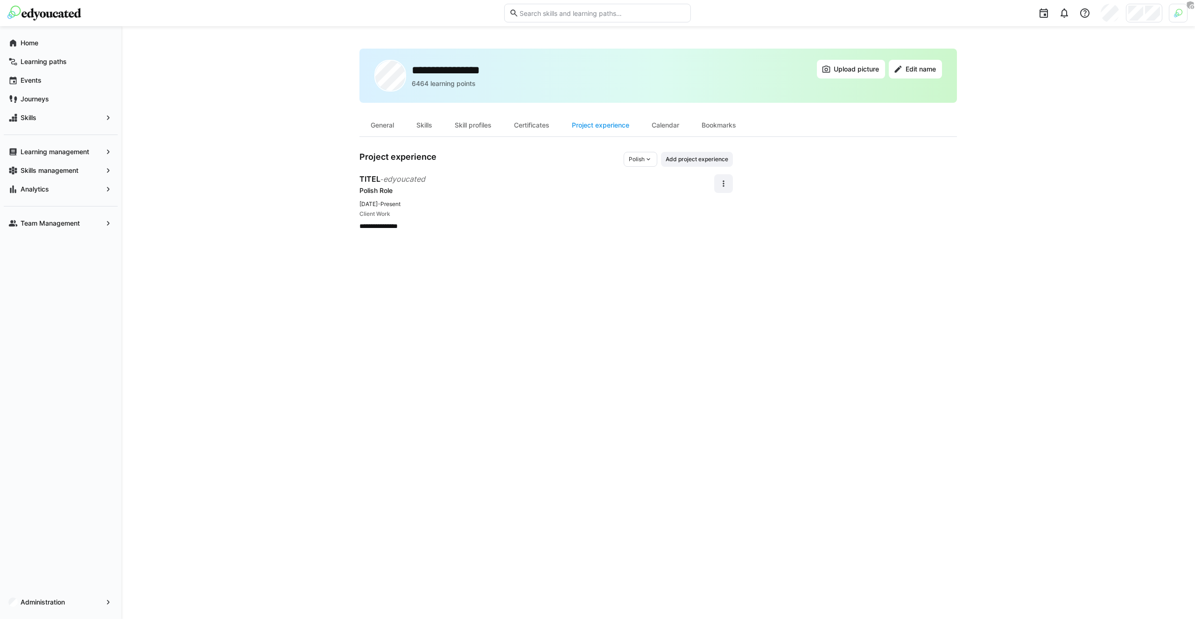
click at [593, 351] on div "**********" at bounding box center [659, 323] width 598 height 548
click at [646, 162] on eds-icon at bounding box center [648, 158] width 7 height 7
click at [643, 193] on span "German" at bounding box center [640, 195] width 21 height 7
click at [636, 157] on span "German" at bounding box center [634, 158] width 21 height 7
click at [637, 210] on span "English" at bounding box center [634, 210] width 19 height 7
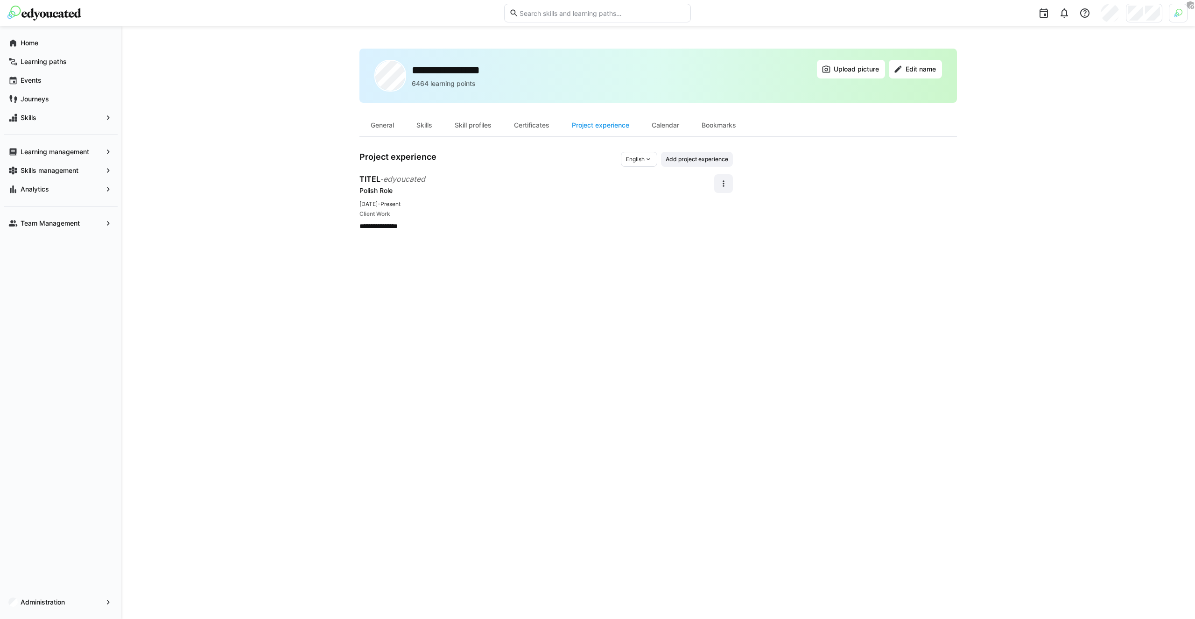
click at [636, 158] on span "English" at bounding box center [635, 158] width 19 height 7
click at [637, 174] on div "Polish" at bounding box center [640, 178] width 39 height 15
click at [640, 160] on span "Polish" at bounding box center [637, 158] width 16 height 7
click at [630, 199] on span "German" at bounding box center [640, 195] width 21 height 7
click at [640, 154] on div "German" at bounding box center [638, 159] width 38 height 15
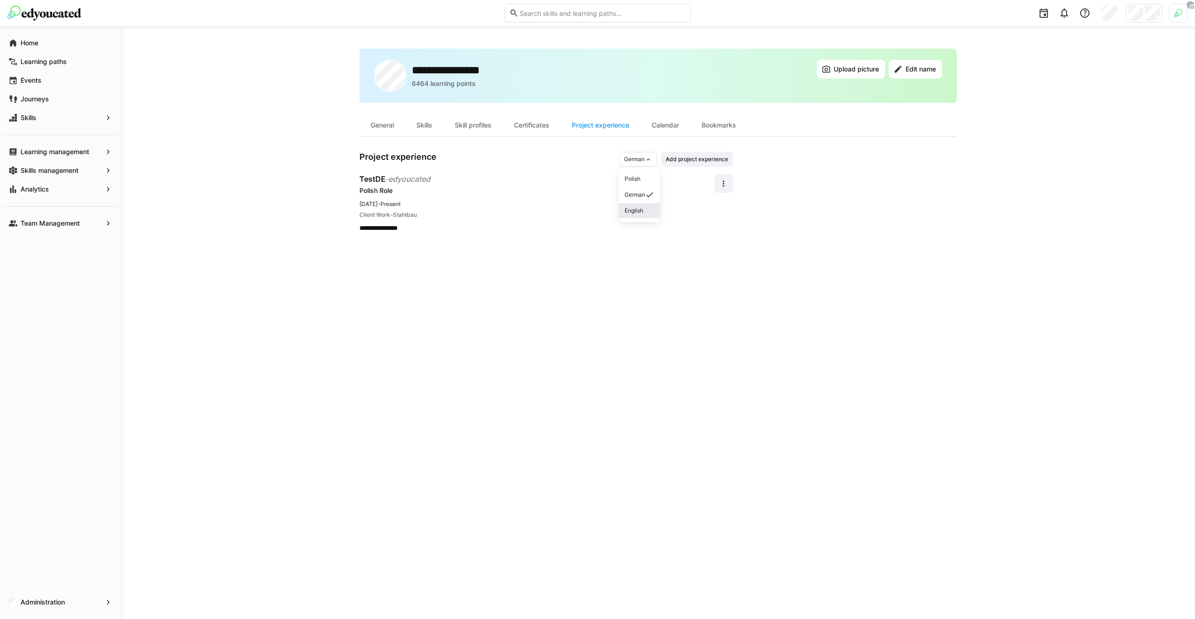
click at [629, 208] on span "English" at bounding box center [634, 210] width 19 height 7
click at [635, 158] on span "English" at bounding box center [635, 158] width 19 height 7
click at [636, 175] on span "Polish" at bounding box center [635, 178] width 16 height 7
click at [643, 158] on span "Polish" at bounding box center [637, 158] width 16 height 7
click at [639, 193] on span "German" at bounding box center [640, 195] width 21 height 7
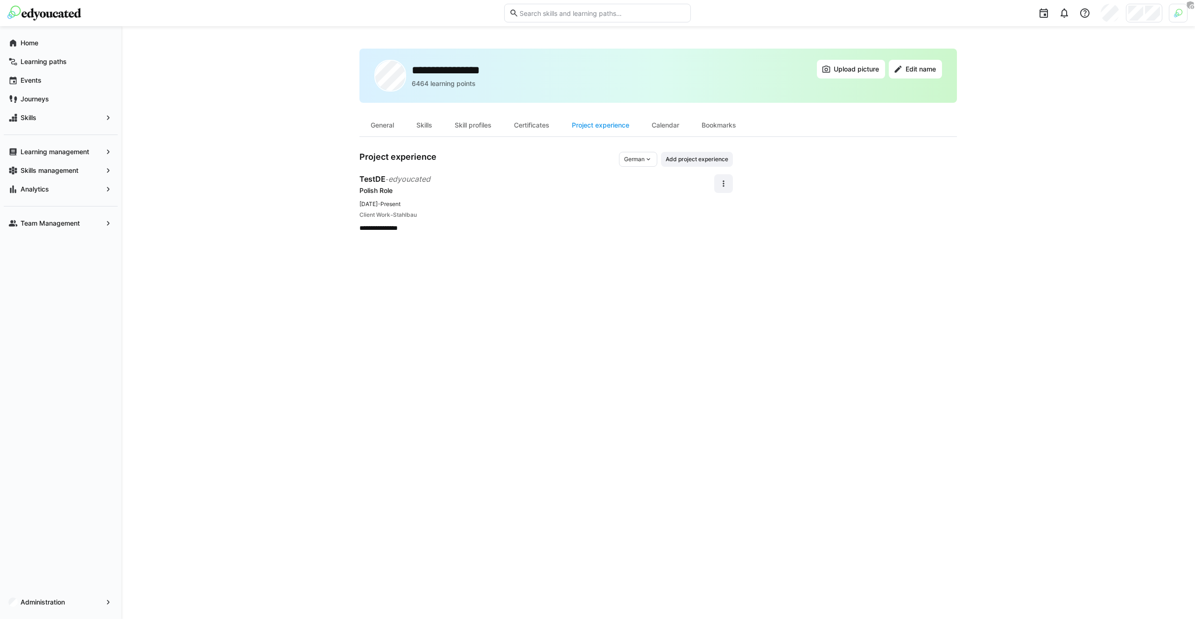
click at [572, 209] on div "[DATE] - Present Client Work - Stahlbau" at bounding box center [537, 209] width 355 height 21
click at [721, 180] on eds-icon at bounding box center [723, 183] width 9 height 9
click at [716, 210] on div "Edit" at bounding box center [713, 208] width 25 height 9
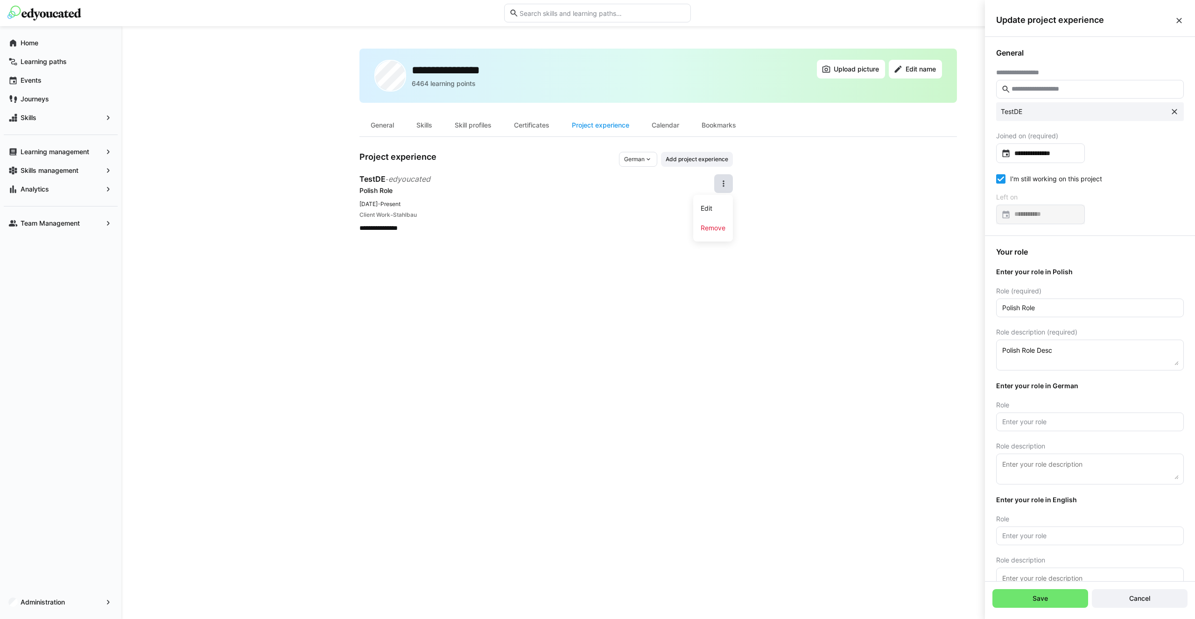
click at [1007, 398] on div "Your role Enter your role in Polish Role (required) Polish Role Role descriptio…" at bounding box center [1090, 423] width 210 height 374
click at [1005, 443] on span "Role description" at bounding box center [1020, 445] width 49 height 7
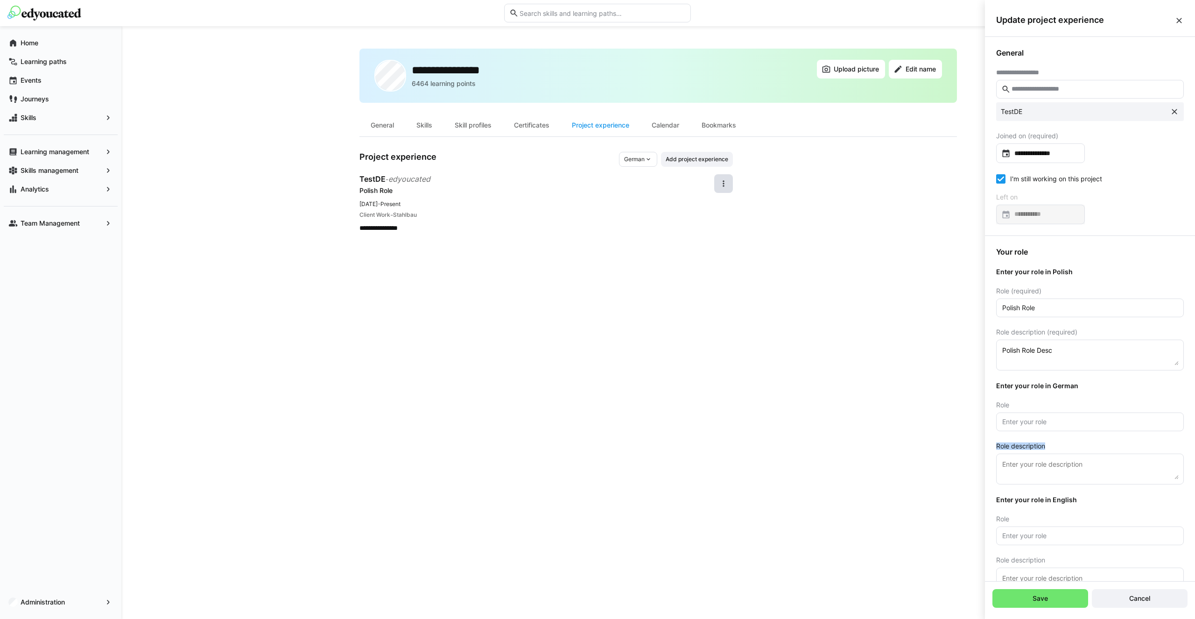
click at [1005, 443] on span "Role description" at bounding box center [1020, 445] width 49 height 7
copy span "Role description"
